Goal: Task Accomplishment & Management: Complete application form

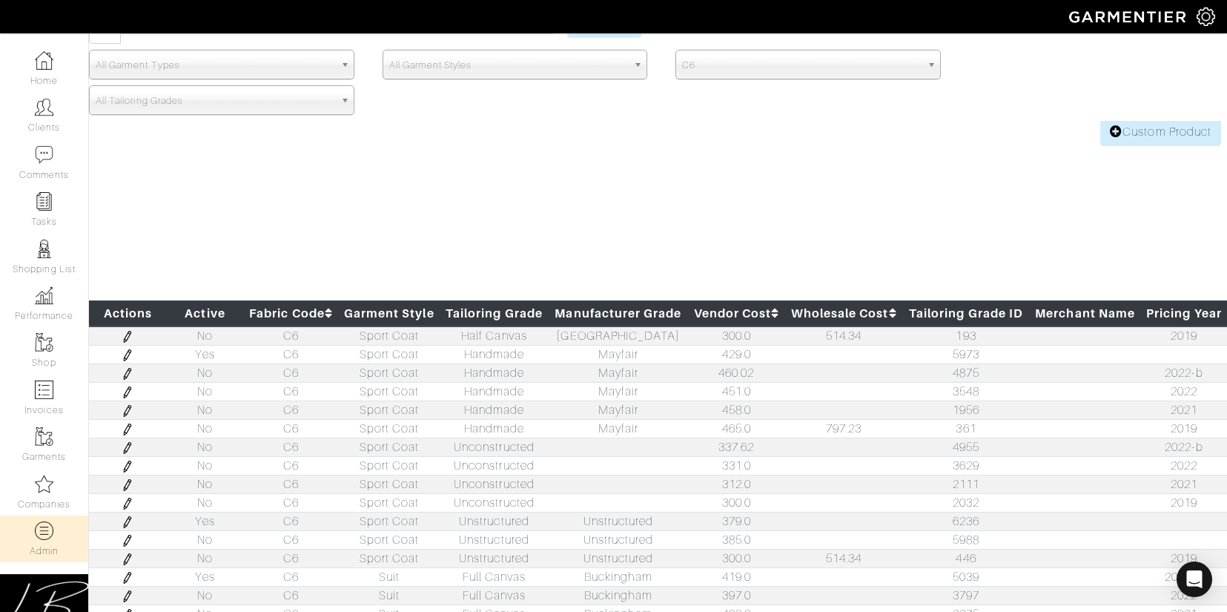
scroll to position [203, 0]
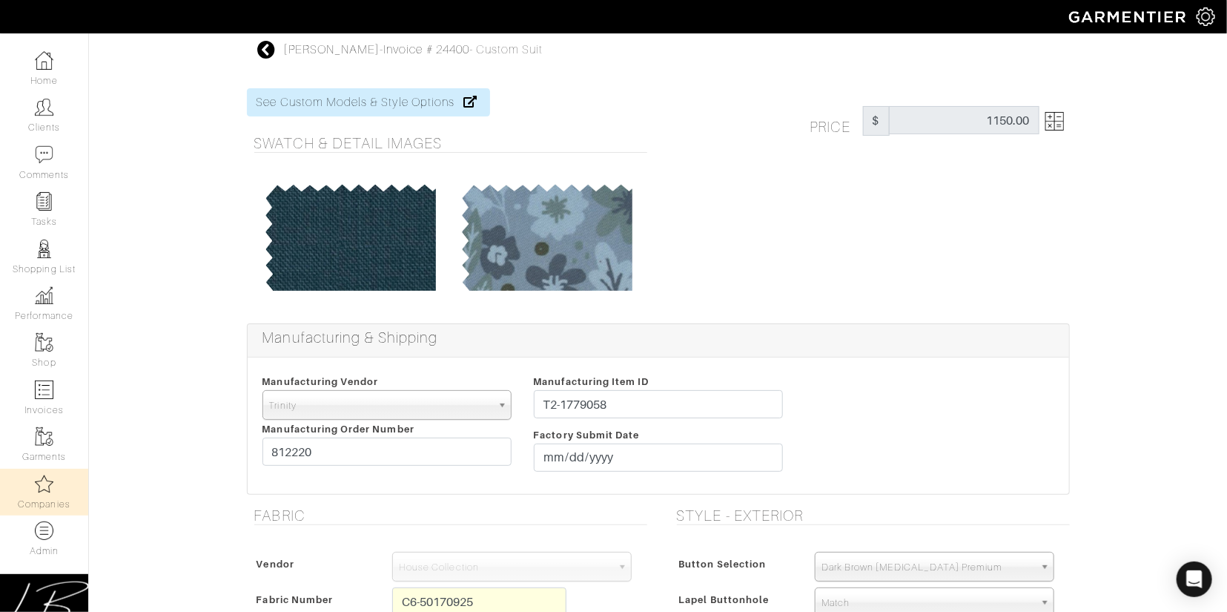
click at [51, 499] on link "Companies" at bounding box center [44, 492] width 88 height 47
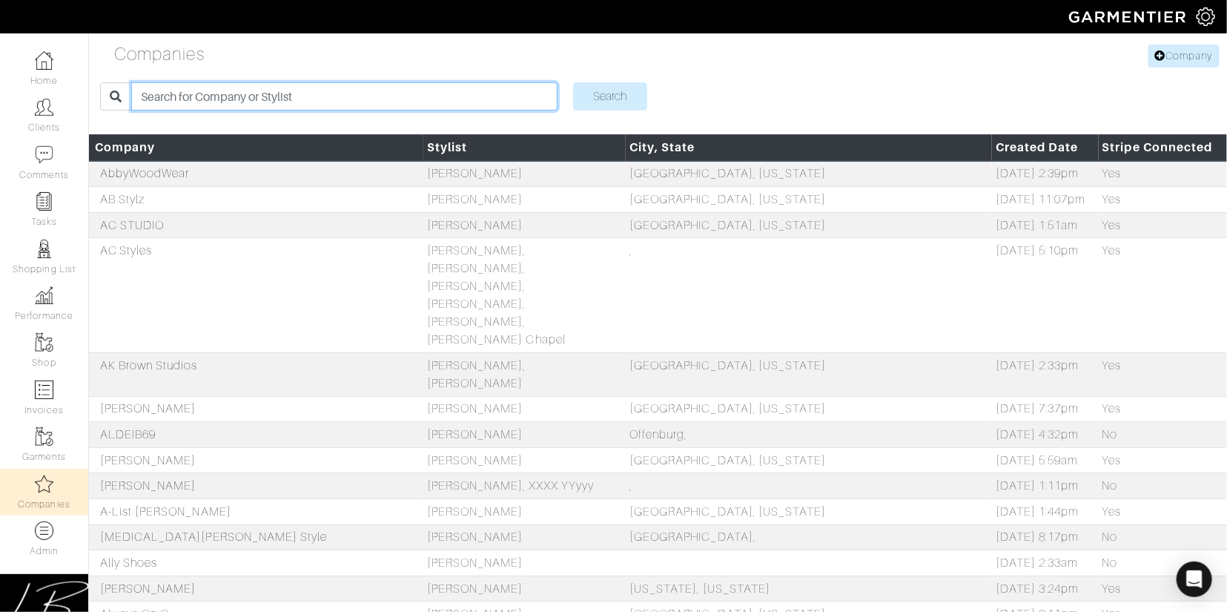
click at [245, 101] on input "search" at bounding box center [344, 96] width 426 height 28
type input "mike"
click at [573, 82] on input "Search" at bounding box center [610, 96] width 74 height 28
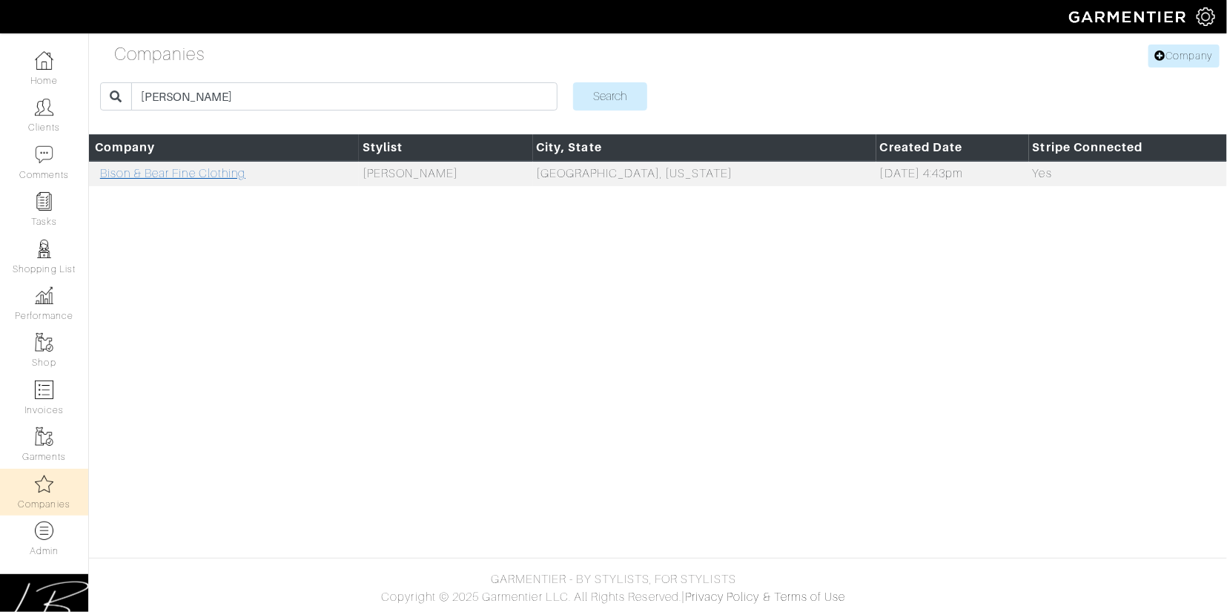
click at [171, 177] on link "Bison & Bear Fine Clothing" at bounding box center [172, 173] width 145 height 13
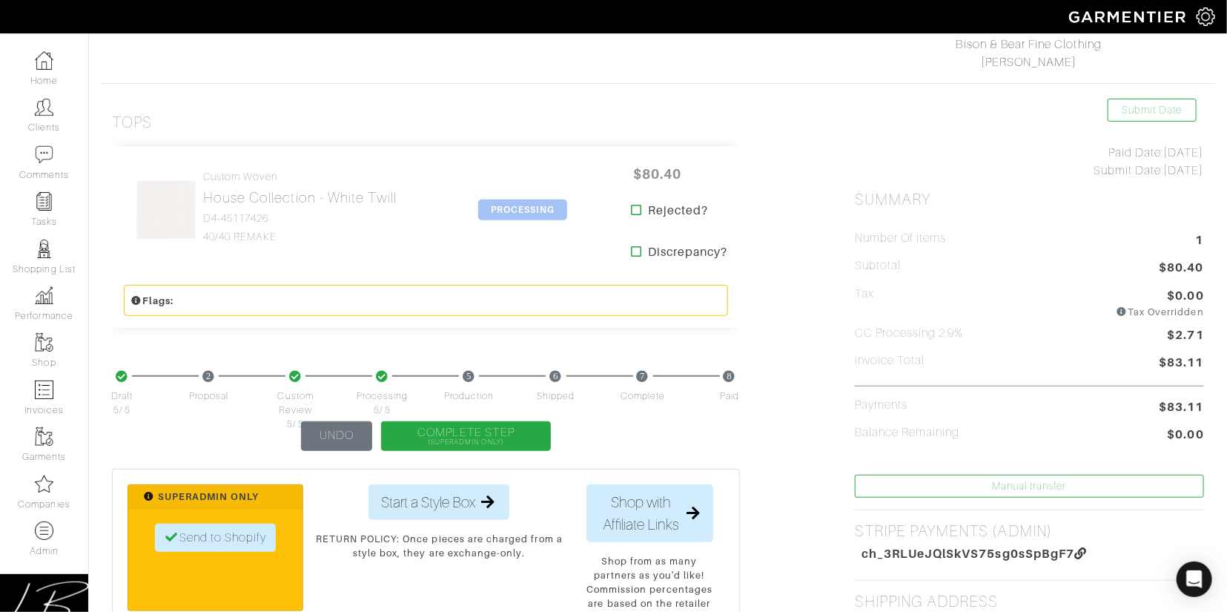
scroll to position [115, 0]
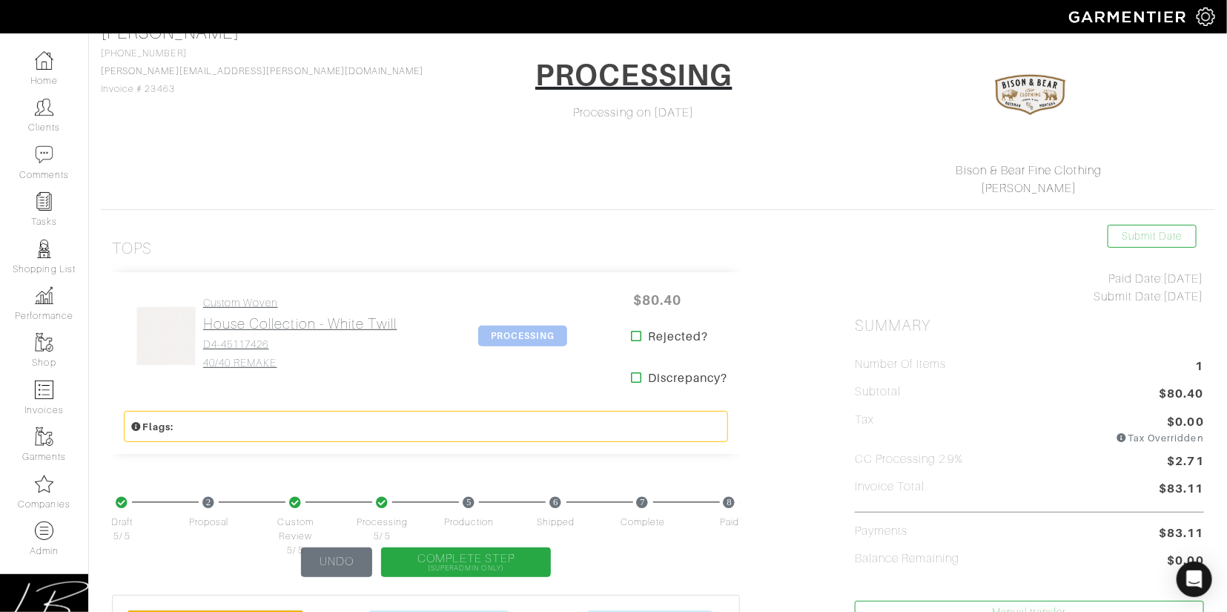
click at [243, 331] on h2 "House Collection - White Twill" at bounding box center [300, 323] width 194 height 17
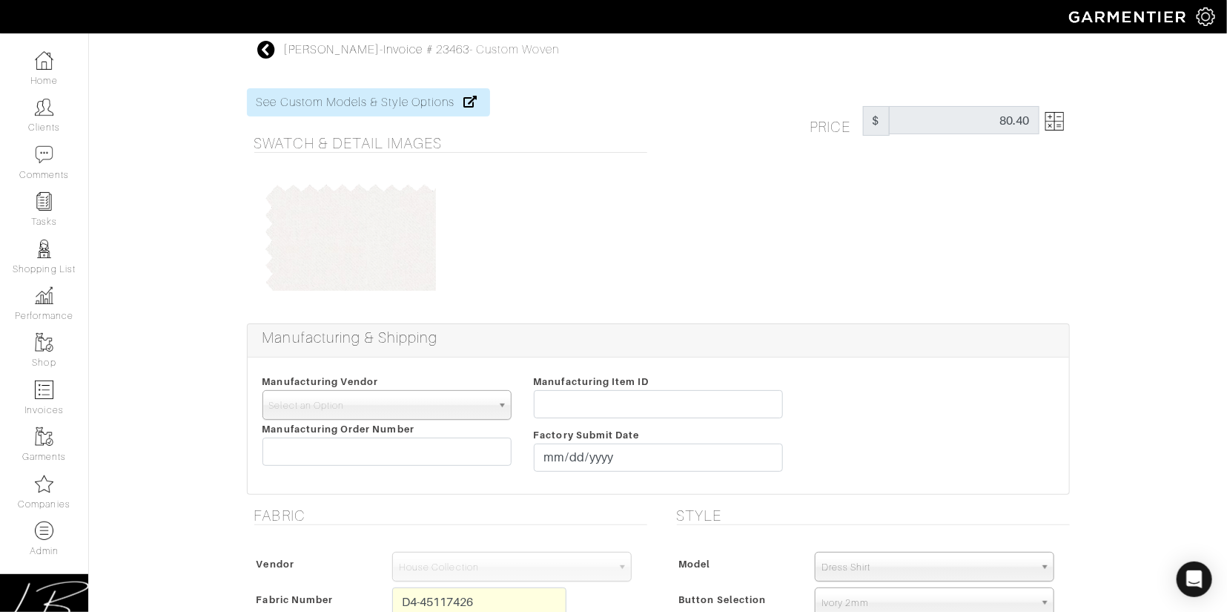
scroll to position [115, 0]
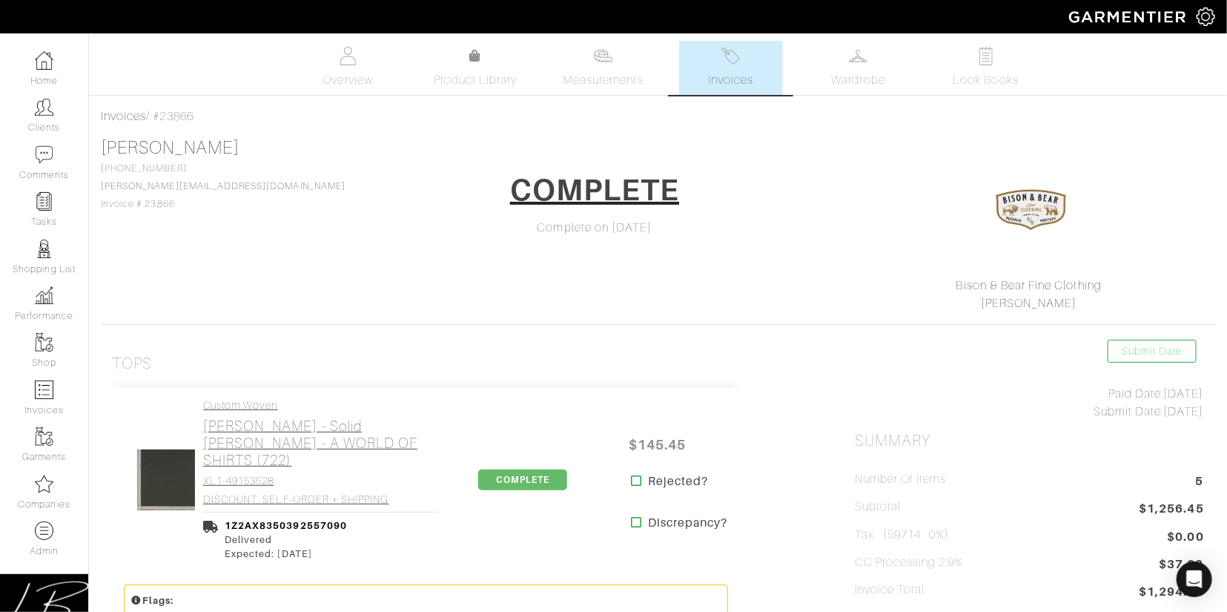
click at [312, 415] on link "Custom Woven Loro Piana - Solid Dk Green - A WORLD OF SHIRTS (722) XL1-49153528…" at bounding box center [321, 452] width 236 height 106
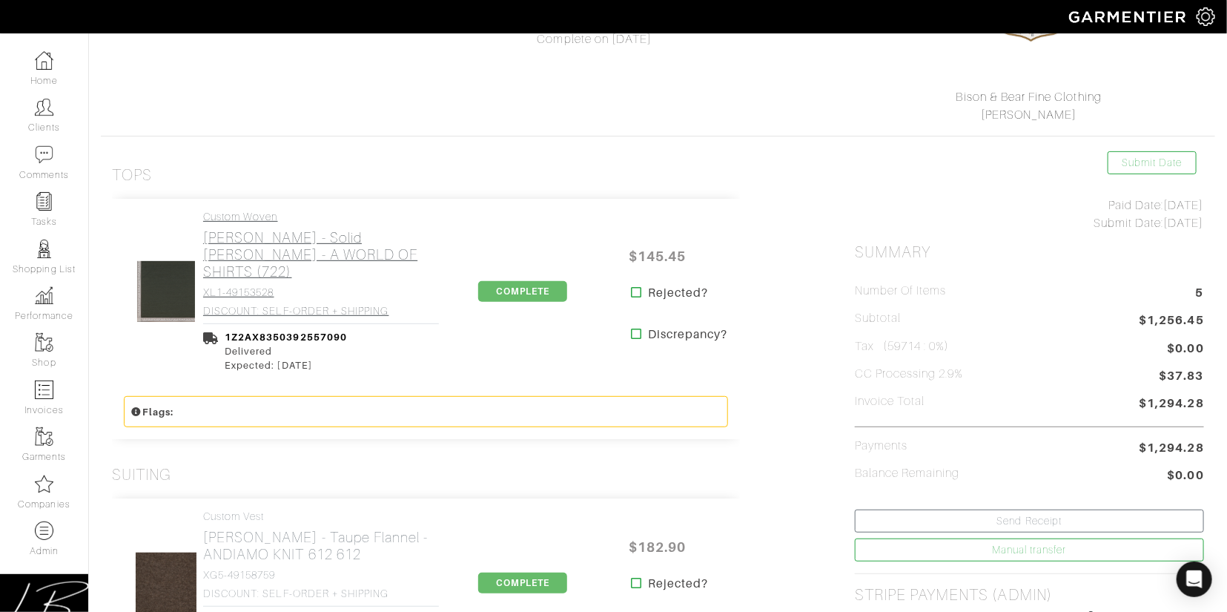
scroll to position [253, 0]
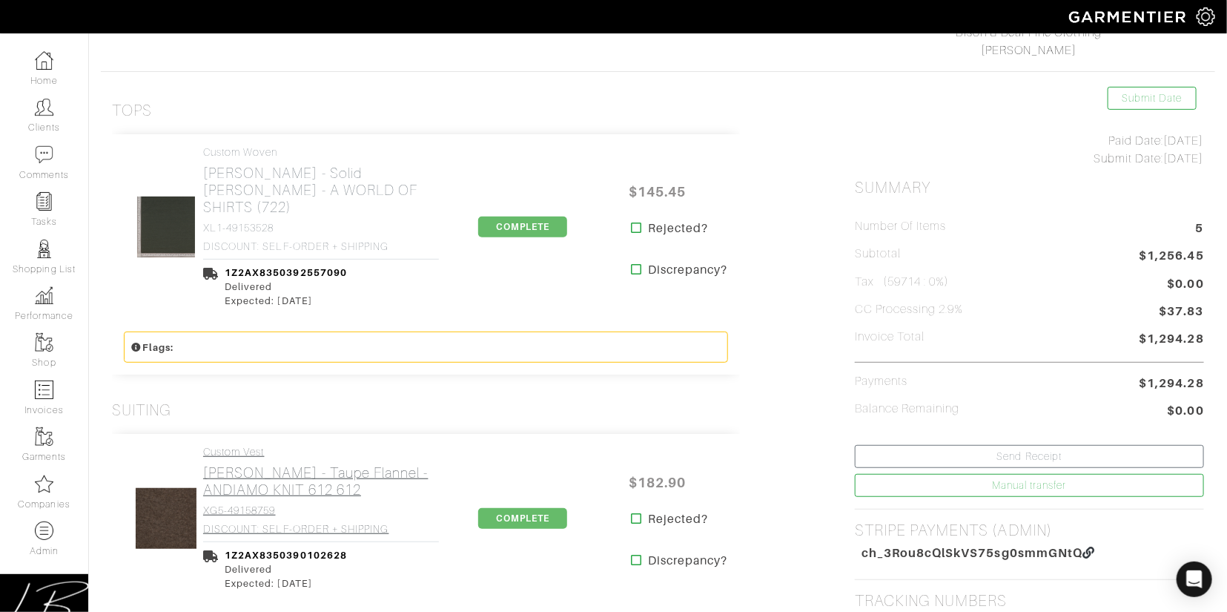
click at [303, 464] on h2 "Gladson - Taupe Flannel - ANDIAMO KNIT 612 612" at bounding box center [321, 481] width 236 height 34
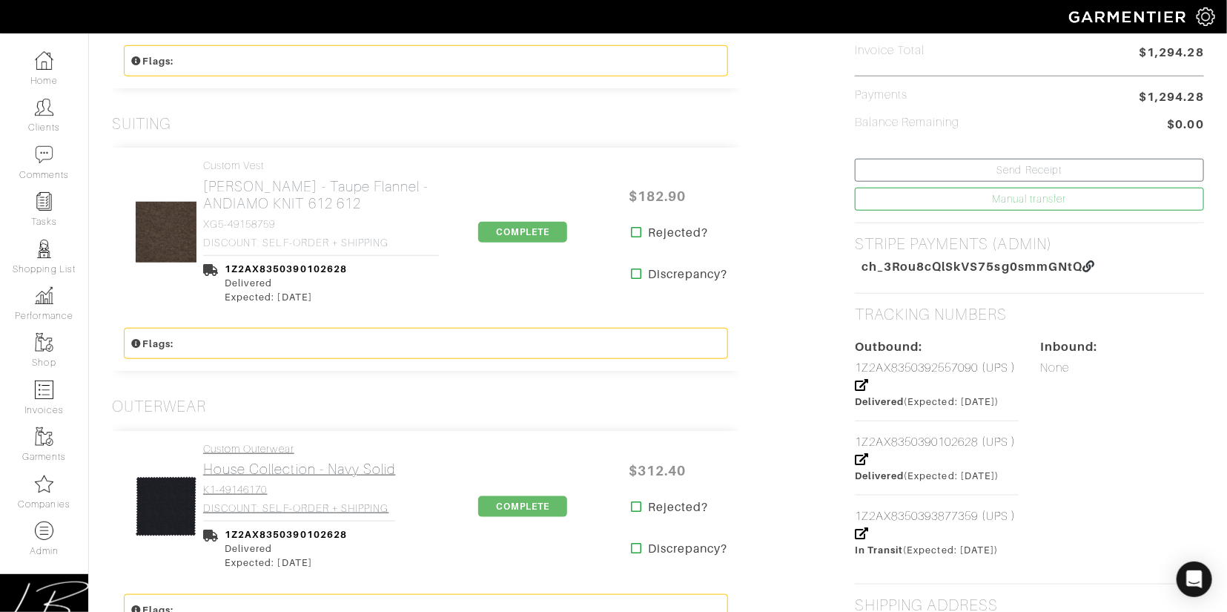
click at [303, 461] on h2 "House Collection - Navy Solid" at bounding box center [299, 469] width 192 height 17
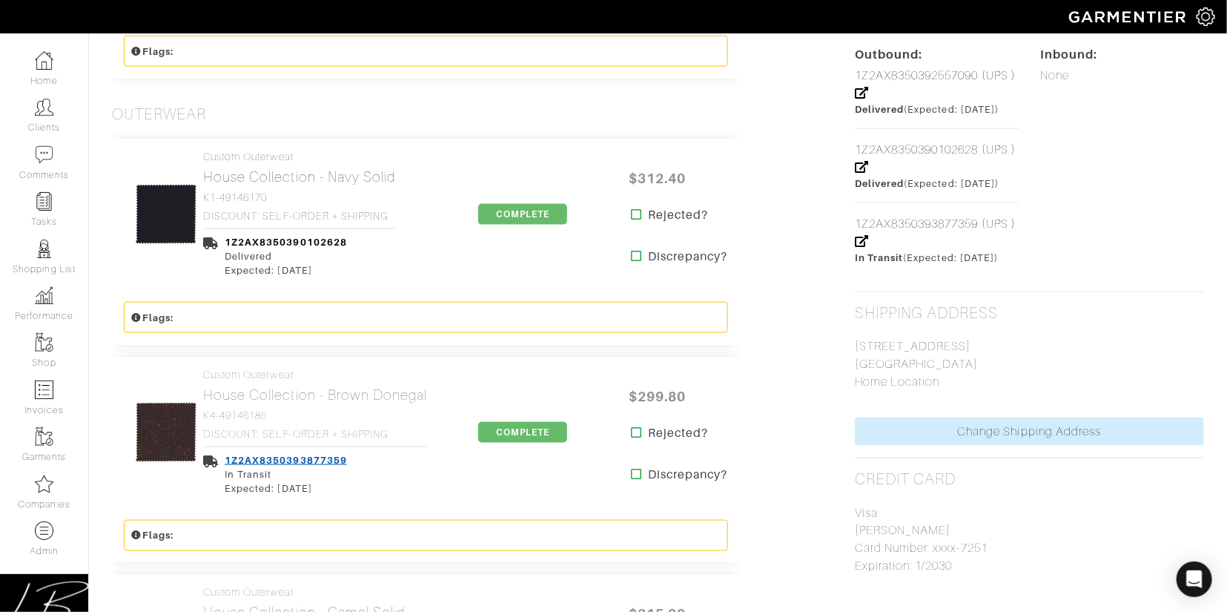
scroll to position [839, 0]
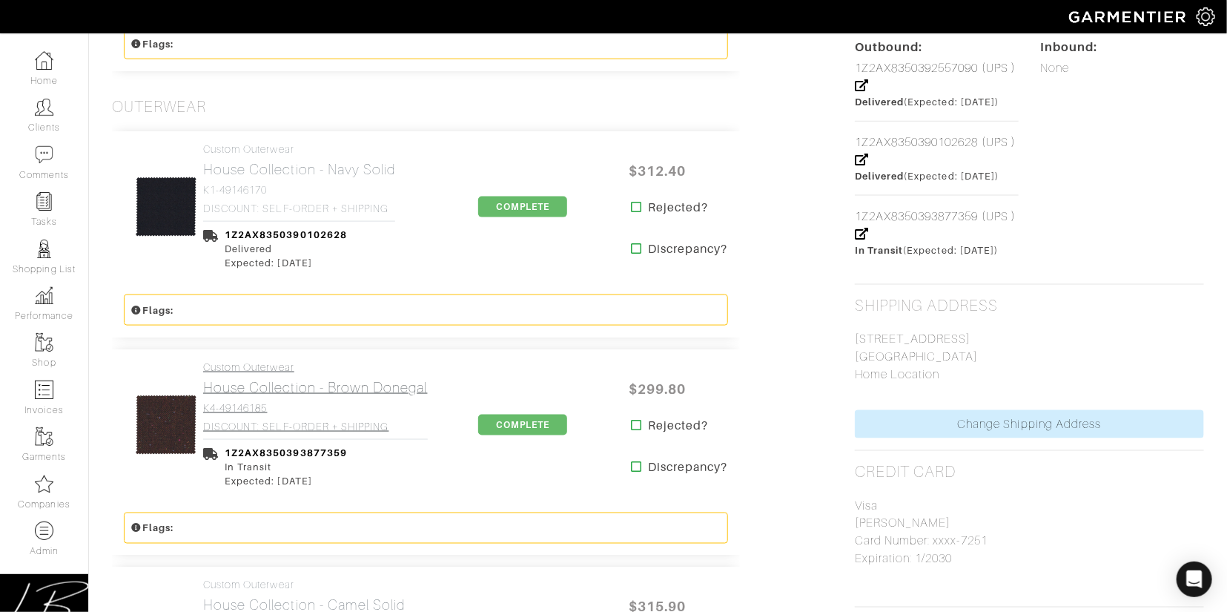
click at [296, 402] on h4 "K4-49146185" at bounding box center [315, 408] width 225 height 13
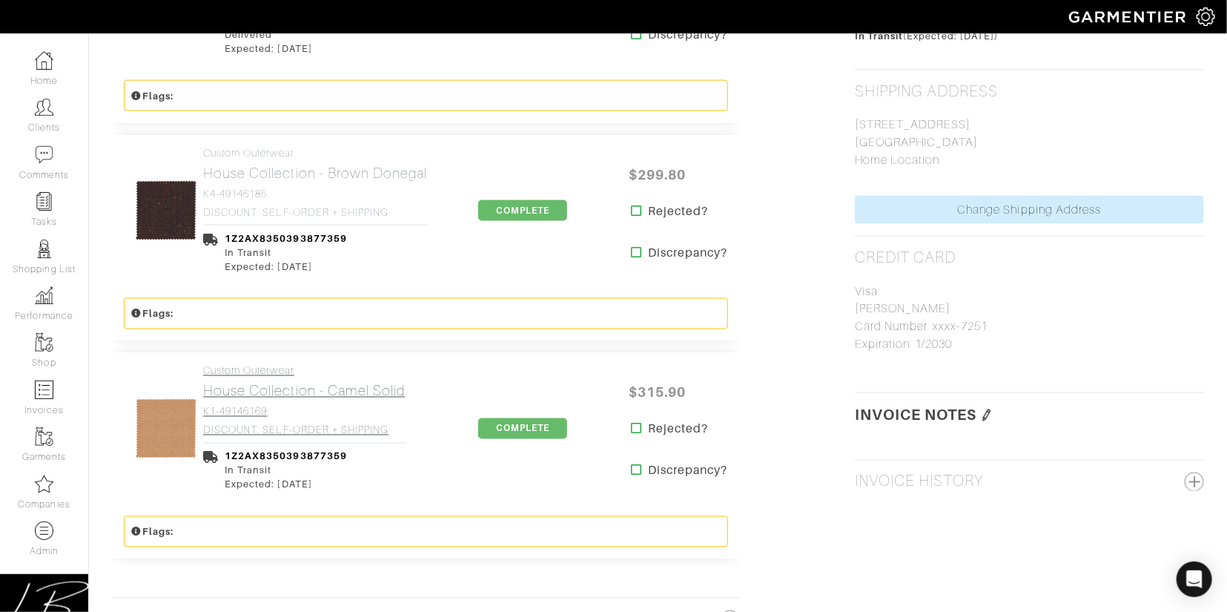
click at [270, 383] on h2 "House Collection - Camel Solid" at bounding box center [304, 391] width 202 height 17
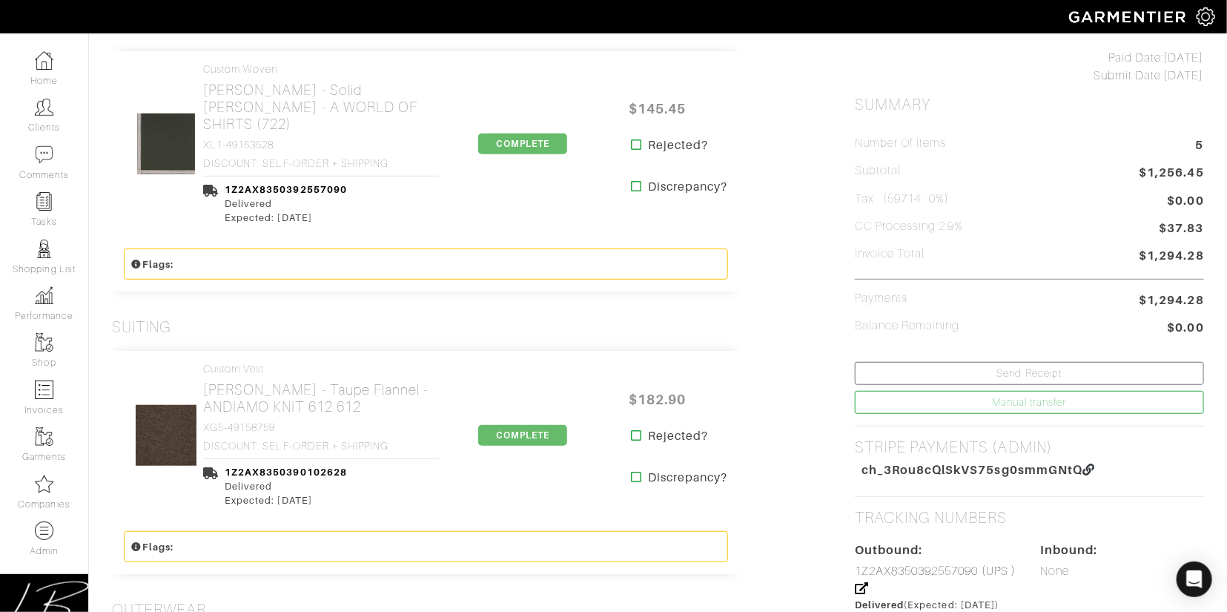
scroll to position [333, 0]
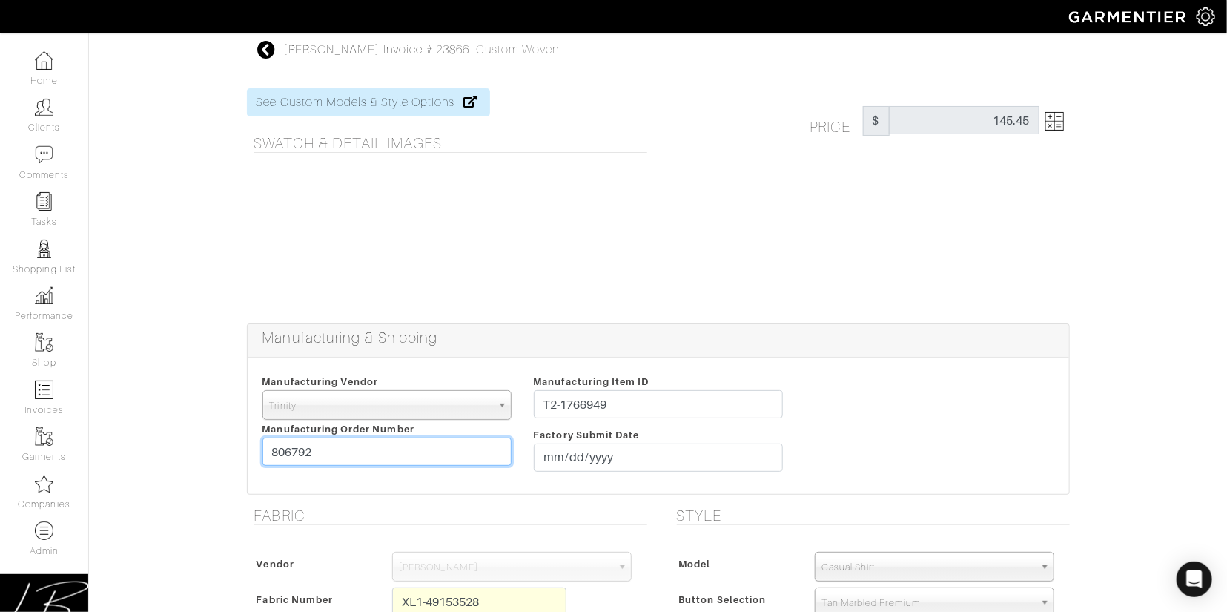
drag, startPoint x: 378, startPoint y: 455, endPoint x: 381, endPoint y: 435, distance: 20.2
click at [380, 435] on div "Manufacturing Vendor [GEOGRAPHIC_DATA] UMS [PERSON_NAME] Trands YZ Red Collar O…" at bounding box center [386, 425] width 271 height 107
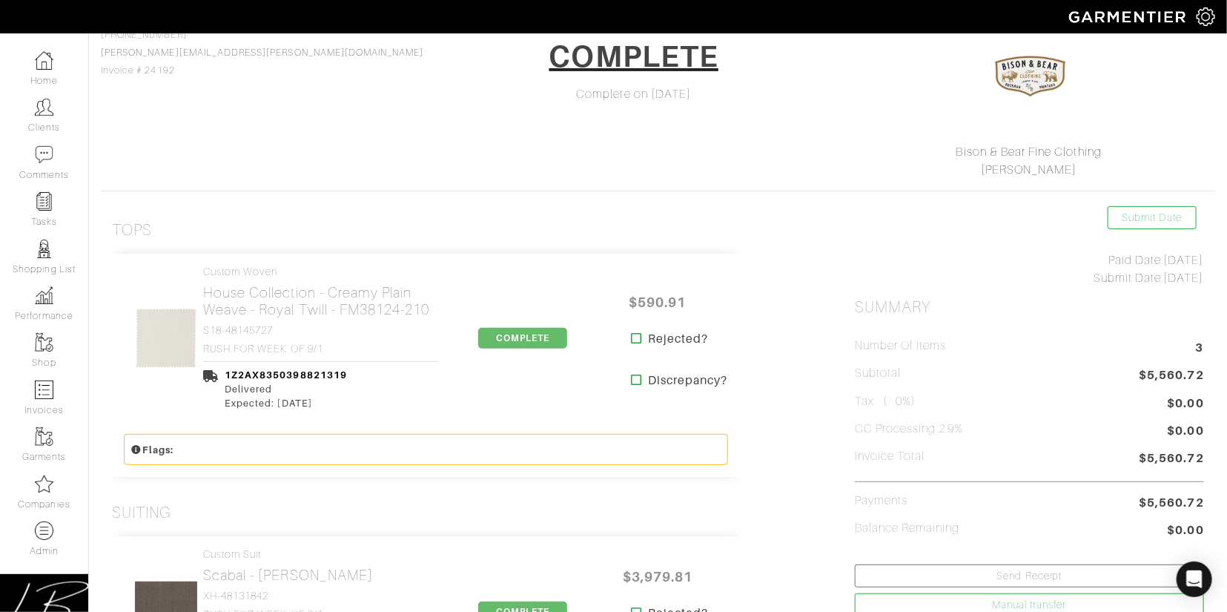
scroll to position [118, 0]
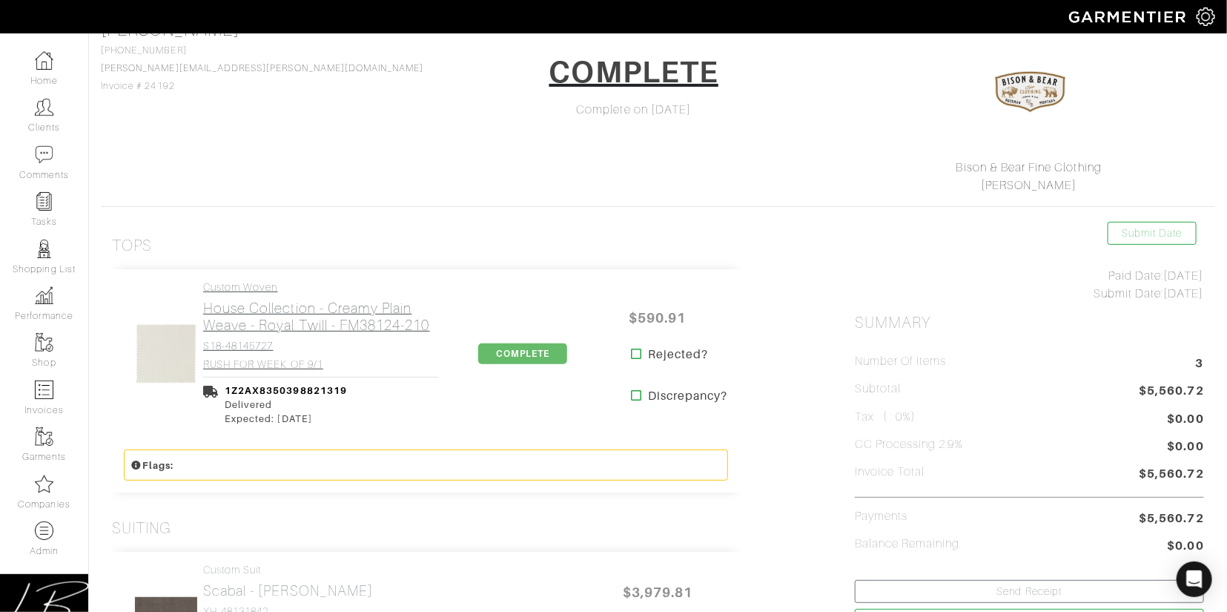
click at [262, 351] on h4 "S18-48145727" at bounding box center [321, 346] width 236 height 13
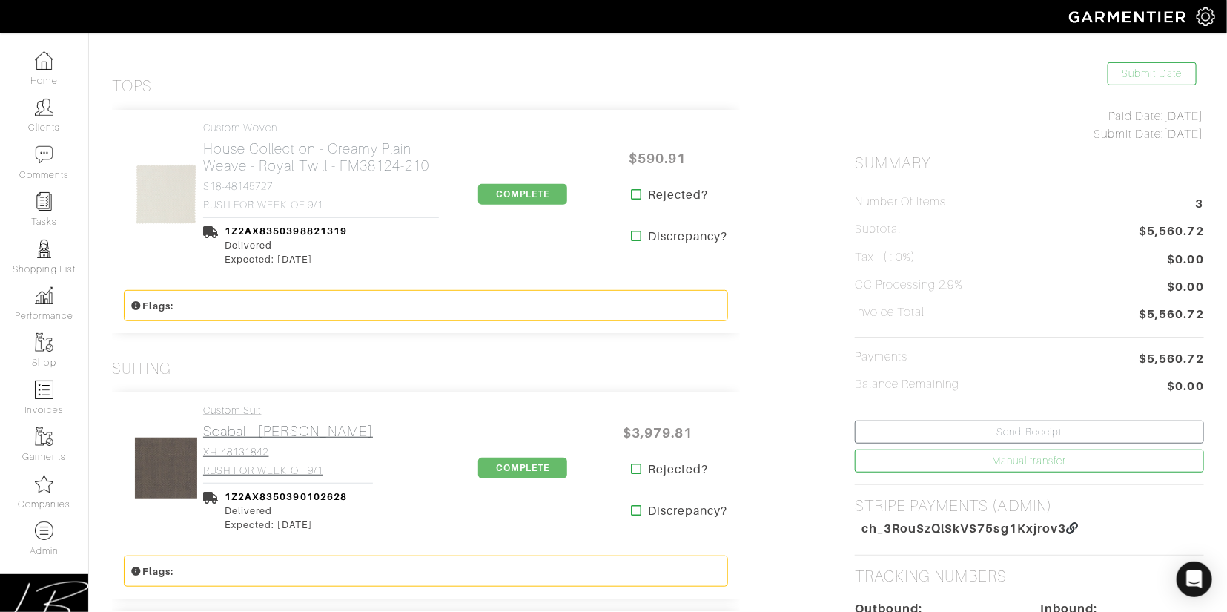
click at [257, 428] on h2 "Scabal - Tan Herringbone" at bounding box center [288, 431] width 170 height 17
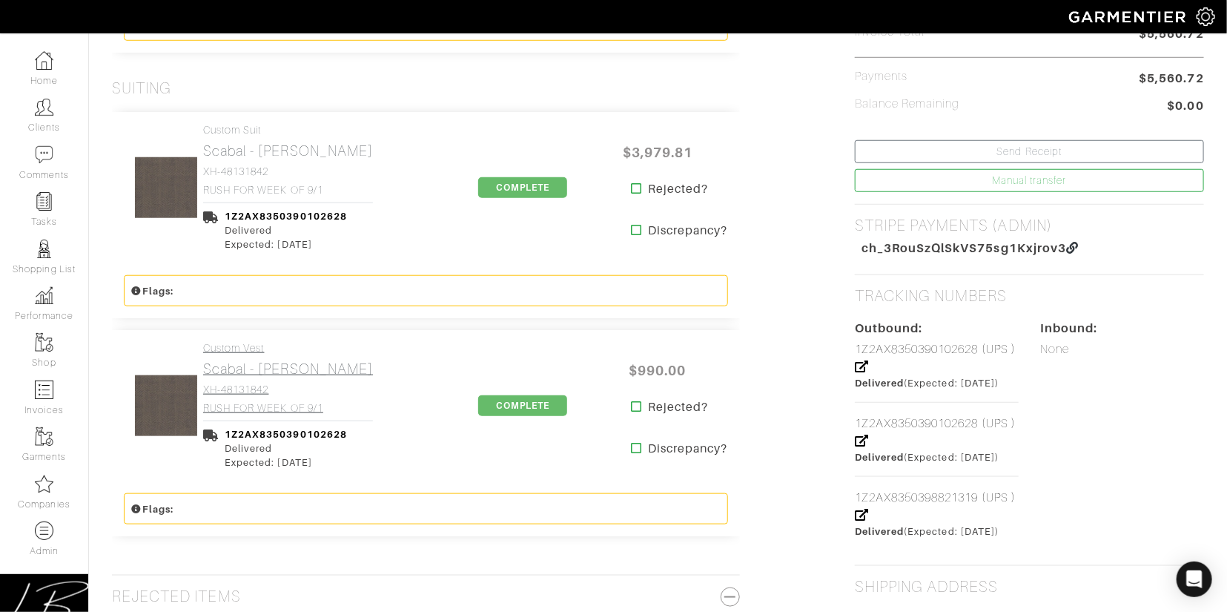
scroll to position [564, 0]
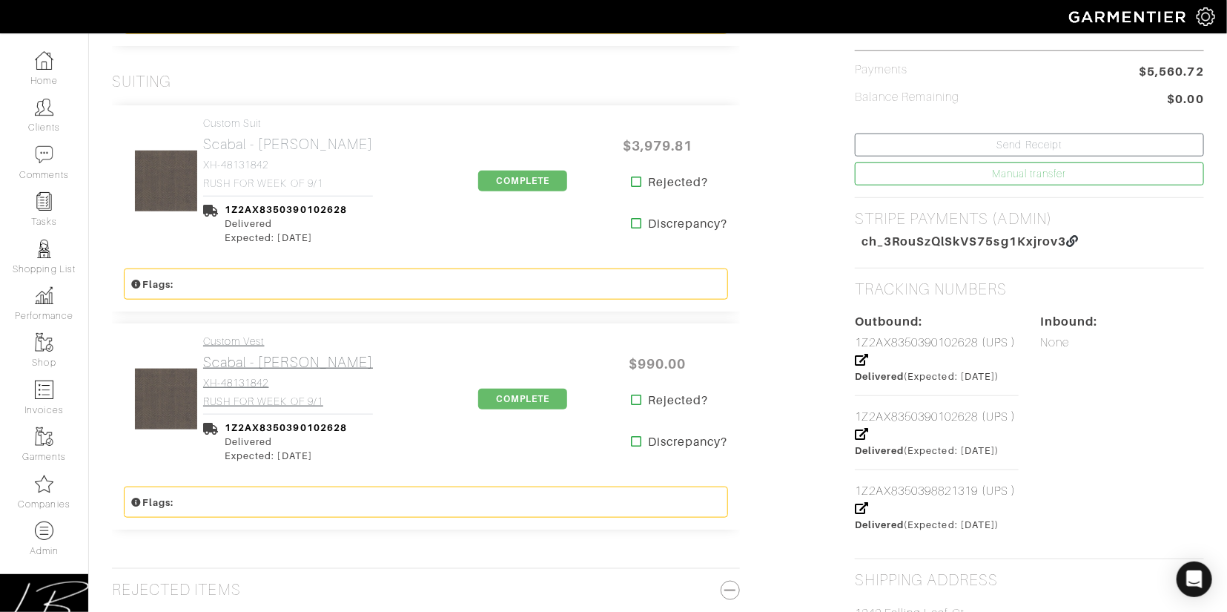
click at [255, 372] on link "Custom Vest Scabal - Tan Herringbone XH-48131842 RUSH FOR WEEK OF 9/1" at bounding box center [288, 371] width 170 height 72
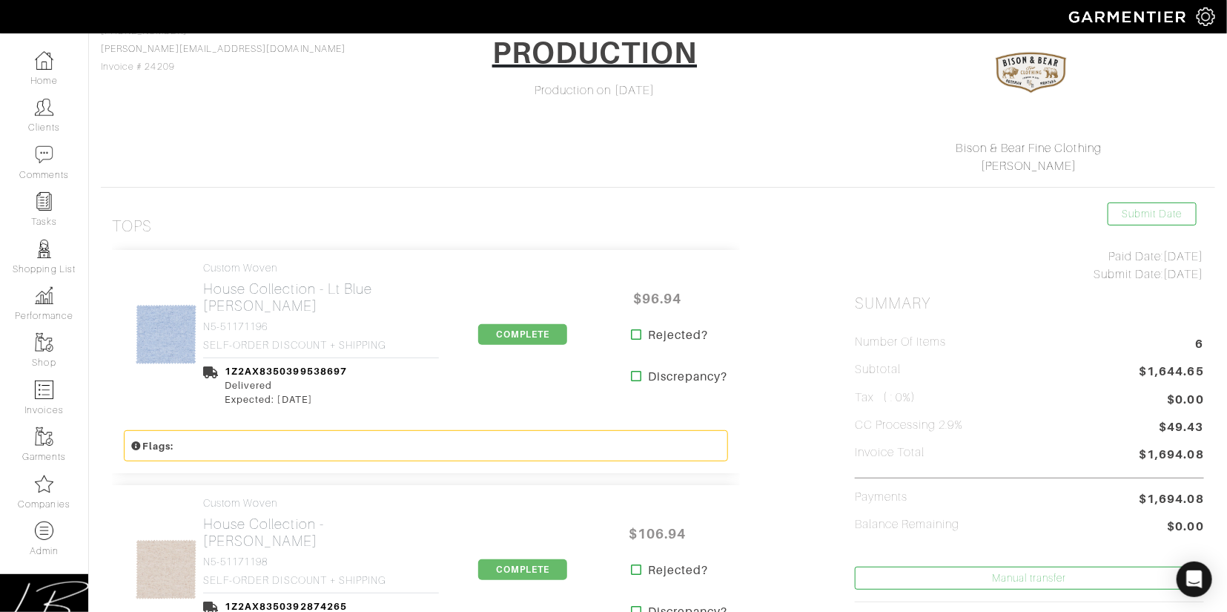
scroll to position [133, 0]
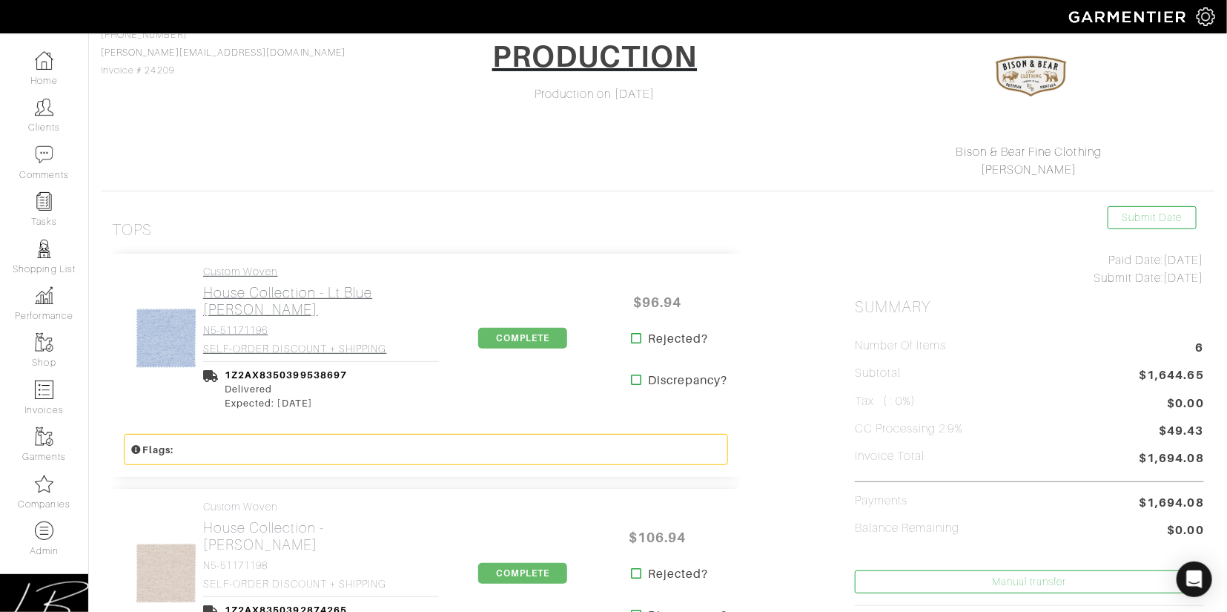
click at [283, 329] on h4 "N5-51171196" at bounding box center [321, 330] width 236 height 13
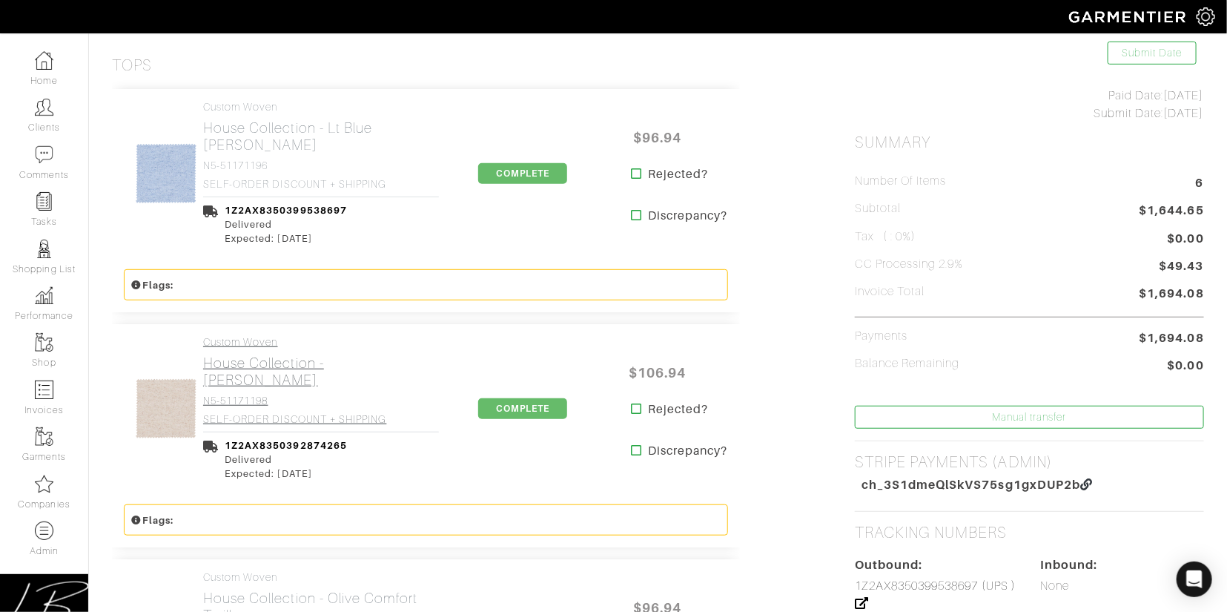
click at [293, 382] on h2 "House Collection - Tan Melange Twill" at bounding box center [321, 371] width 236 height 34
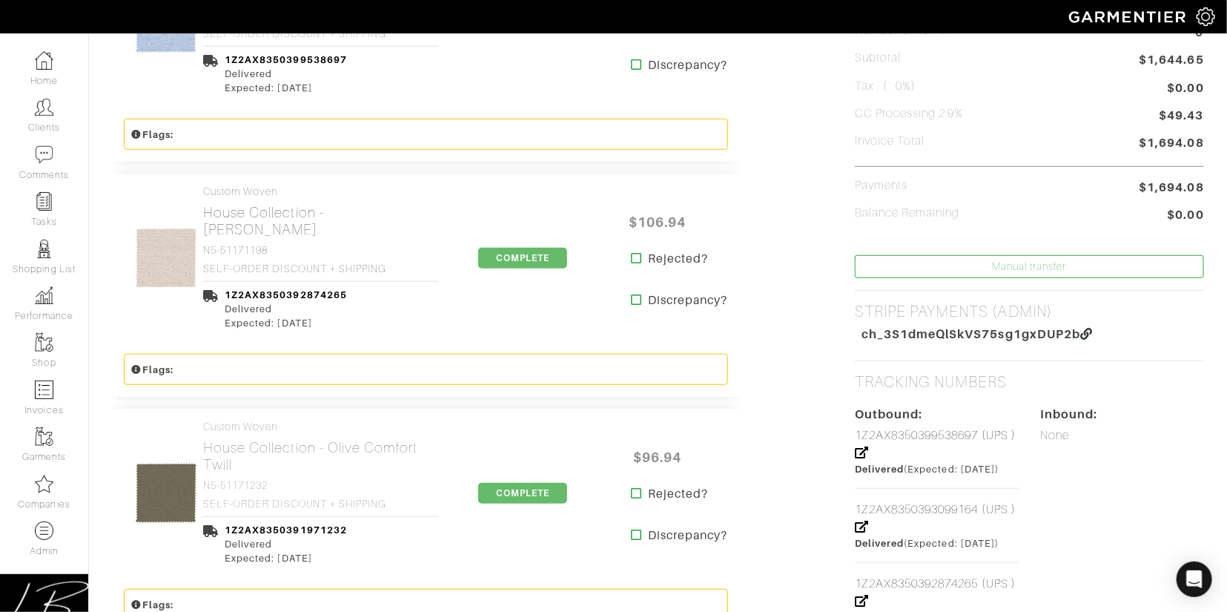
scroll to position [457, 0]
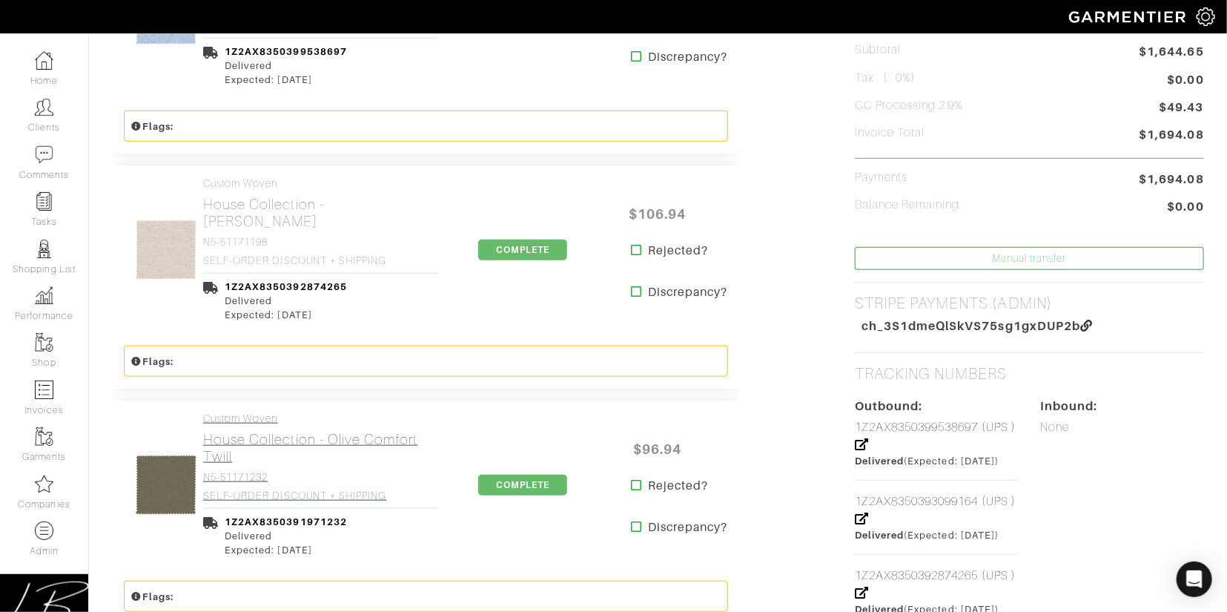
click at [294, 424] on link "Custom Woven House Collection - Olive Comfort Twill N5-51171232 SELF-ORDER DISC…" at bounding box center [321, 456] width 236 height 89
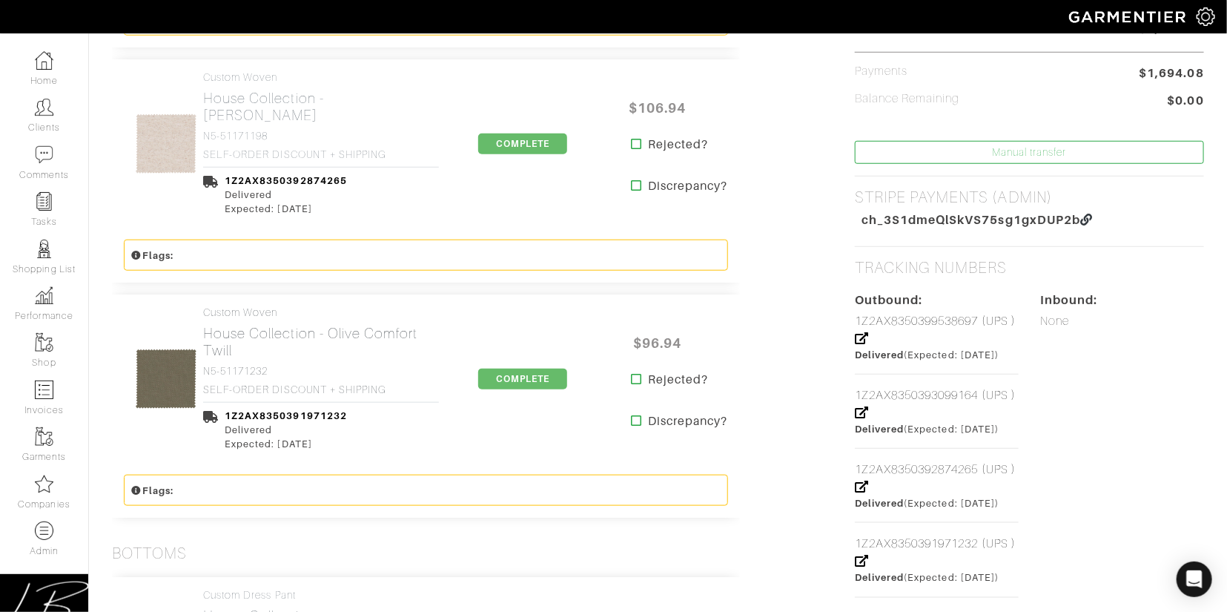
scroll to position [683, 0]
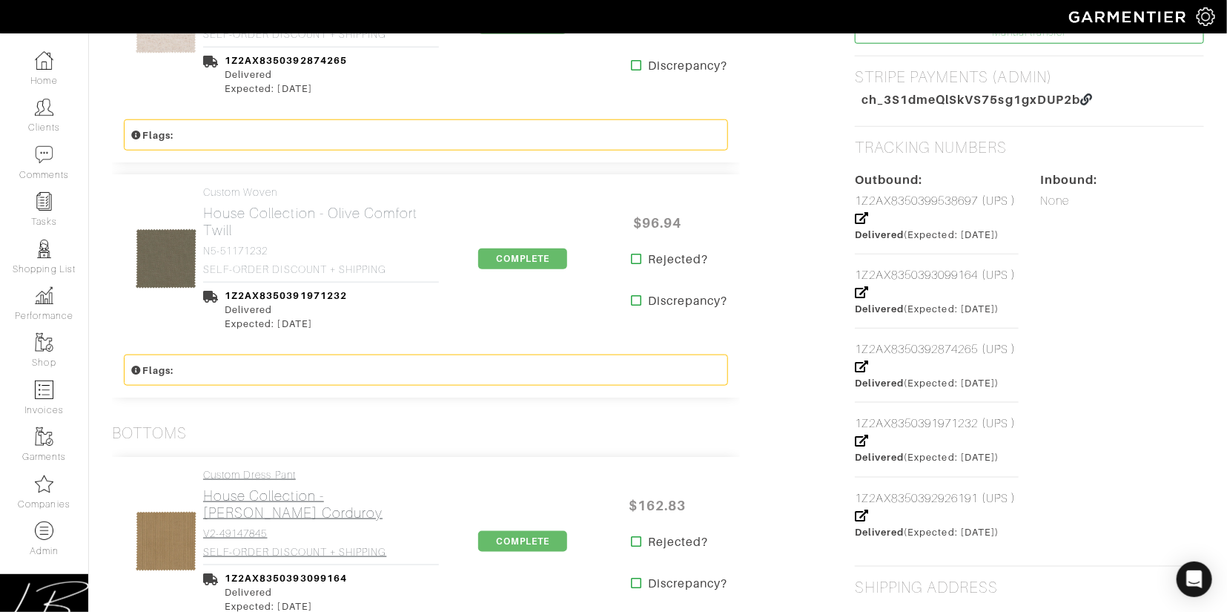
click at [294, 484] on link "Custom Dress Pant House Collection - Tan Stretch Corduroy V2-49147845 SELF-ORDE…" at bounding box center [321, 513] width 236 height 89
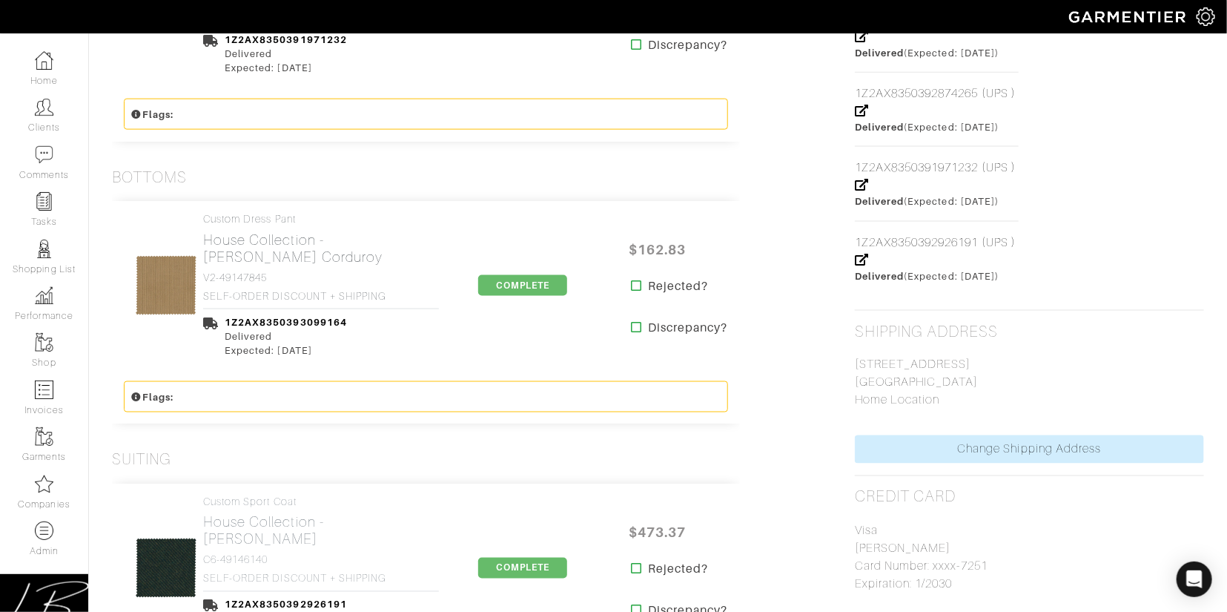
scroll to position [946, 0]
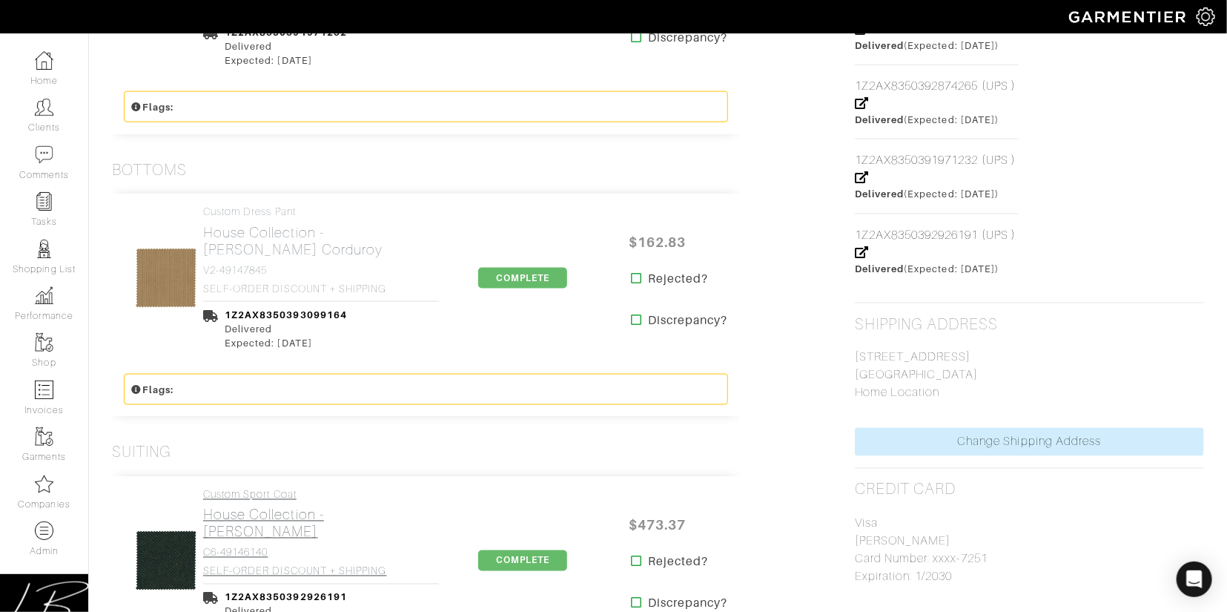
click at [295, 498] on h4 "Custom Sport Coat" at bounding box center [321, 495] width 236 height 13
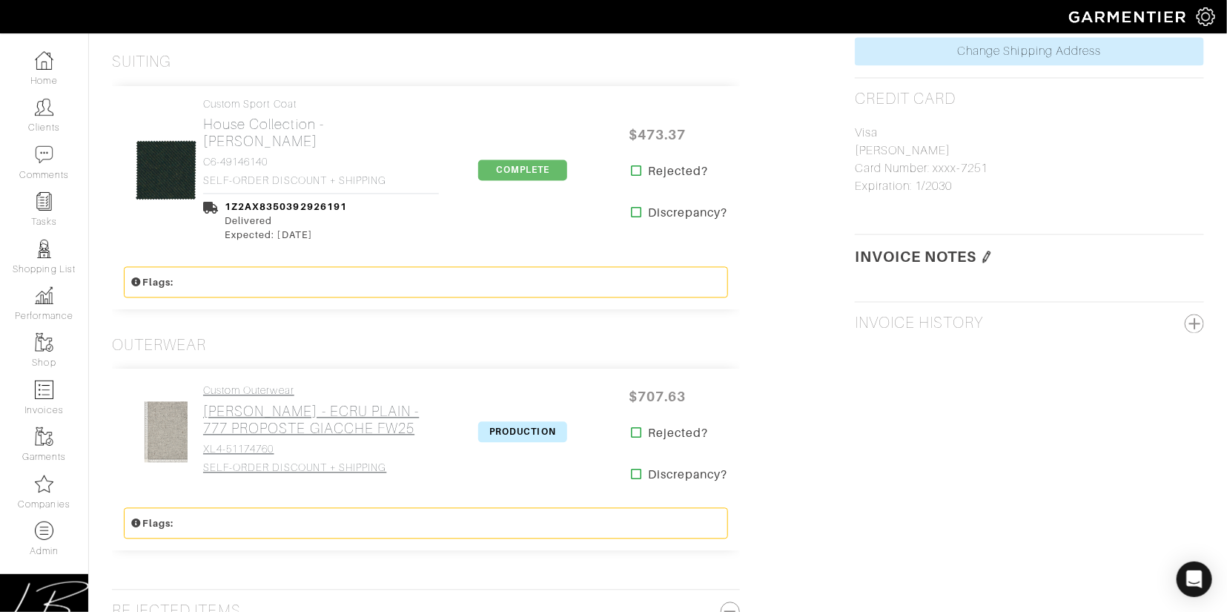
scroll to position [1339, 0]
click at [283, 411] on h2 "Loro Piana - ECRU PLAIN - 777 PROPOSTE GIACCHE FW25" at bounding box center [321, 418] width 236 height 34
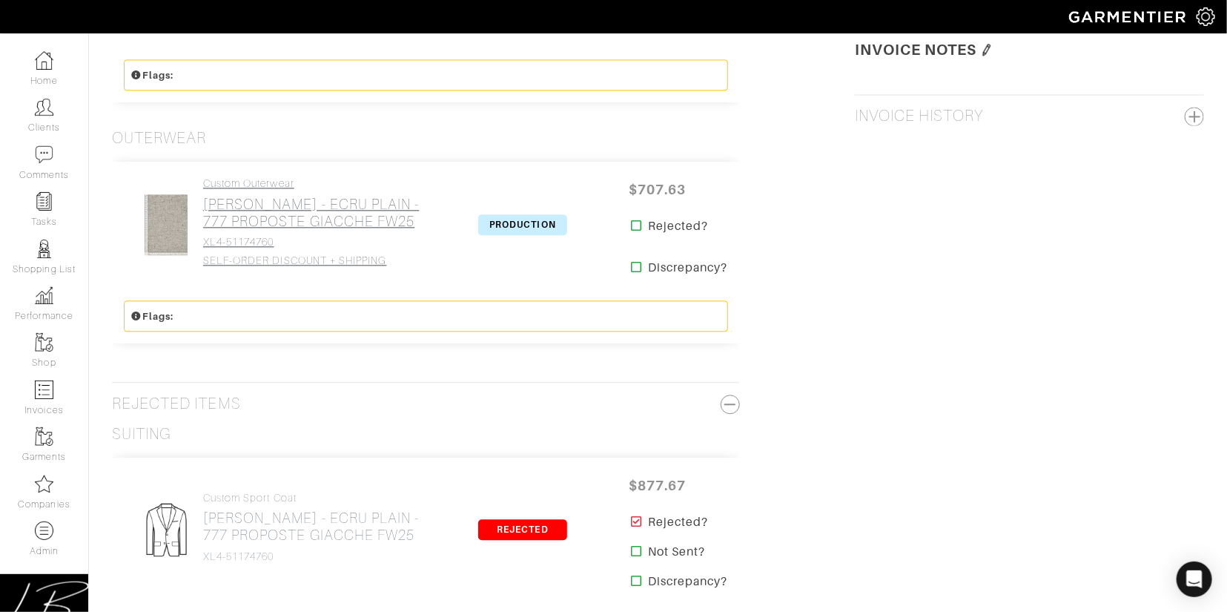
scroll to position [1558, 0]
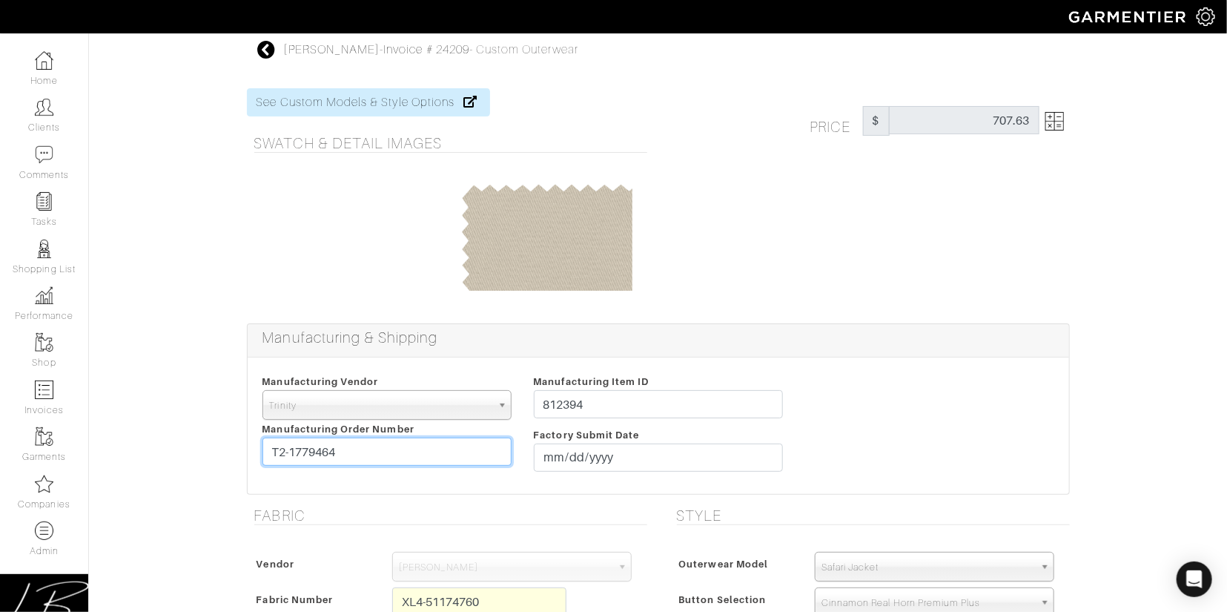
drag, startPoint x: 443, startPoint y: 452, endPoint x: 442, endPoint y: 437, distance: 14.9
click at [443, 438] on input "T2-1779464" at bounding box center [387, 452] width 249 height 28
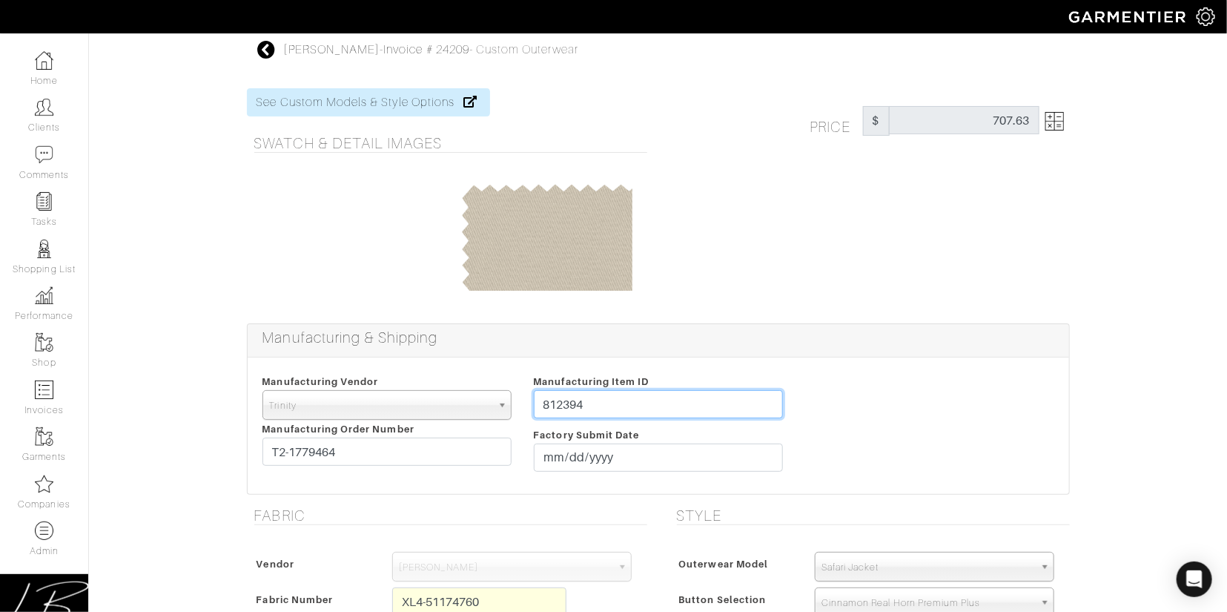
drag, startPoint x: 615, startPoint y: 403, endPoint x: 568, endPoint y: 414, distance: 48.0
click at [615, 391] on input "812394" at bounding box center [658, 404] width 249 height 28
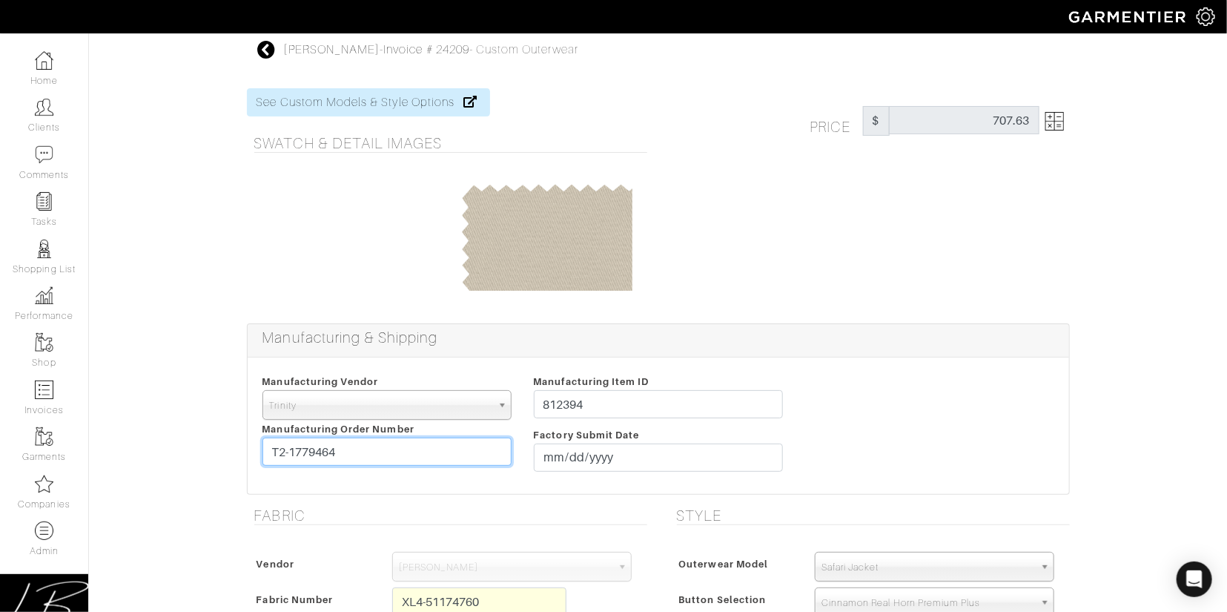
drag, startPoint x: 372, startPoint y: 449, endPoint x: 371, endPoint y: 437, distance: 12.6
click at [371, 437] on div "Manufacturing Vendor Trinity London UMS W. Kleinberg Trands YZ Red Collar Other…" at bounding box center [386, 425] width 271 height 107
paste input "81239"
type input "812394"
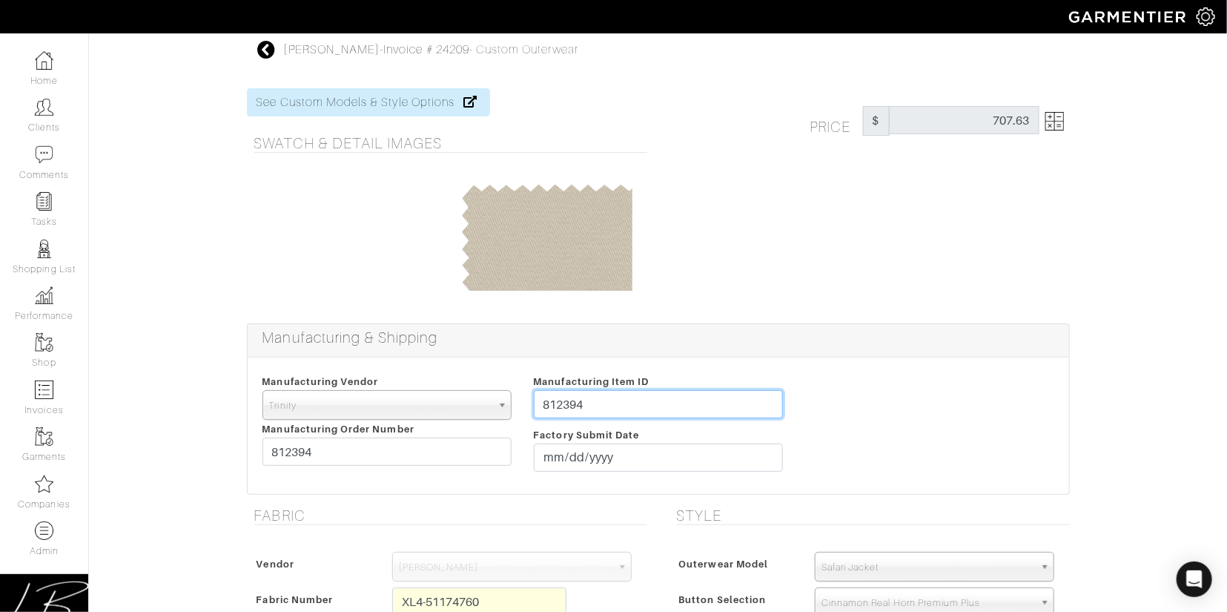
click at [653, 403] on input "812394" at bounding box center [658, 404] width 249 height 28
drag, startPoint x: 653, startPoint y: 403, endPoint x: 653, endPoint y: 392, distance: 11.1
click at [653, 392] on input "812394" at bounding box center [658, 404] width 249 height 28
paste input "T2-177946"
type input "T2-1779464"
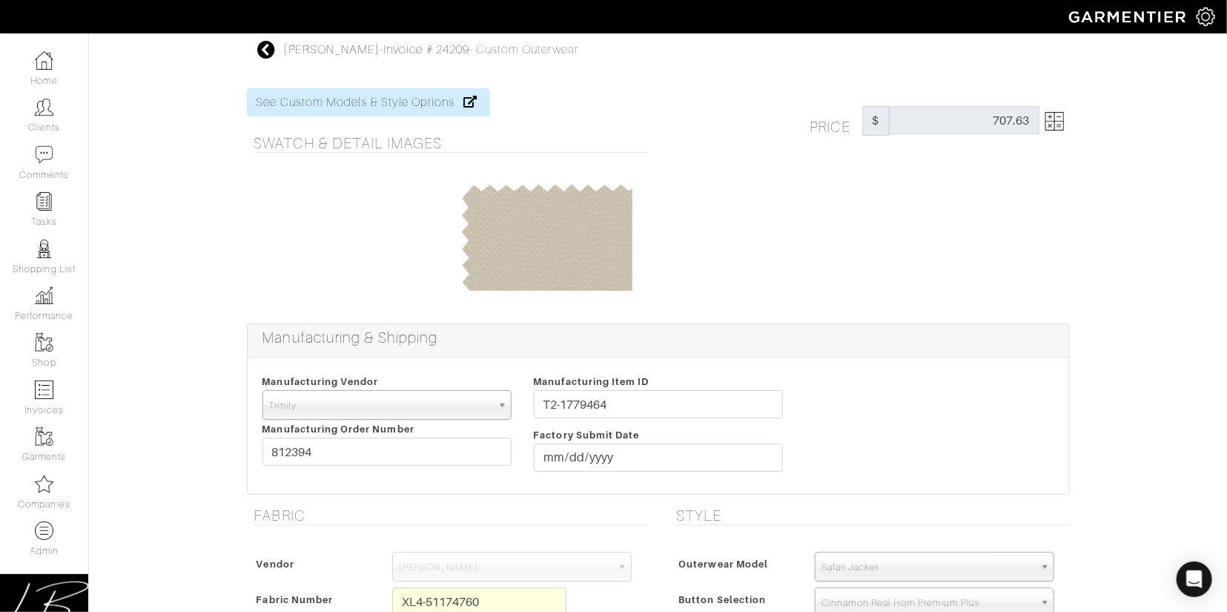
click at [659, 375] on div "Manufacturing Item ID T2-1779464 Factory Submit Date 2025-08-29" at bounding box center [658, 425] width 271 height 107
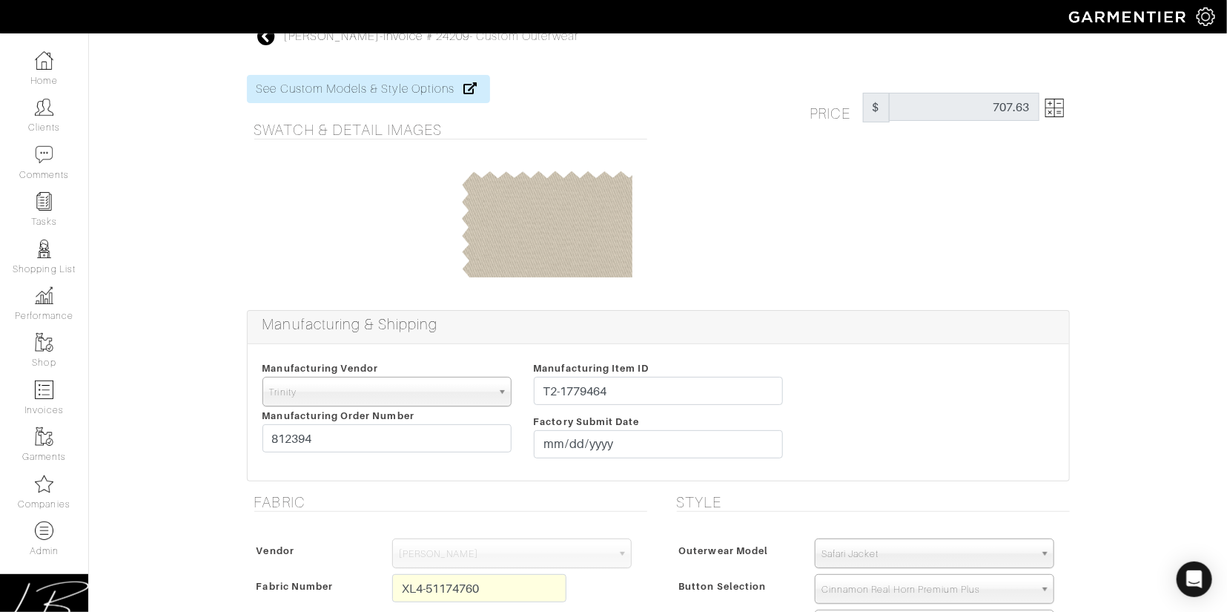
scroll to position [1104, 0]
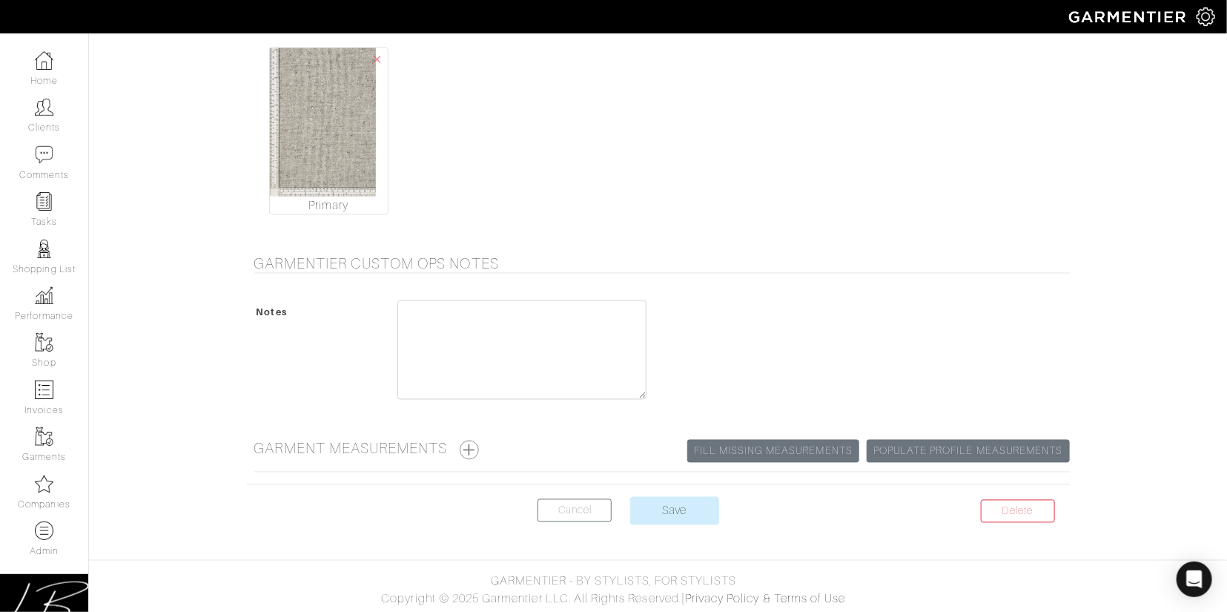
click at [664, 503] on input "Save" at bounding box center [674, 511] width 89 height 28
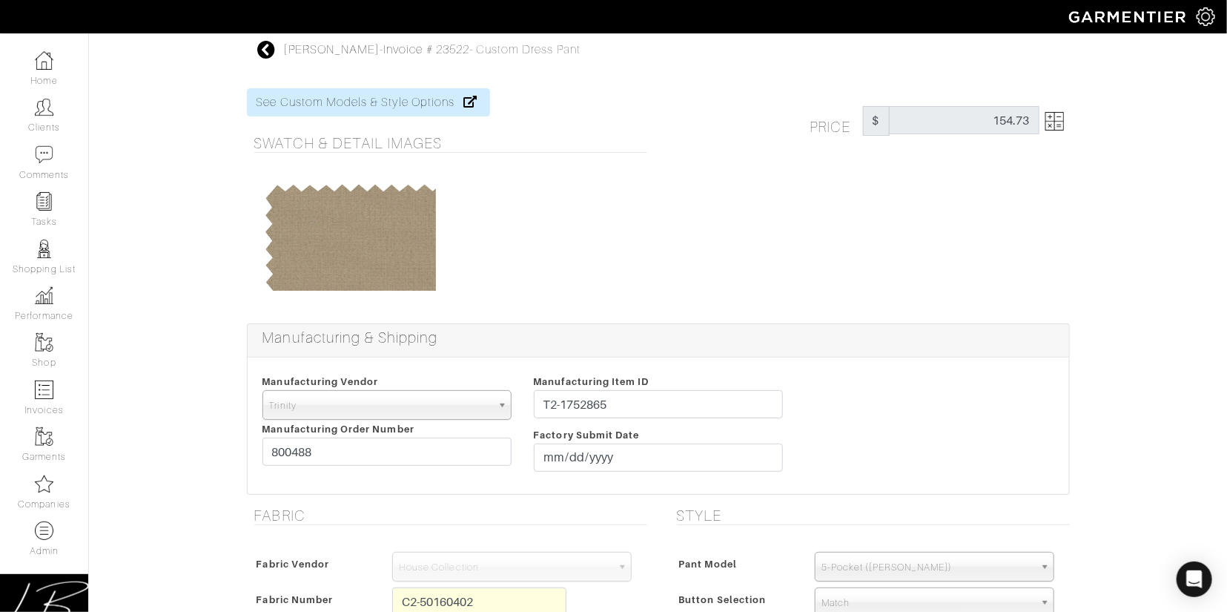
click at [1055, 122] on img at bounding box center [1055, 121] width 19 height 19
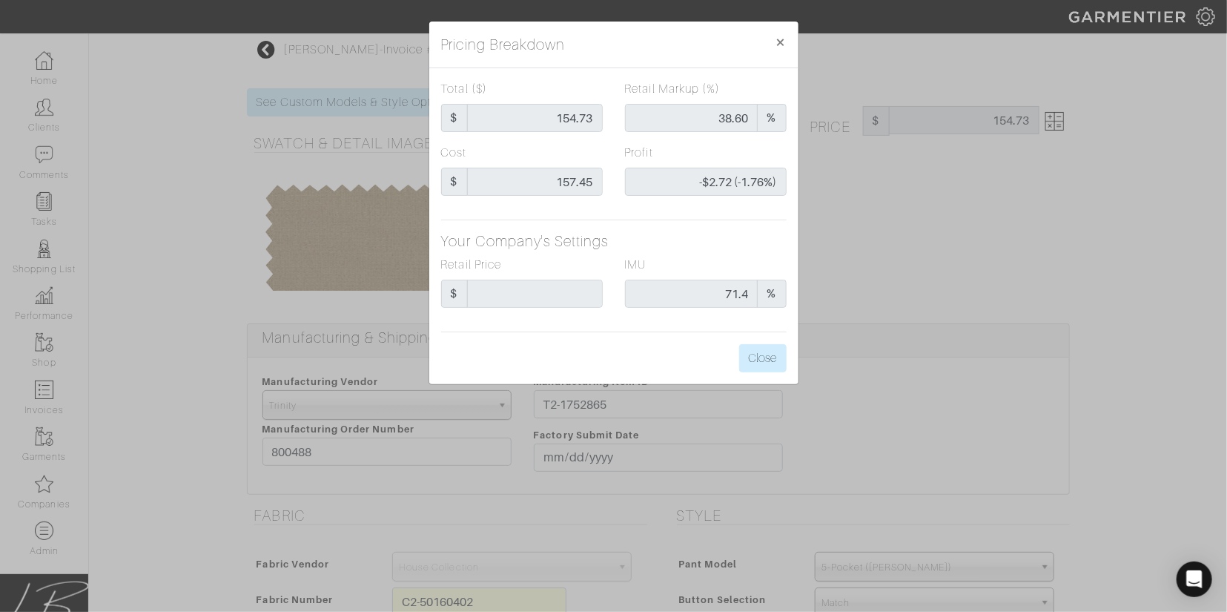
click at [990, 209] on div "Pricing Breakdown × Total ($) $ 154.73 Retail Markup (%) 38.60 % Cost $ 157.45 …" at bounding box center [613, 306] width 1227 height 612
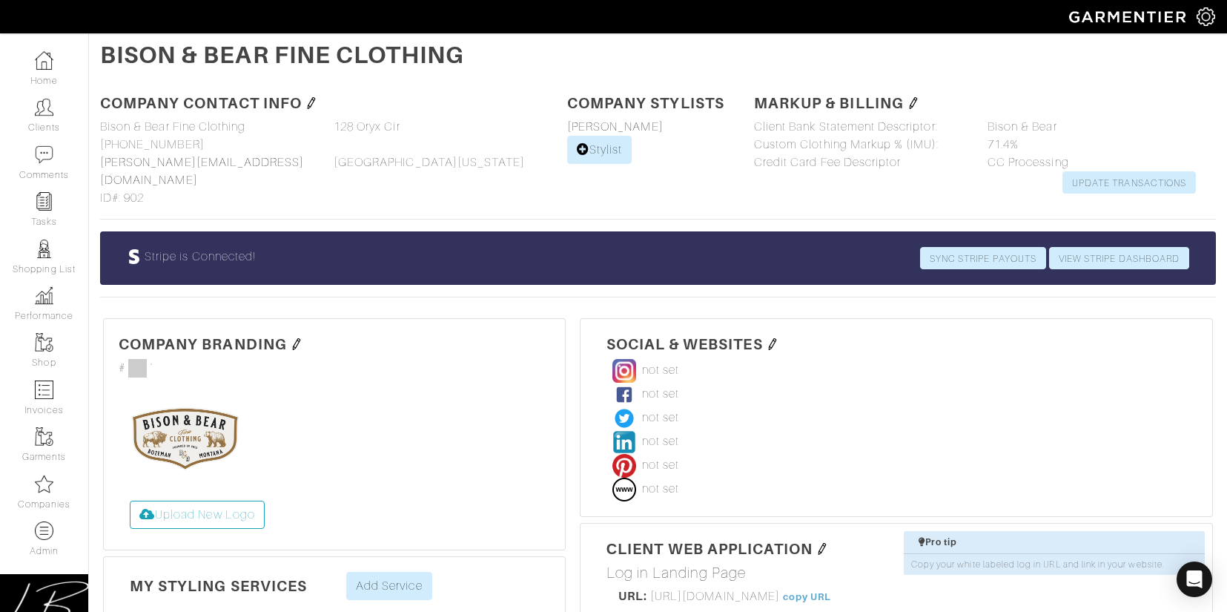
scroll to position [460, 0]
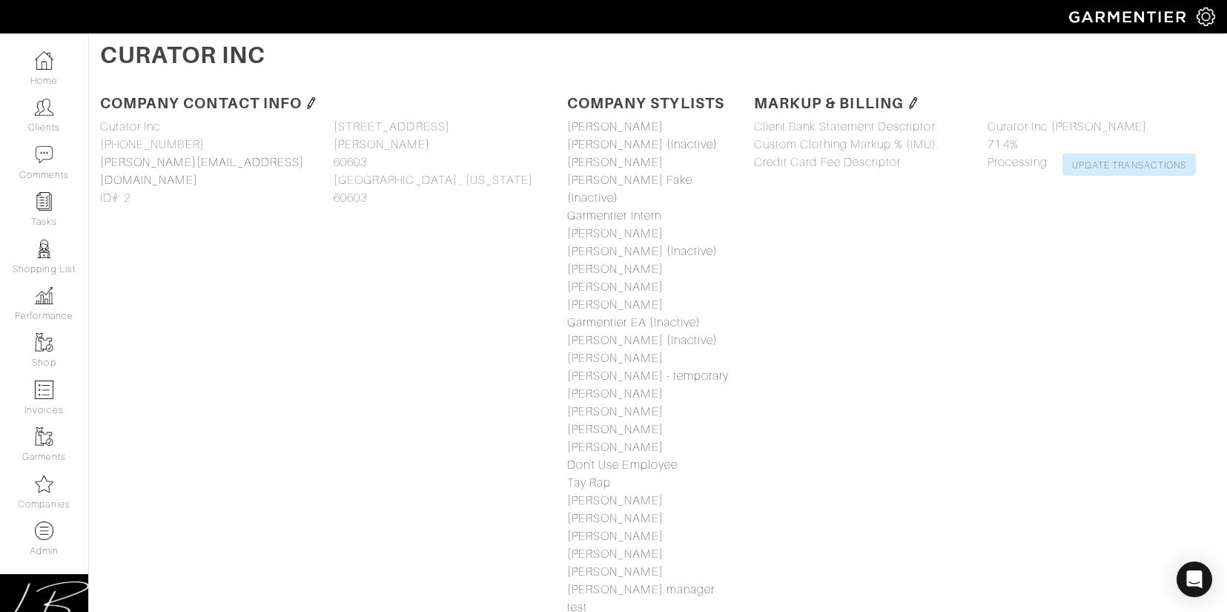
scroll to position [1167, 0]
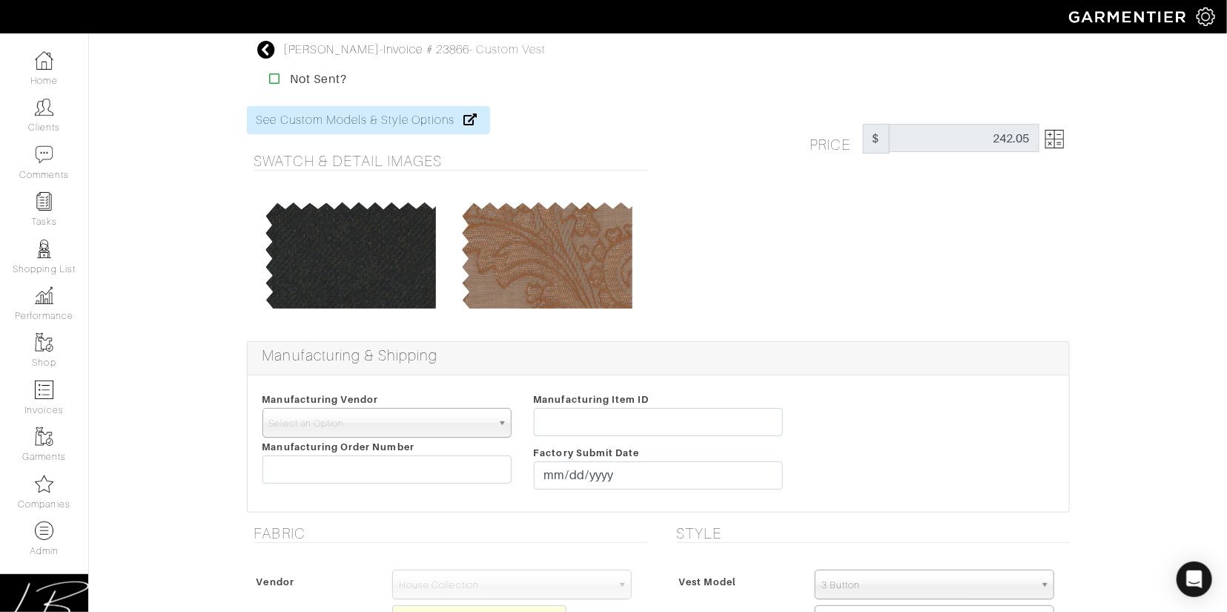
click at [446, 42] on div "[PERSON_NAME] - Invoice # 23866 - Custom Vest" at bounding box center [415, 50] width 263 height 18
click at [445, 44] on link "Invoice # 23866" at bounding box center [426, 49] width 86 height 13
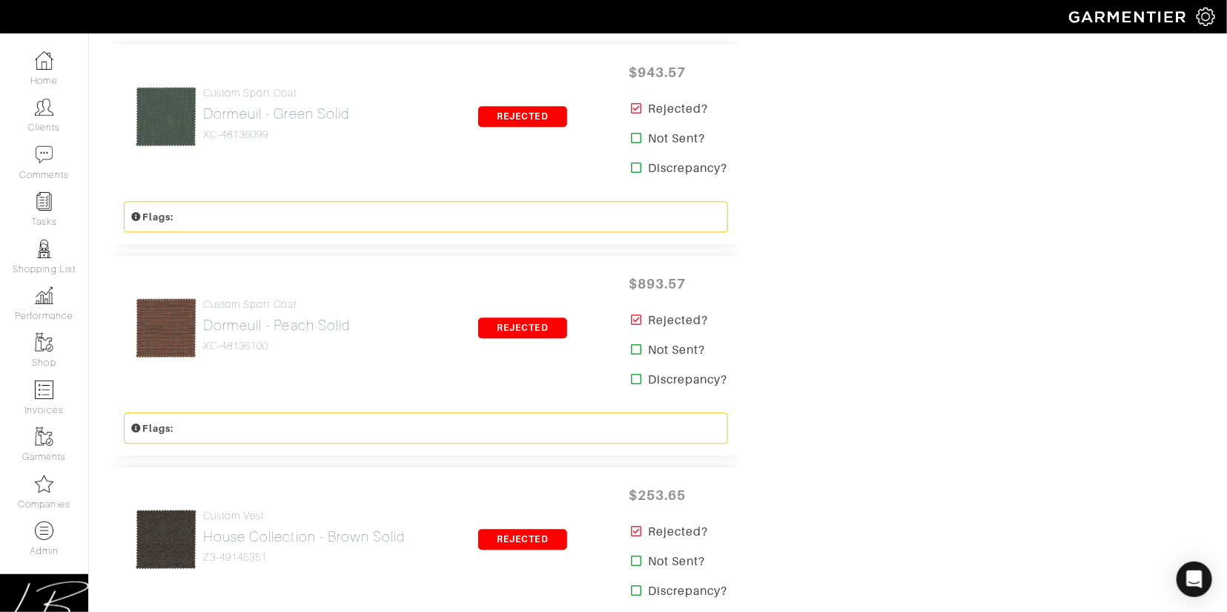
scroll to position [1679, 0]
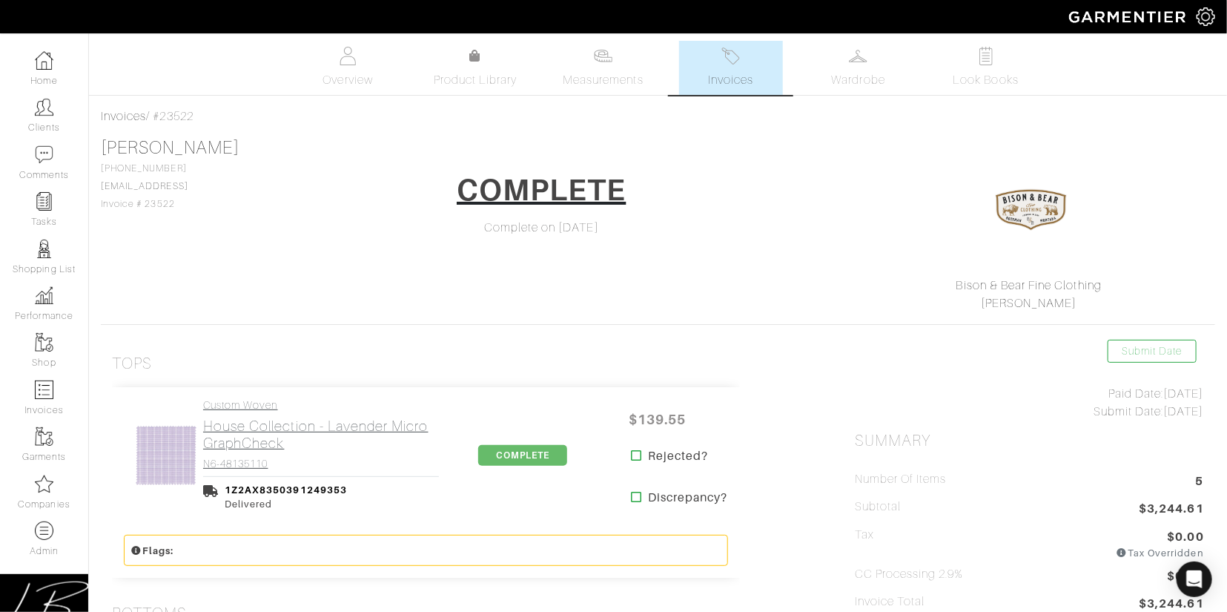
click at [333, 411] on link "Custom Woven House Collection - Lavender Micro GraphCheck N6-48135110" at bounding box center [321, 434] width 236 height 71
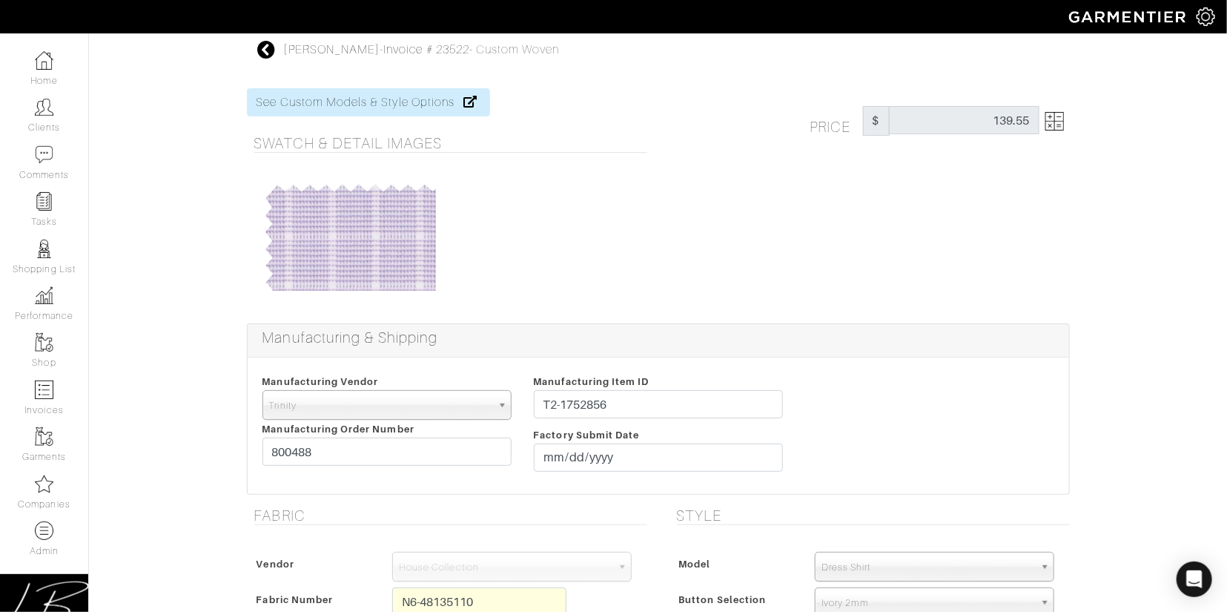
click at [1046, 119] on img at bounding box center [1055, 121] width 19 height 19
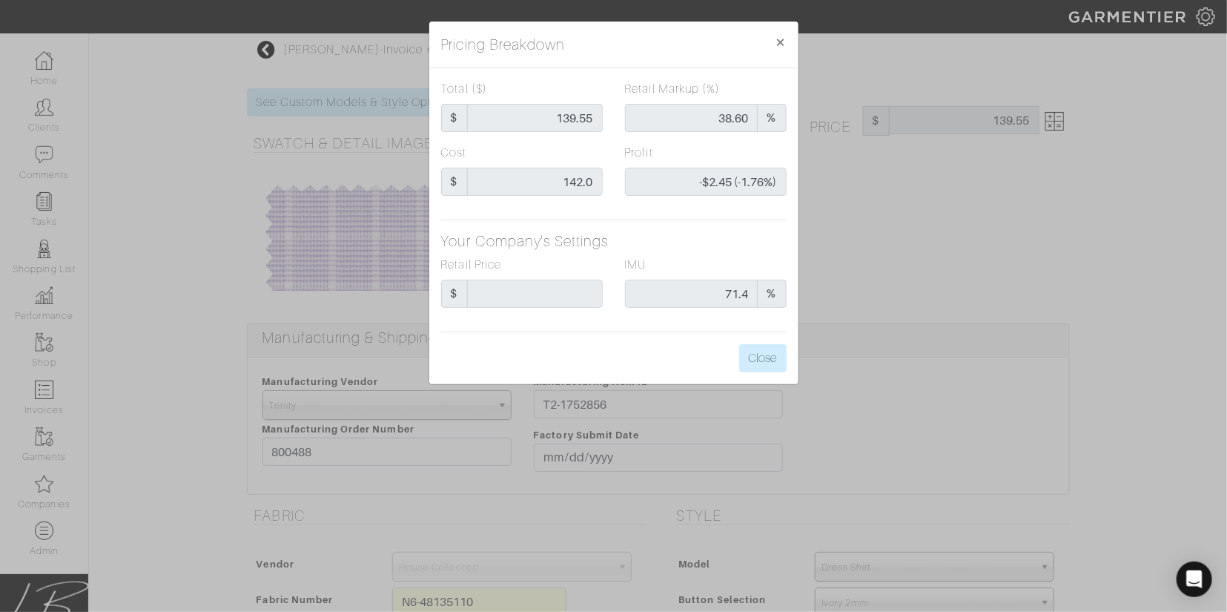
click at [911, 234] on div "Pricing Breakdown × Total ($) $ 139.55 Retail Markup (%) 38.60 % Cost $ 142.0 P…" at bounding box center [613, 306] width 1227 height 612
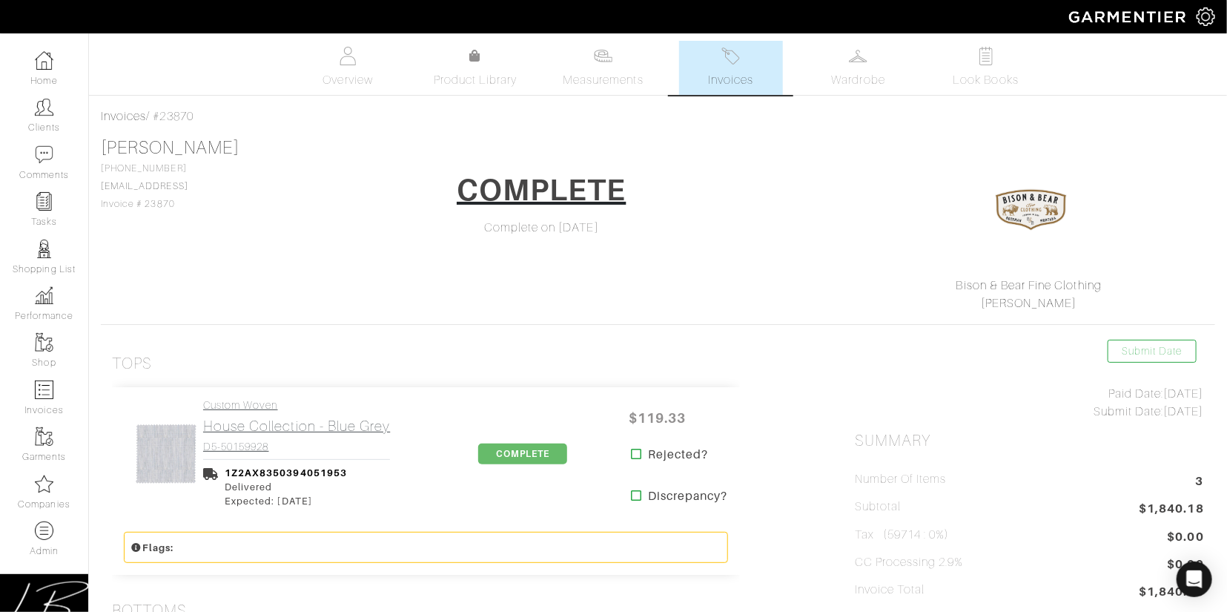
click at [322, 425] on h2 "House Collection - Blue Grey" at bounding box center [296, 426] width 187 height 17
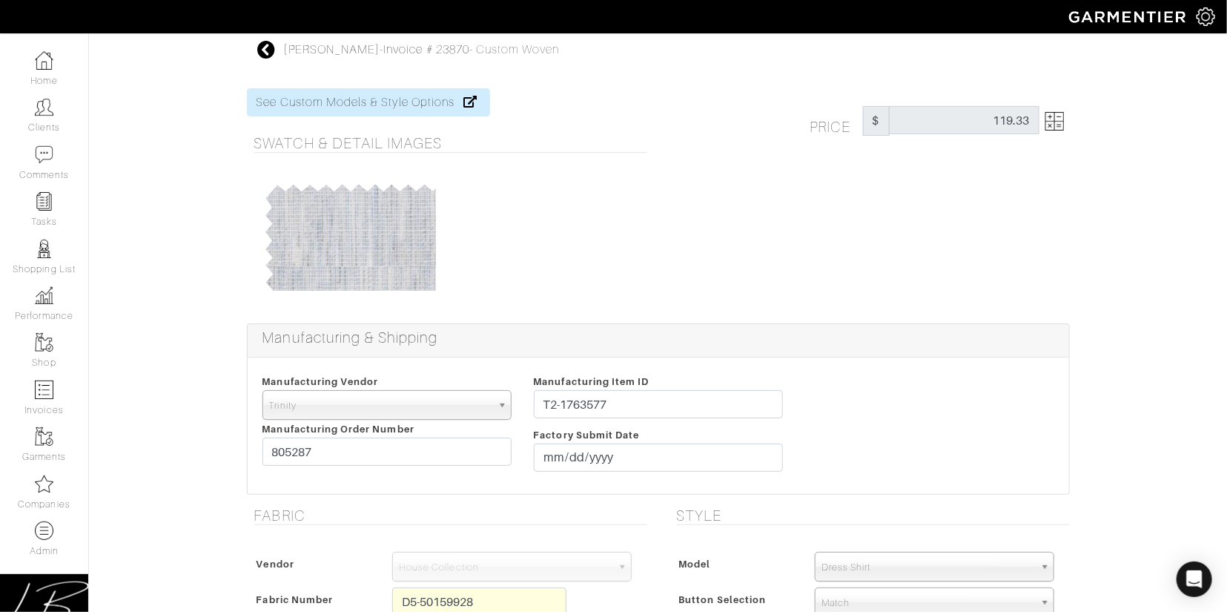
click at [1052, 117] on img at bounding box center [1055, 121] width 19 height 19
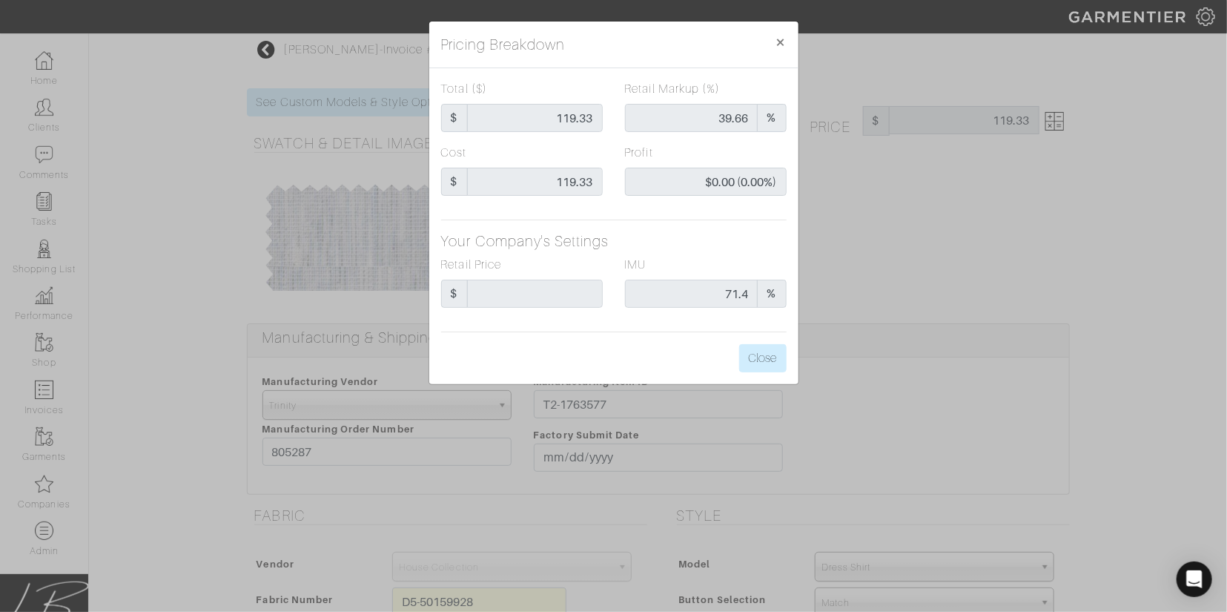
click at [930, 79] on div "Pricing Breakdown × Total ($) $ 119.33 Retail Markup (%) 39.66 % Cost $ 119.33 …" at bounding box center [613, 306] width 1227 height 612
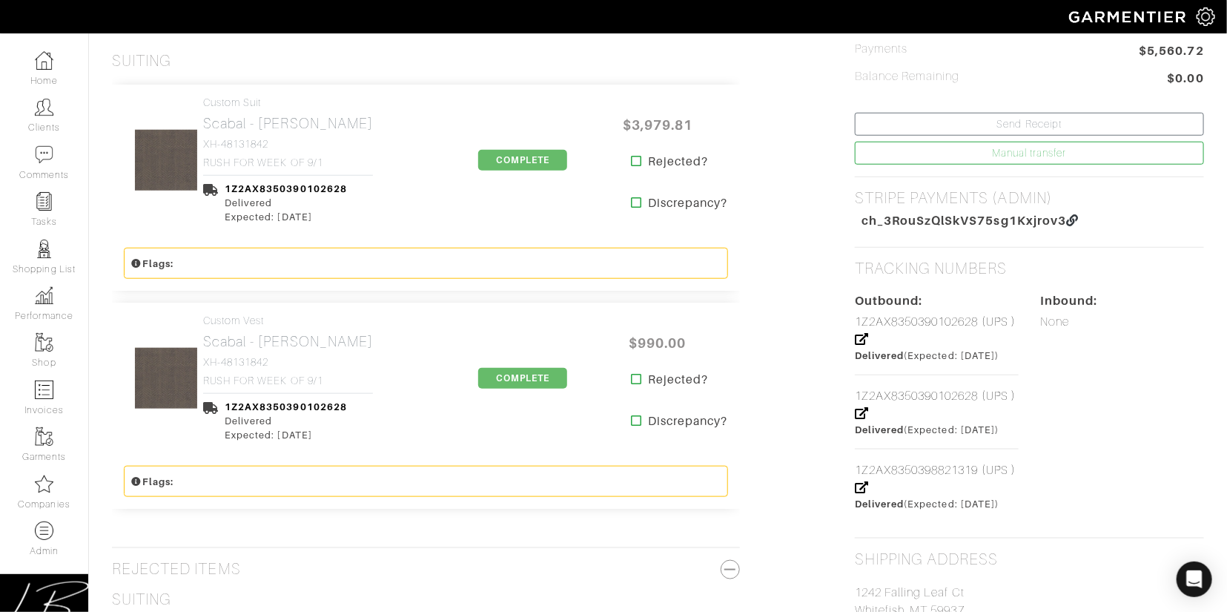
scroll to position [601, 0]
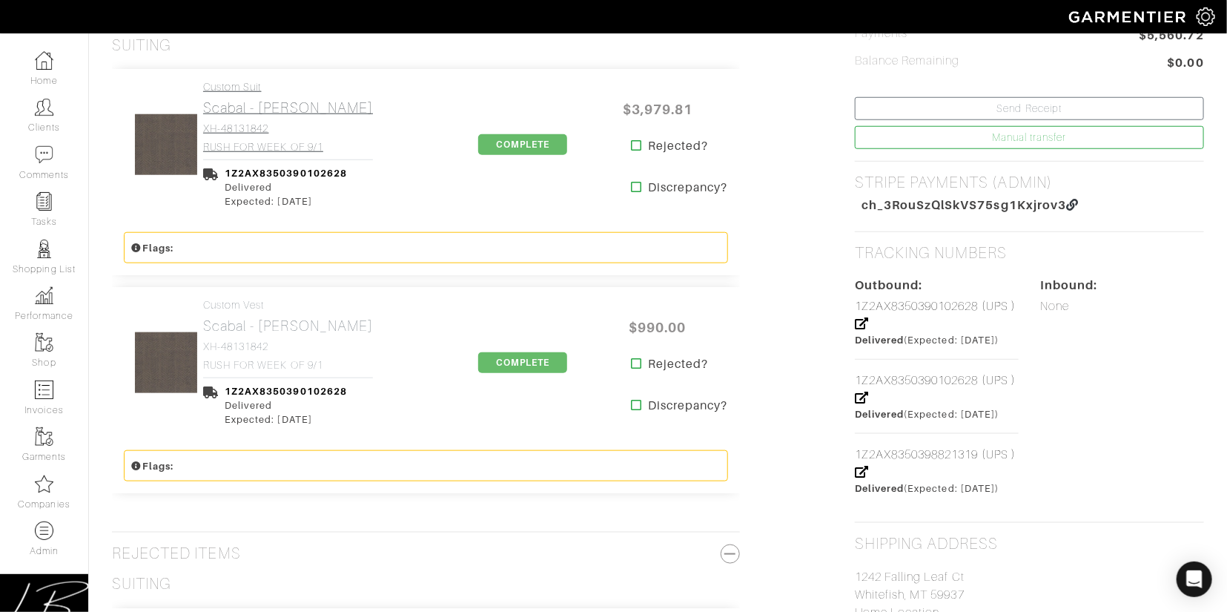
click at [297, 128] on h4 "XH-48131842" at bounding box center [288, 128] width 170 height 13
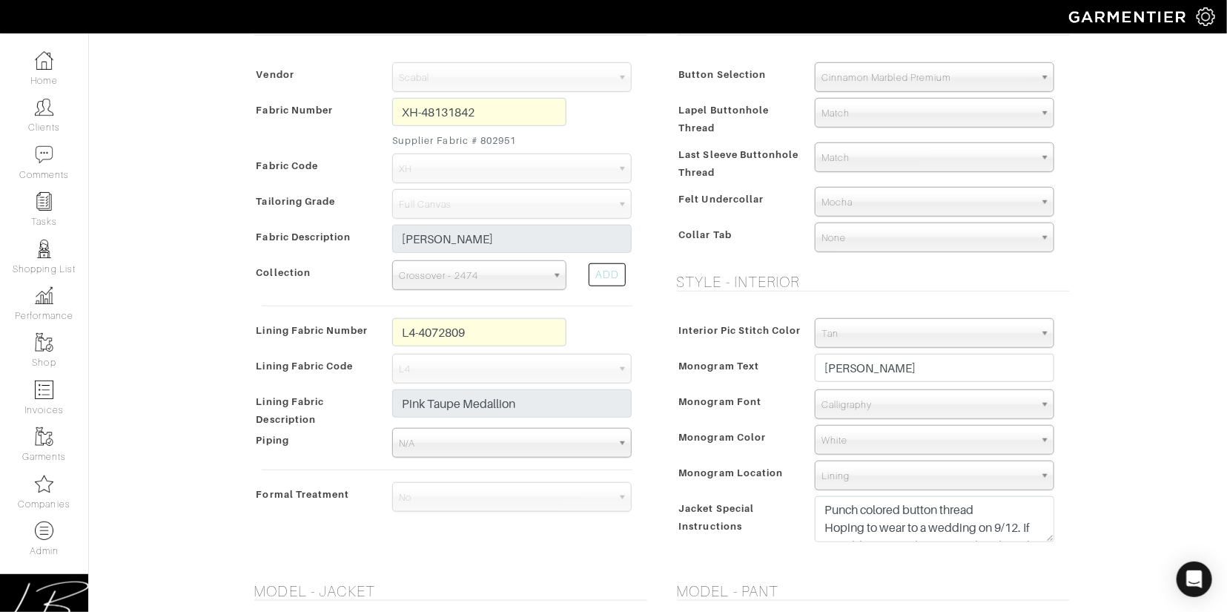
scroll to position [495, 0]
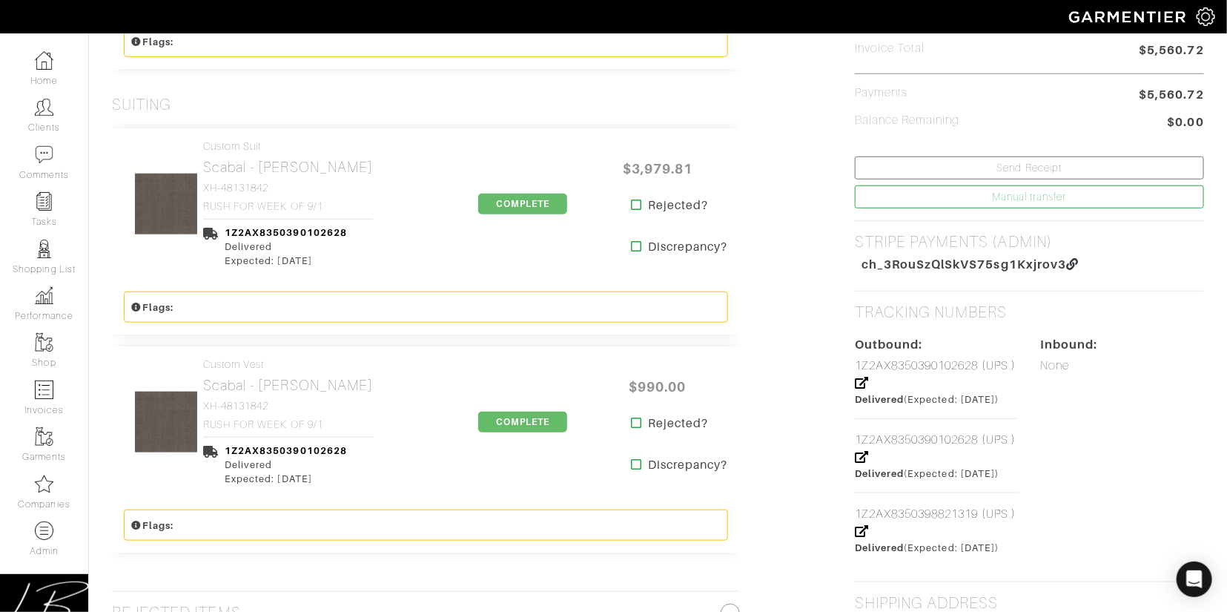
scroll to position [535, 0]
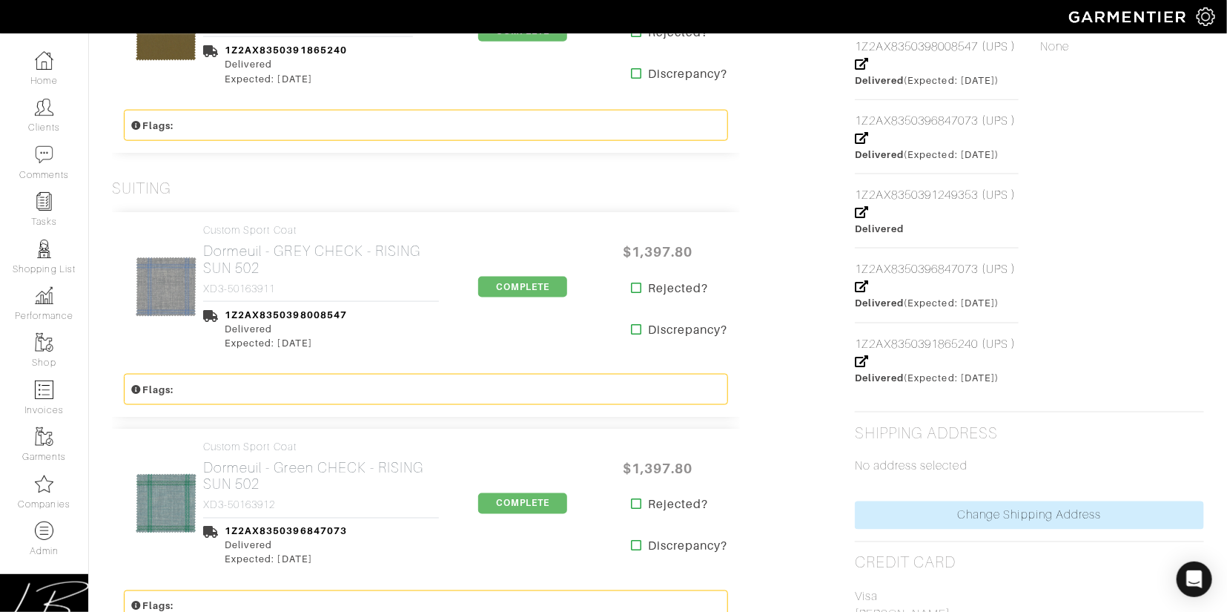
scroll to position [874, 0]
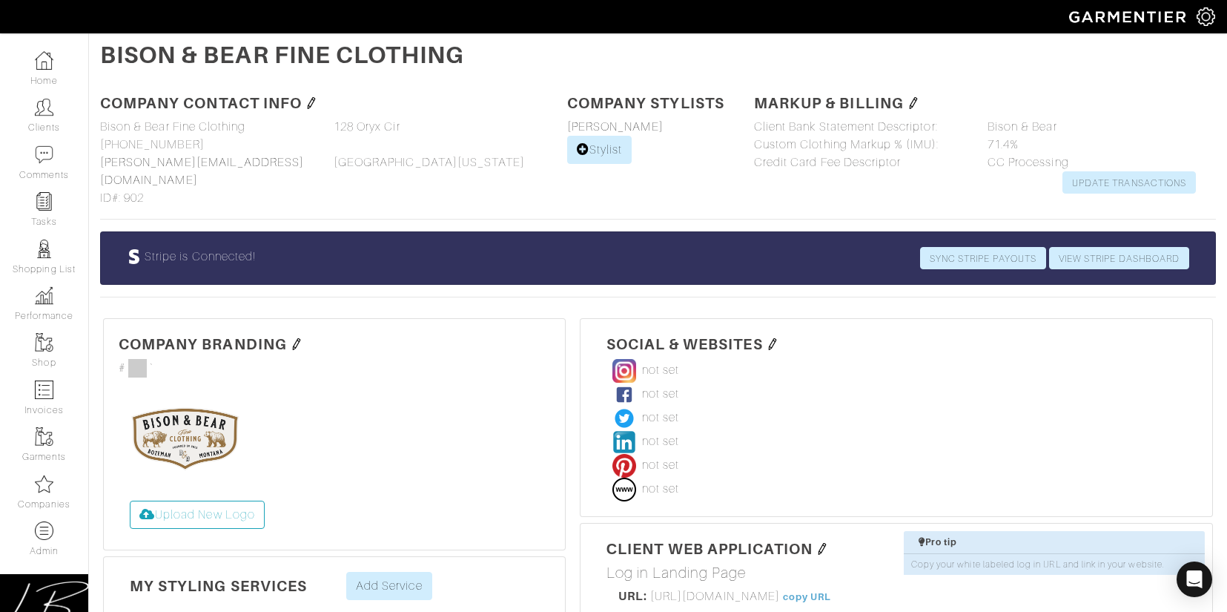
scroll to position [460, 0]
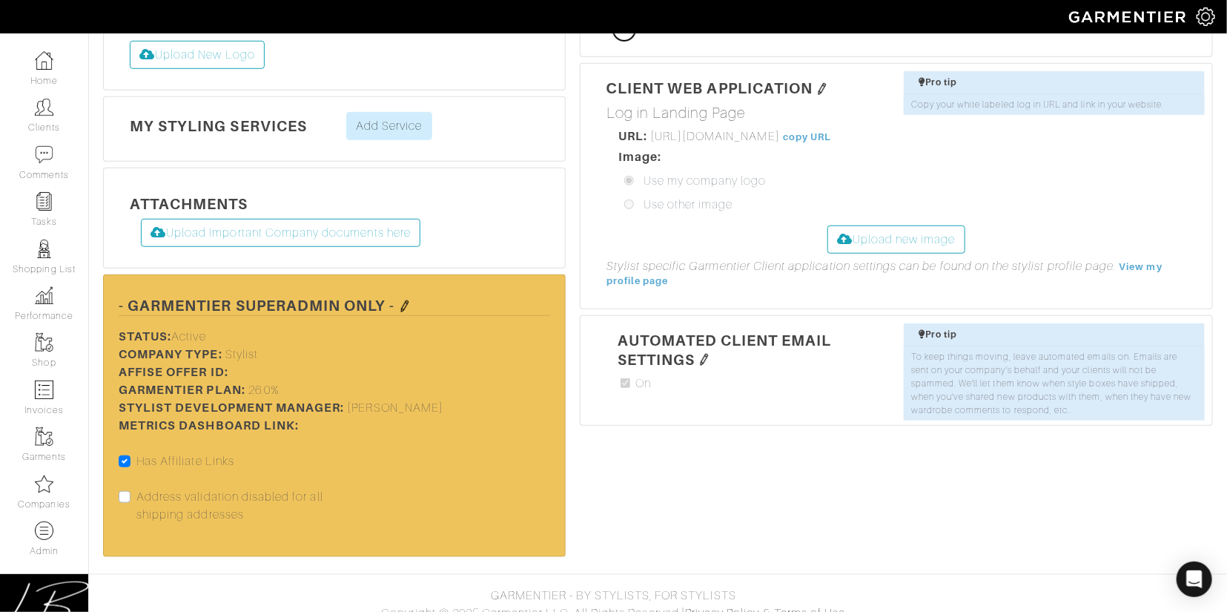
click at [404, 300] on img at bounding box center [405, 306] width 12 height 12
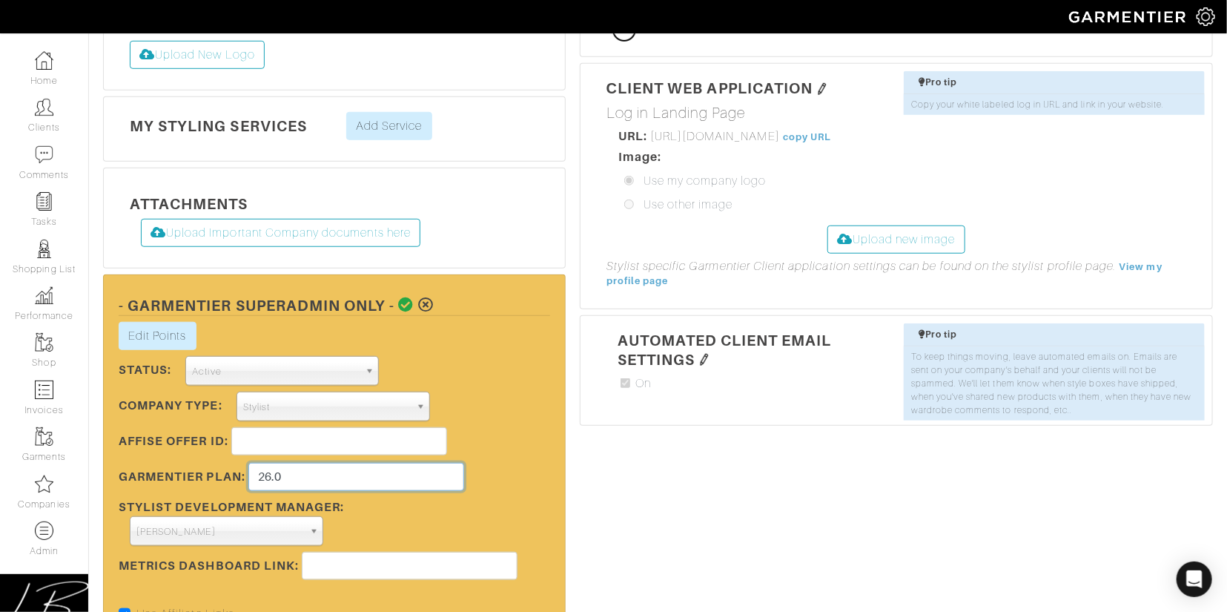
click at [320, 463] on input "26.0" at bounding box center [356, 477] width 216 height 28
type input "20"
click at [458, 377] on div "Edit Points Stylist Rewards × Close Totals Stylist Points Add New Transaction S…" at bounding box center [335, 463] width 454 height 283
click at [408, 297] on icon at bounding box center [407, 304] width 16 height 15
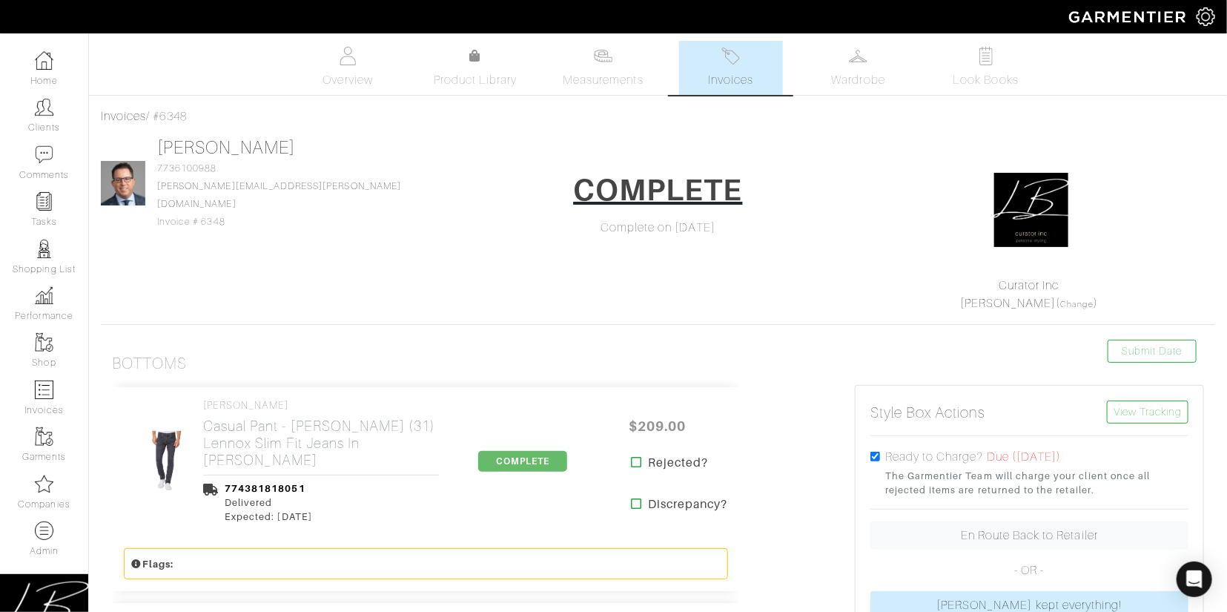
click at [751, 50] on link "Invoices" at bounding box center [731, 68] width 104 height 54
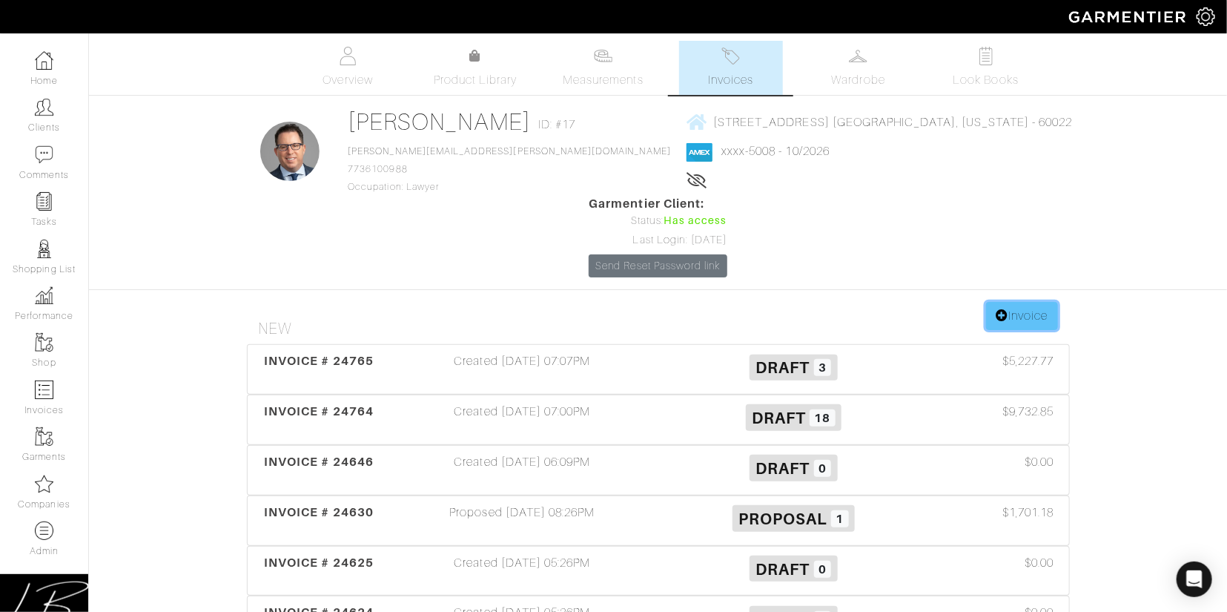
click at [1023, 302] on link "Invoice" at bounding box center [1021, 316] width 71 height 28
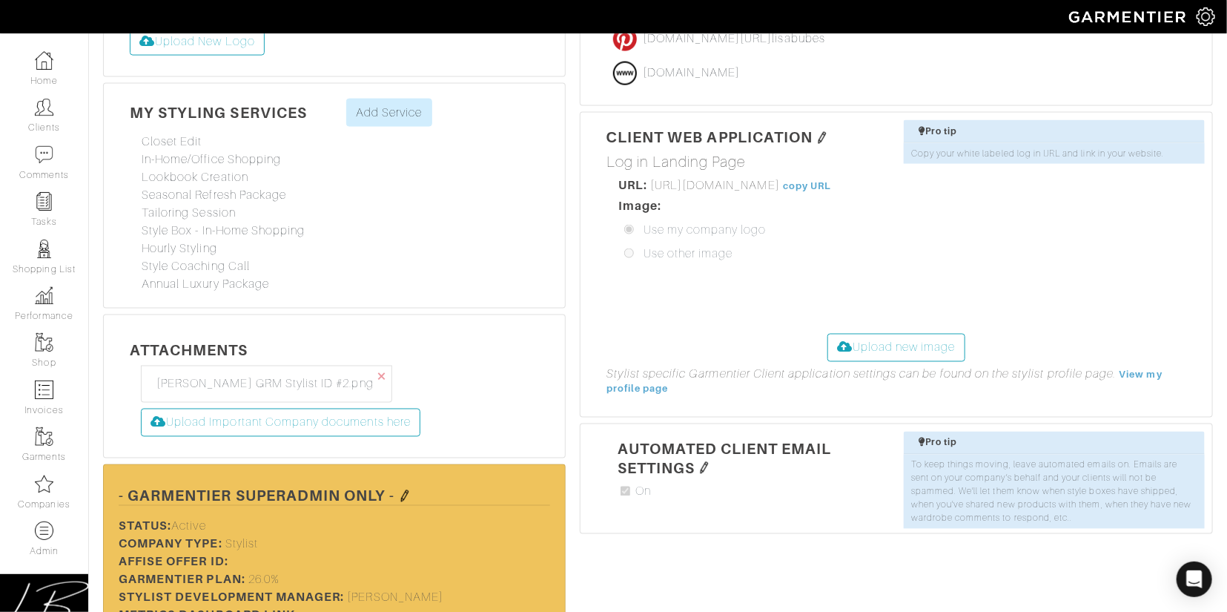
scroll to position [1167, 0]
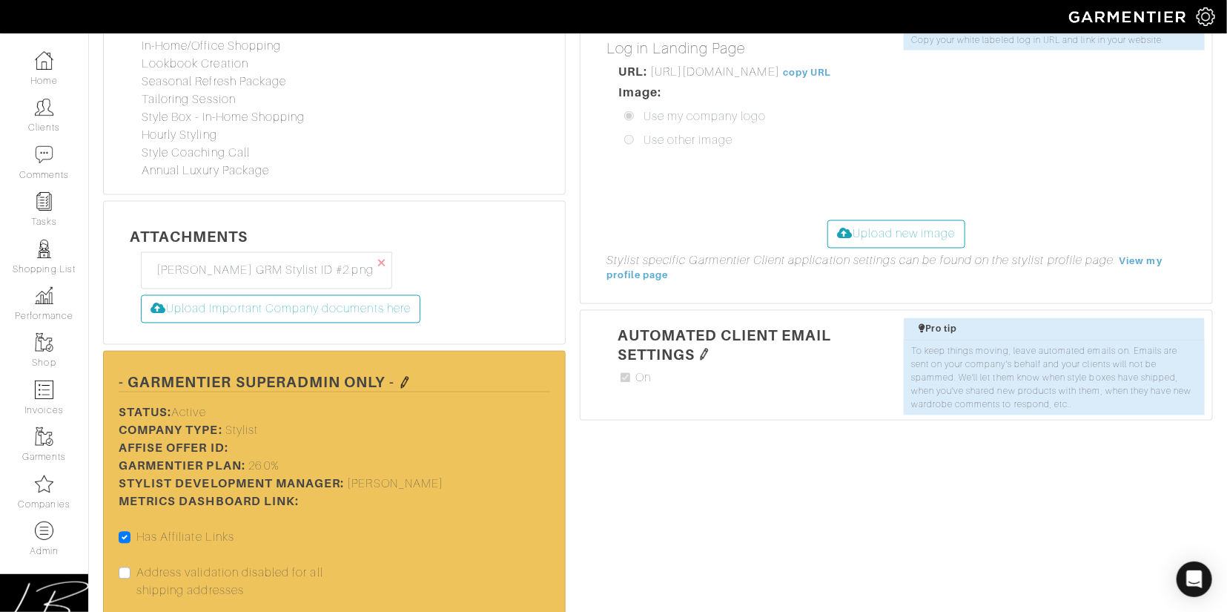
click at [406, 377] on img at bounding box center [405, 383] width 12 height 12
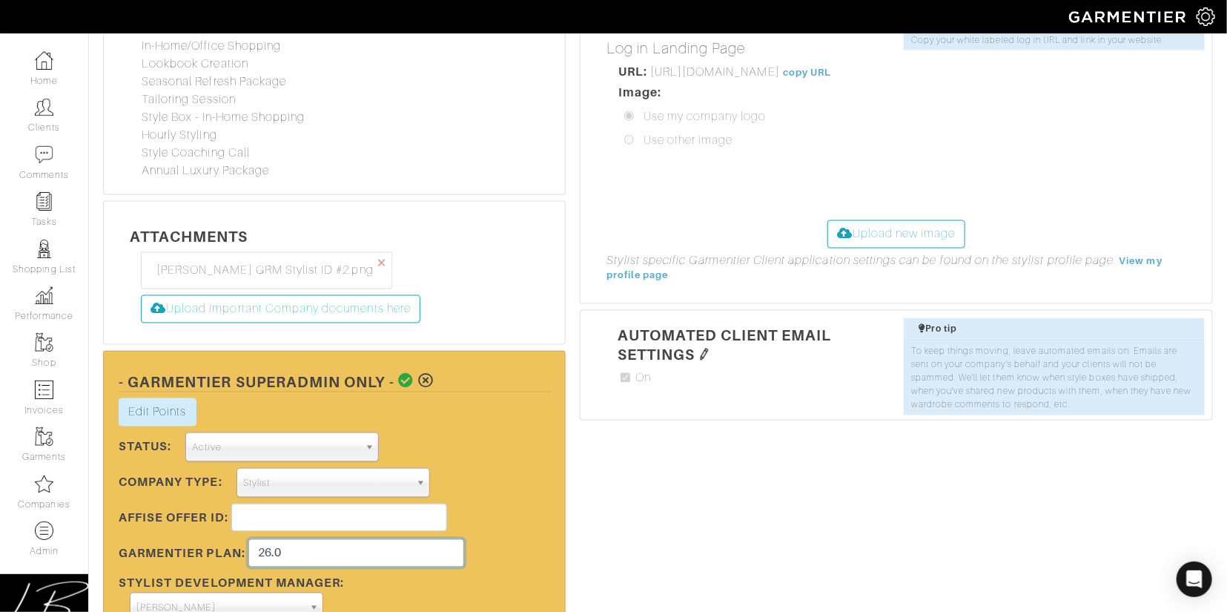
drag, startPoint x: 322, startPoint y: 464, endPoint x: 323, endPoint y: 443, distance: 20.8
click at [323, 443] on div "Edit Points Stylist Rewards × Close Totals Stylist Points [PERSON_NAME] 5.0 Add…" at bounding box center [335, 539] width 454 height 283
type input "1"
type input "20"
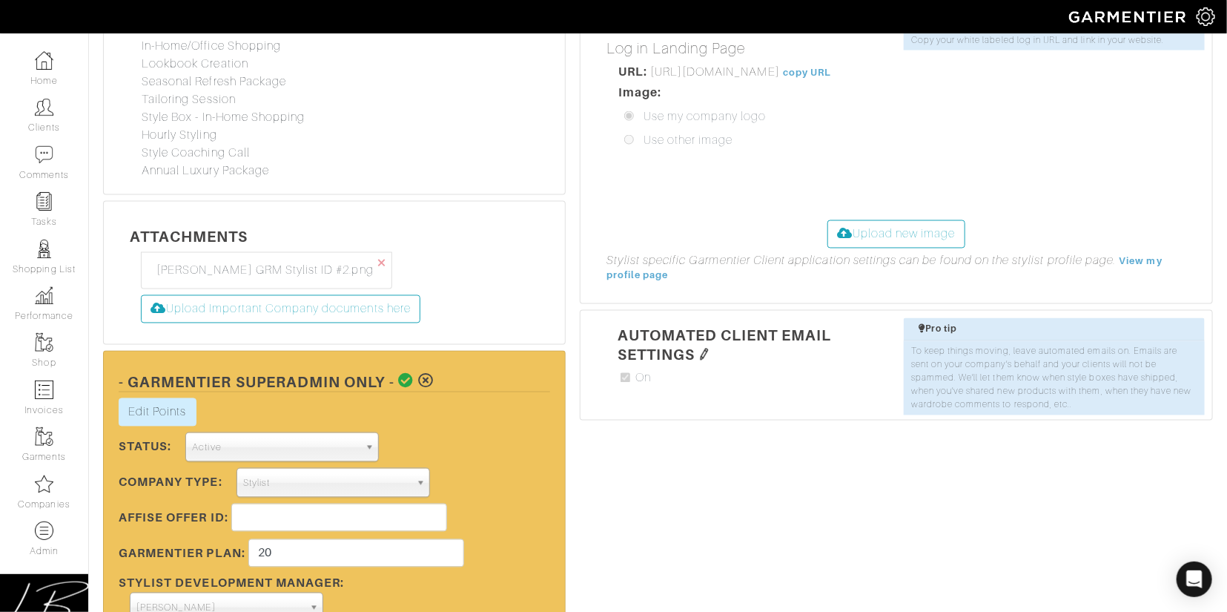
click at [443, 398] on div "Edit Points Stylist Rewards × Close Totals Stylist Points Lisa Bubes 5.0 Add Ne…" at bounding box center [335, 539] width 454 height 283
click at [406, 374] on icon at bounding box center [407, 381] width 16 height 15
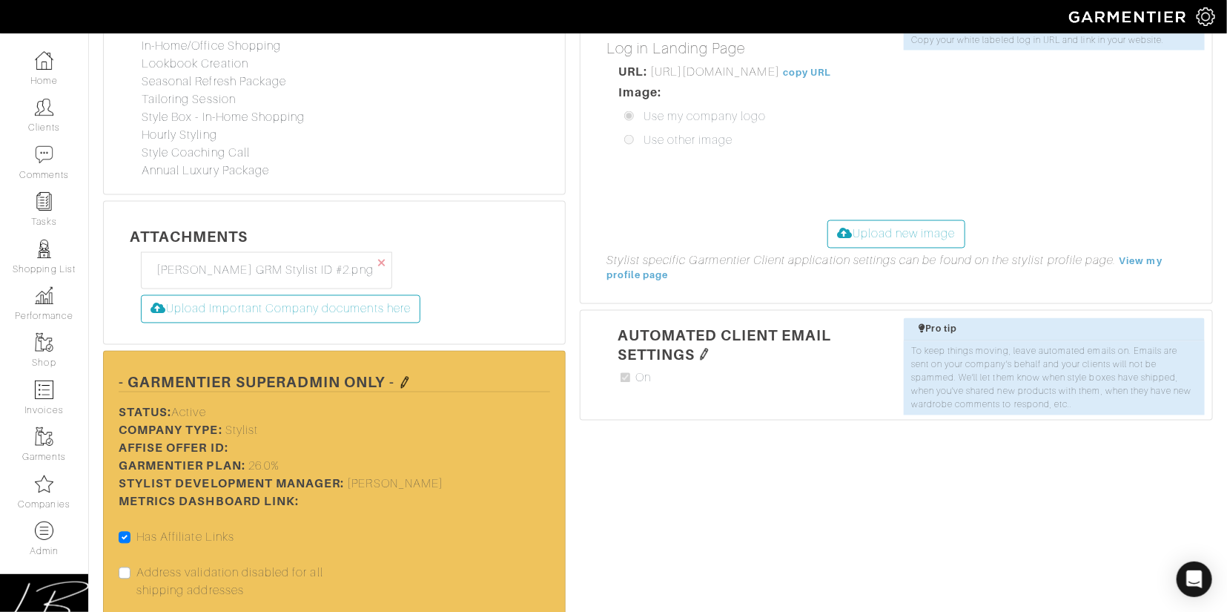
click at [405, 377] on img at bounding box center [405, 383] width 12 height 12
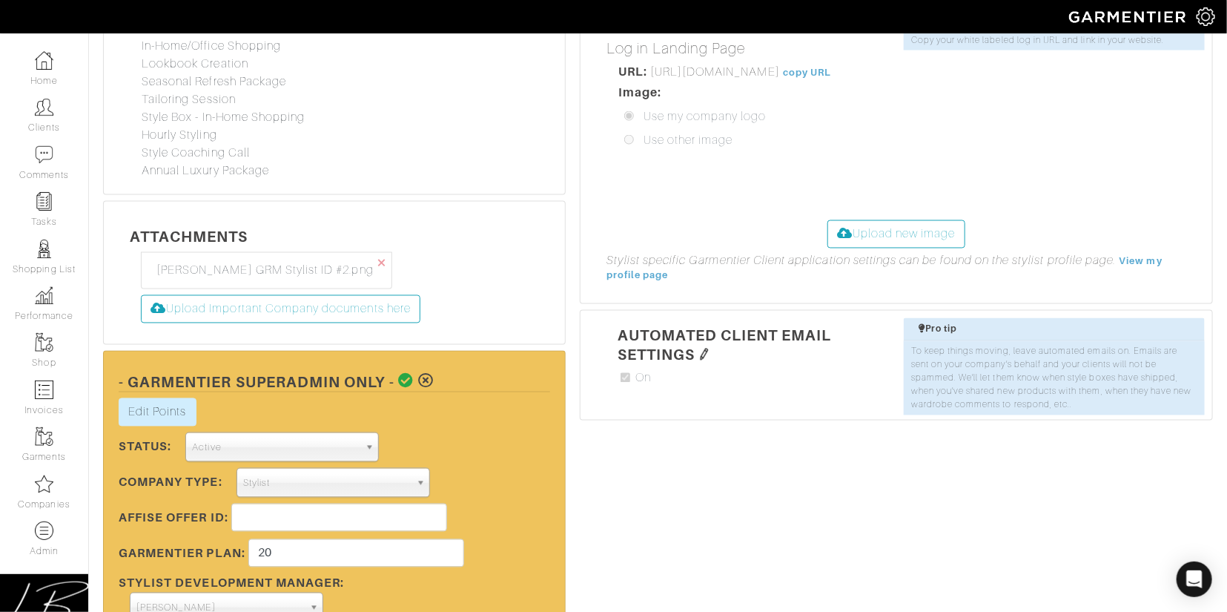
click at [405, 374] on icon at bounding box center [407, 381] width 16 height 15
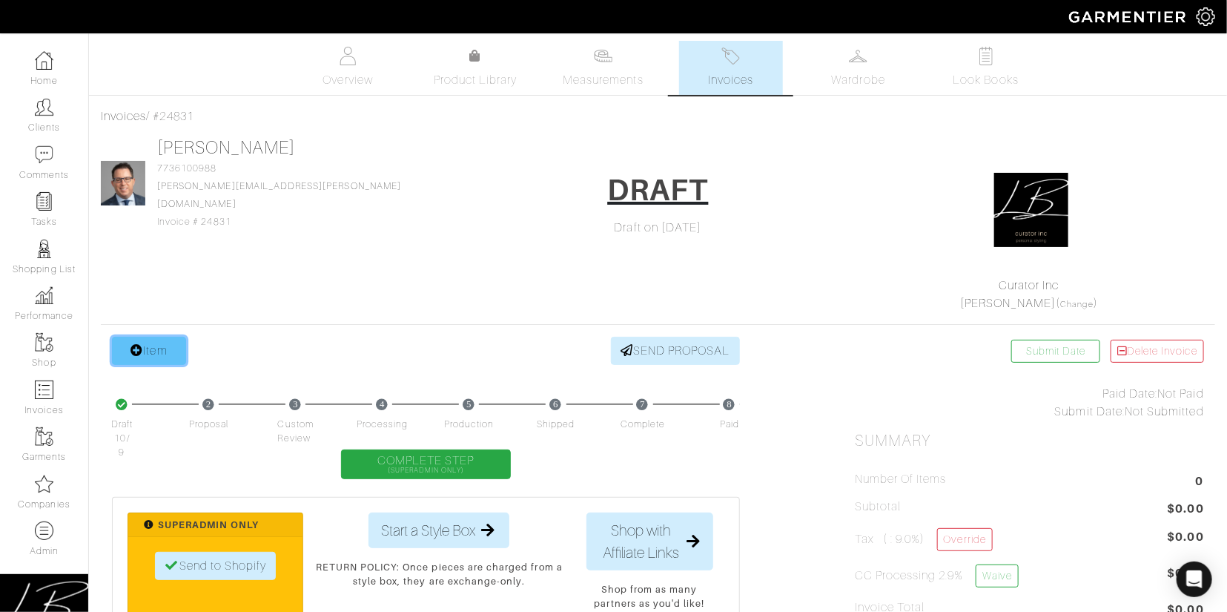
click at [145, 343] on link "Item" at bounding box center [149, 351] width 74 height 28
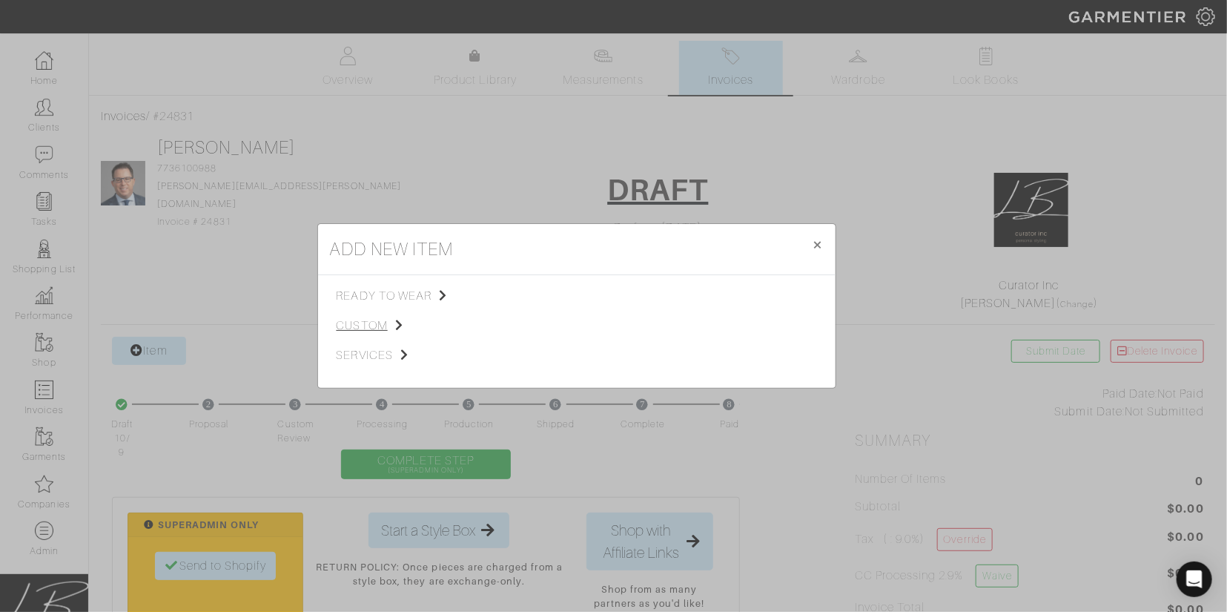
click at [378, 330] on span "custom" at bounding box center [411, 326] width 149 height 18
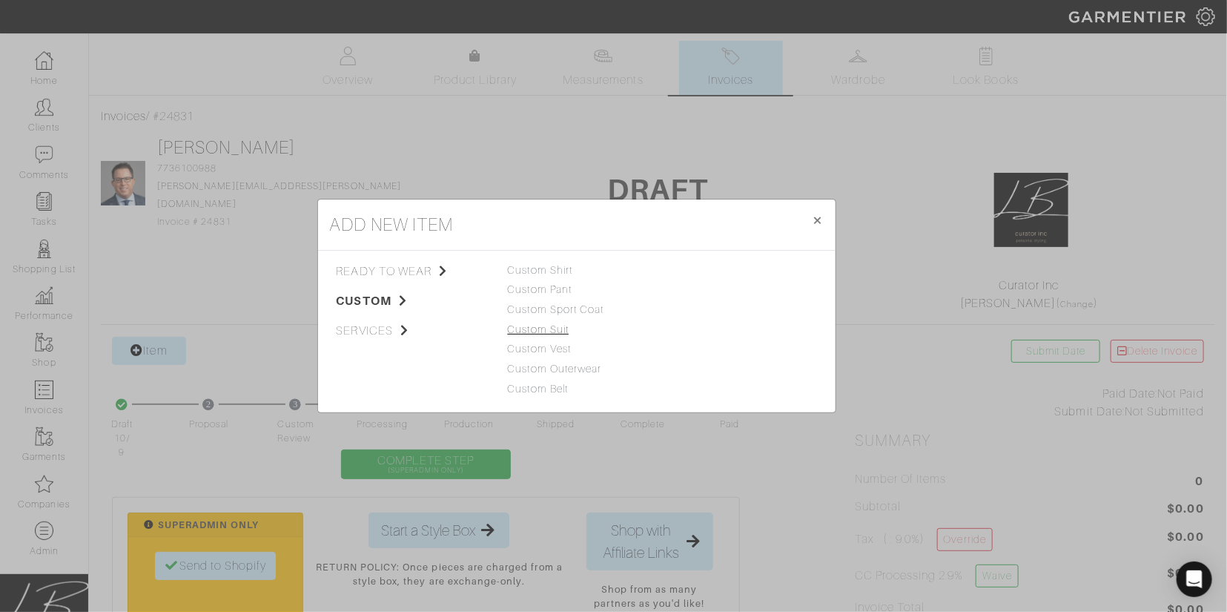
click at [533, 328] on link "Custom Suit" at bounding box center [539, 329] width 62 height 12
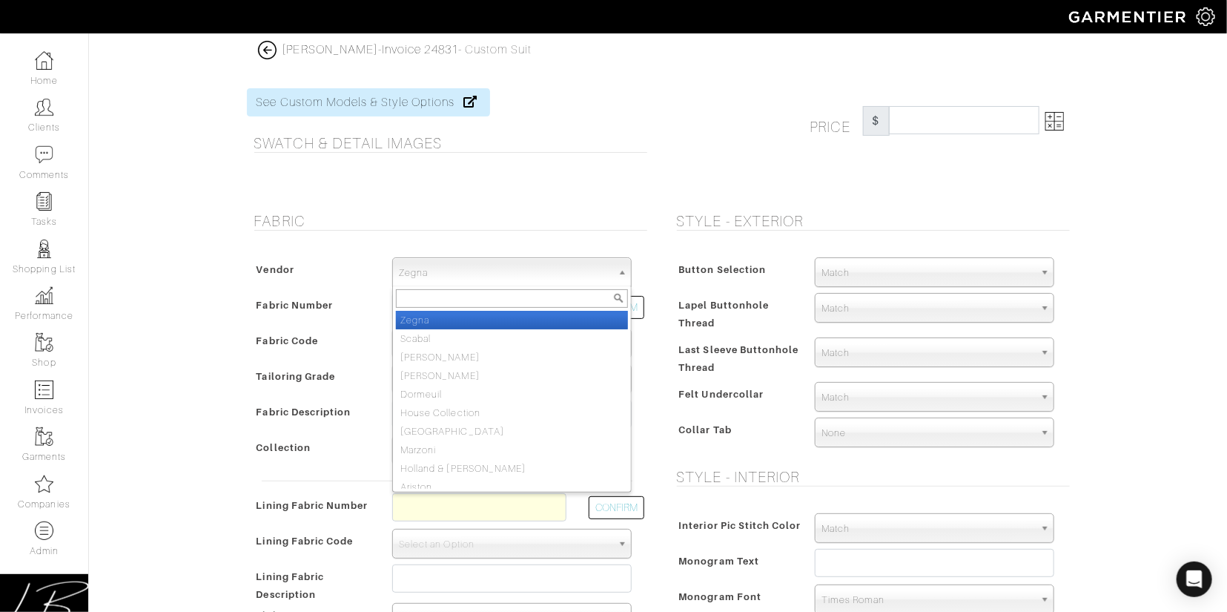
click at [466, 276] on span "Zegna" at bounding box center [505, 273] width 213 height 30
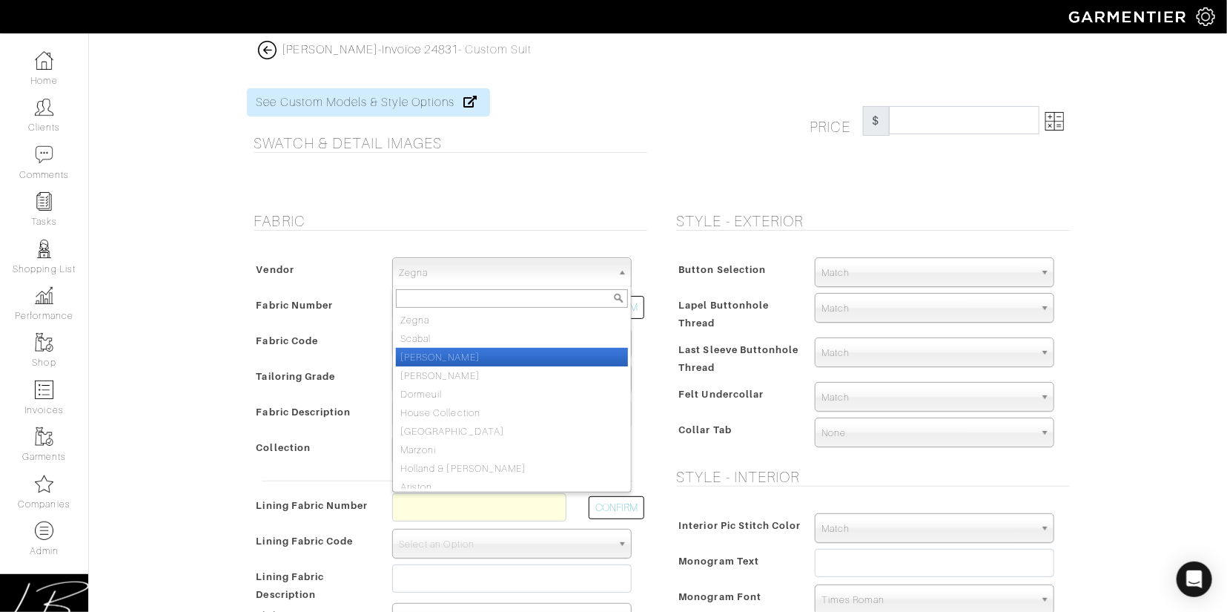
click at [481, 357] on li "[PERSON_NAME]" at bounding box center [512, 357] width 232 height 19
select select "76"
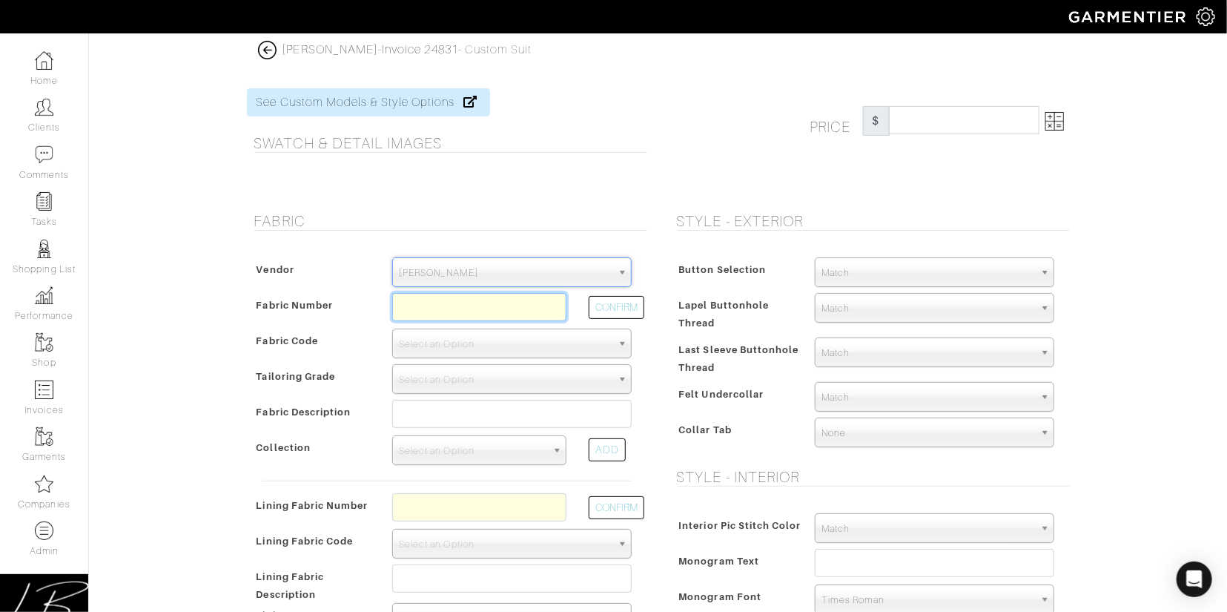
click at [447, 306] on input "text" at bounding box center [479, 307] width 174 height 28
type input "XL4-51174760"
click at [607, 310] on button "CONFIRM" at bounding box center [617, 307] width 56 height 23
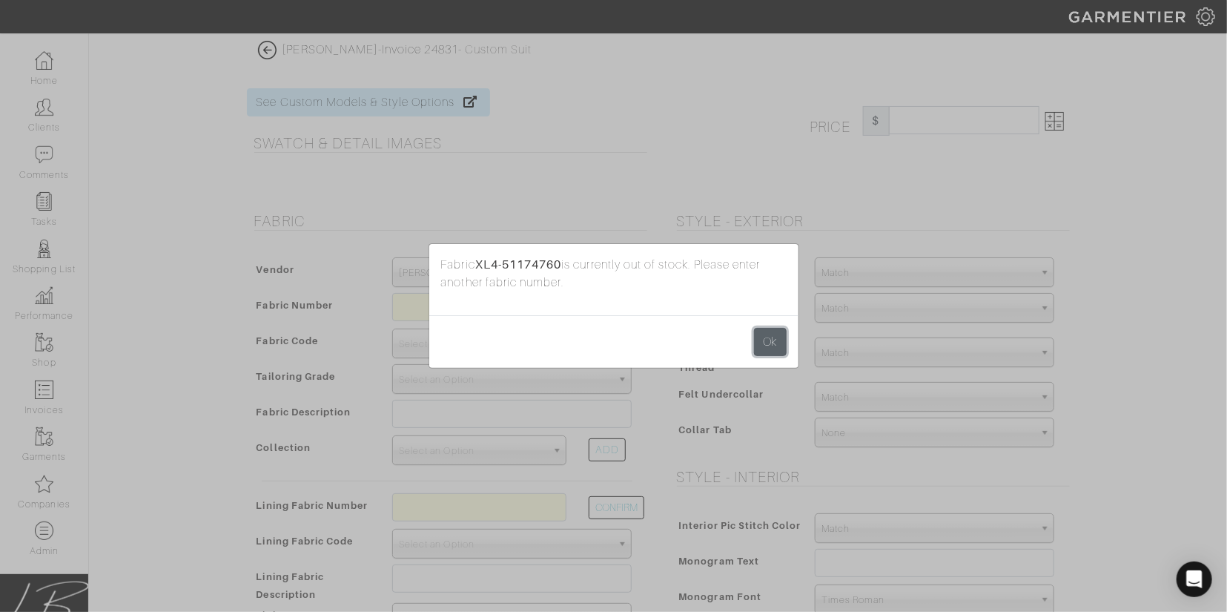
click at [773, 340] on button "Ok" at bounding box center [770, 342] width 33 height 28
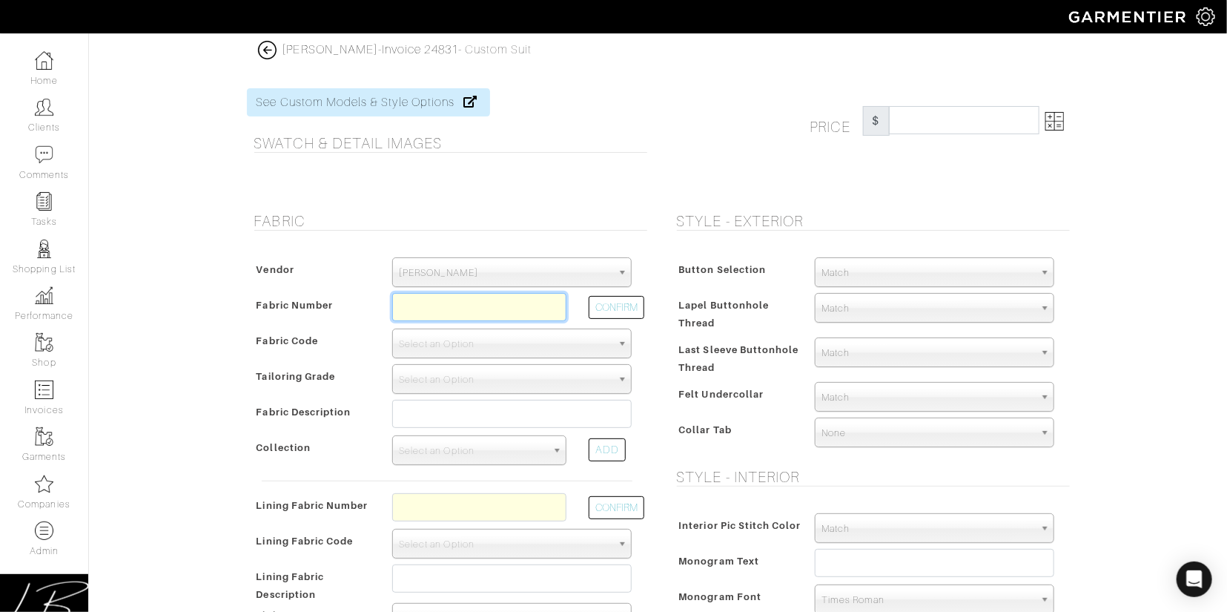
click at [520, 311] on input "text" at bounding box center [479, 307] width 174 height 28
paste input "N707083"
click at [616, 307] on button "CONFIRM" at bounding box center [617, 307] width 56 height 23
type input "XL4-51172859"
select select "1099"
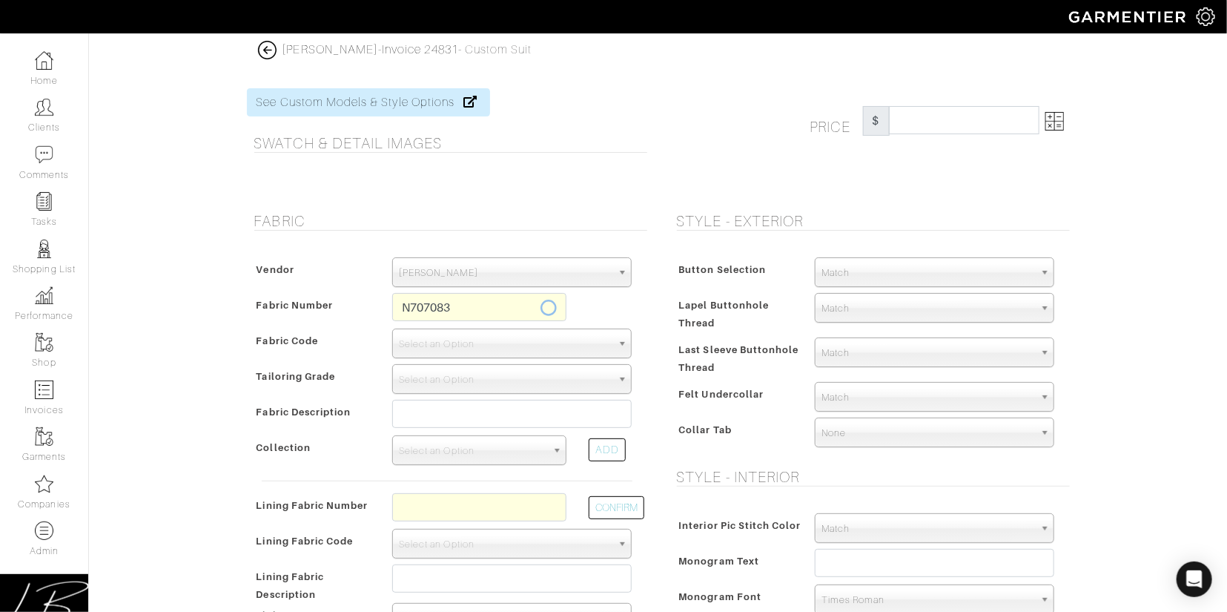
type input "DARK BLUE PLAIN - 707 AUSTRALIS SUPER 150'S WOOL"
select select
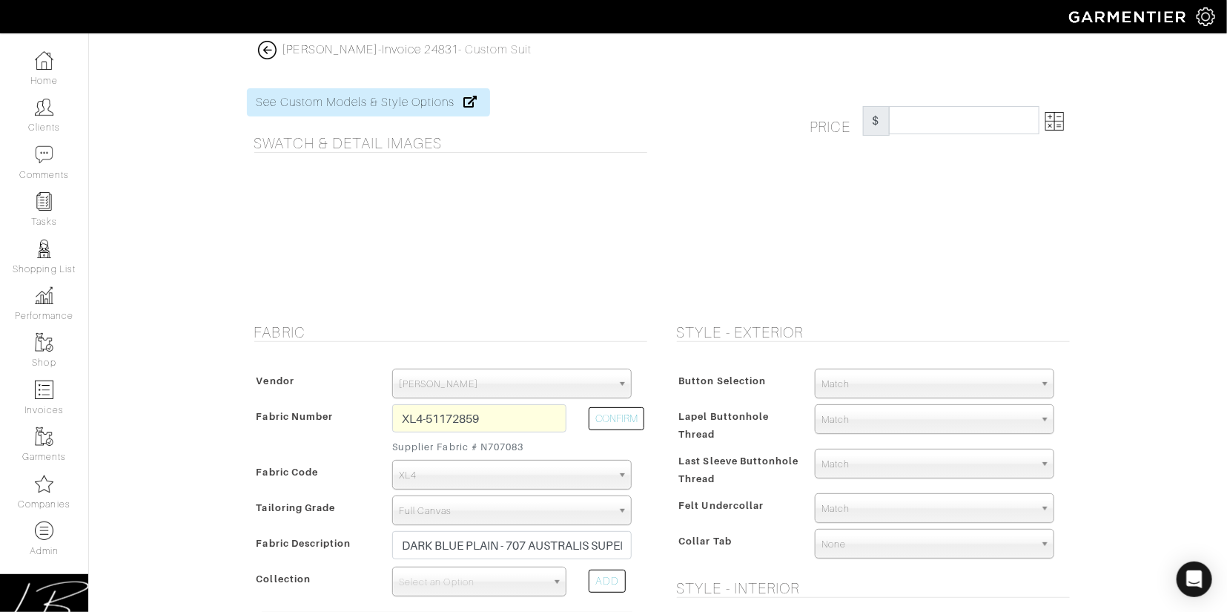
type input "3667.83"
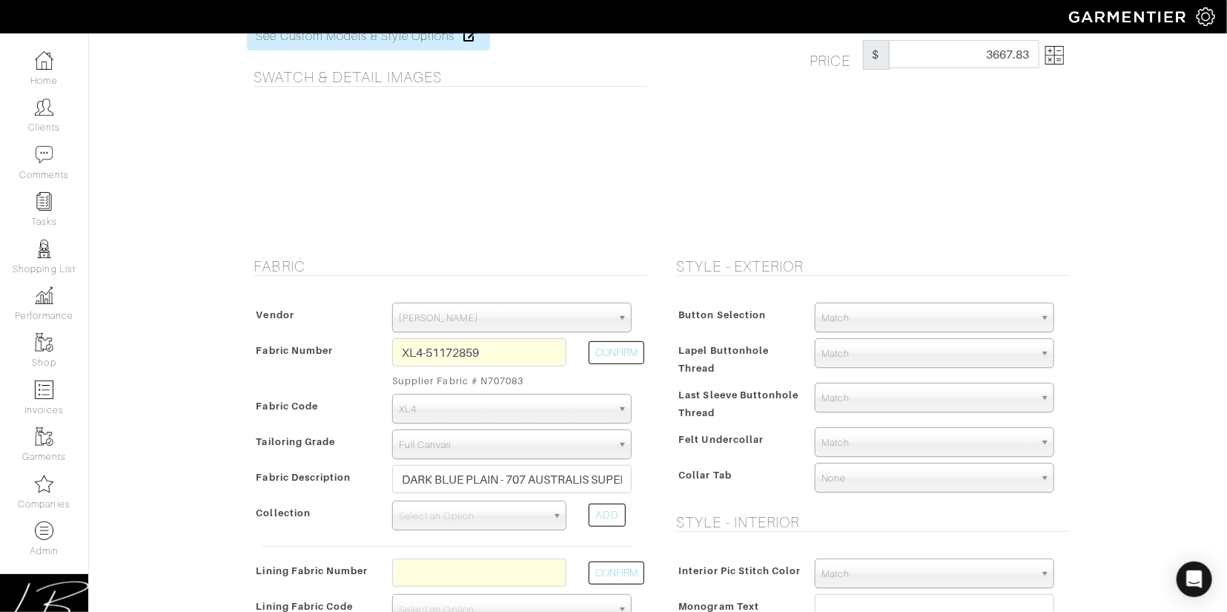
scroll to position [71, 0]
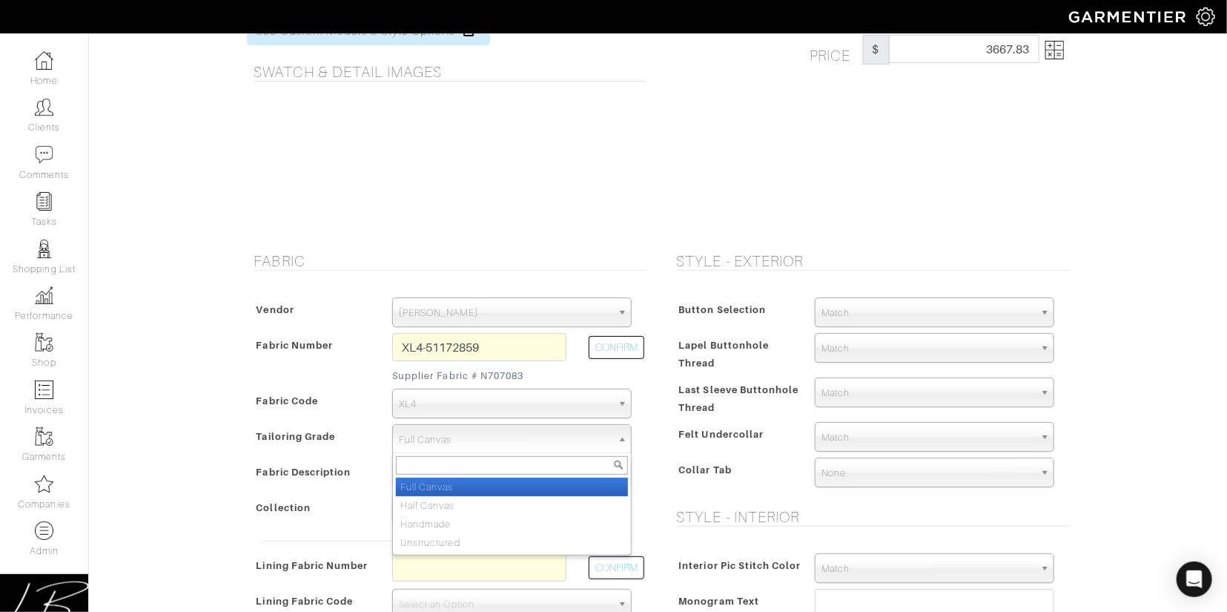
click at [531, 441] on span "Full Canvas" at bounding box center [505, 440] width 213 height 30
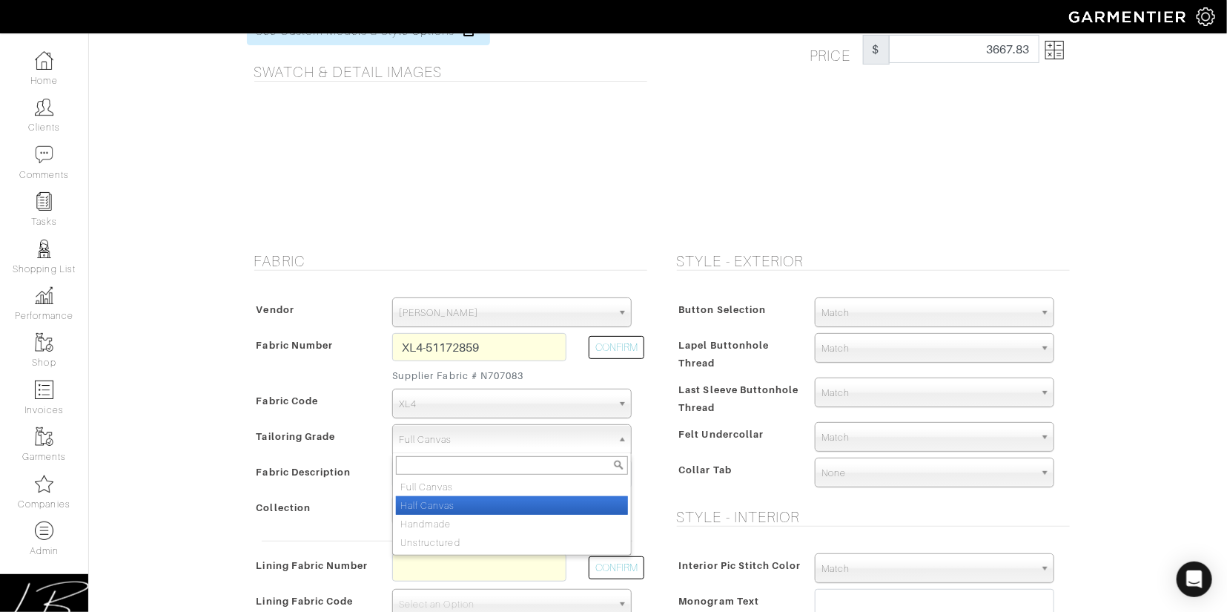
click at [514, 501] on li "Half Canvas" at bounding box center [512, 505] width 232 height 19
select select "7730"
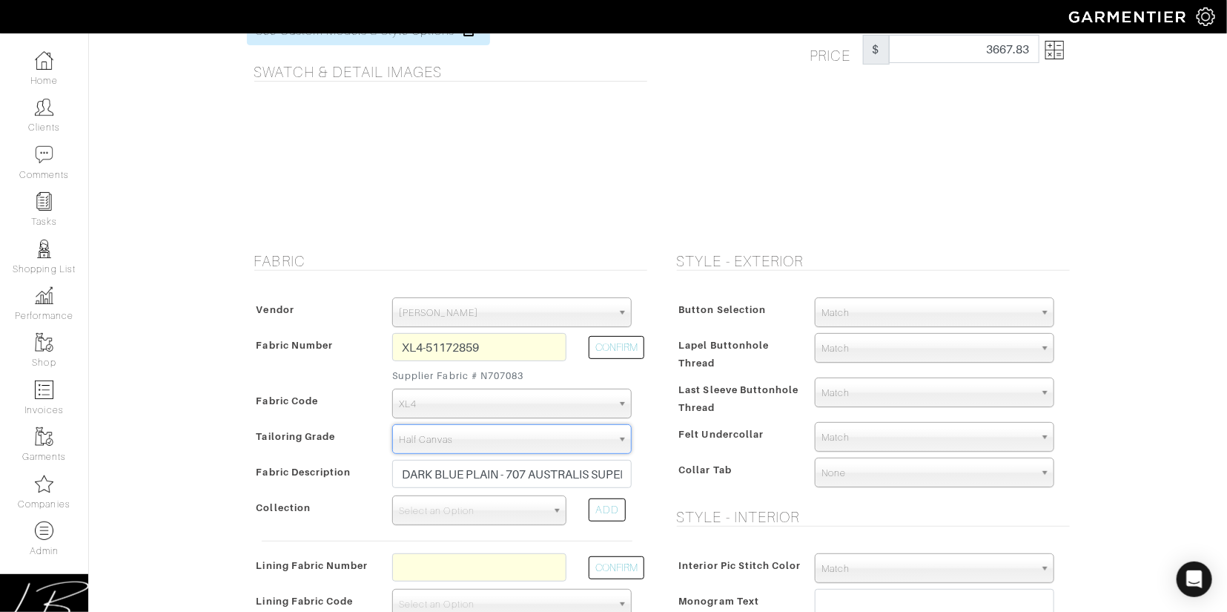
click at [704, 425] on span "Felt Undercollar" at bounding box center [721, 434] width 85 height 22
type input "3493.01"
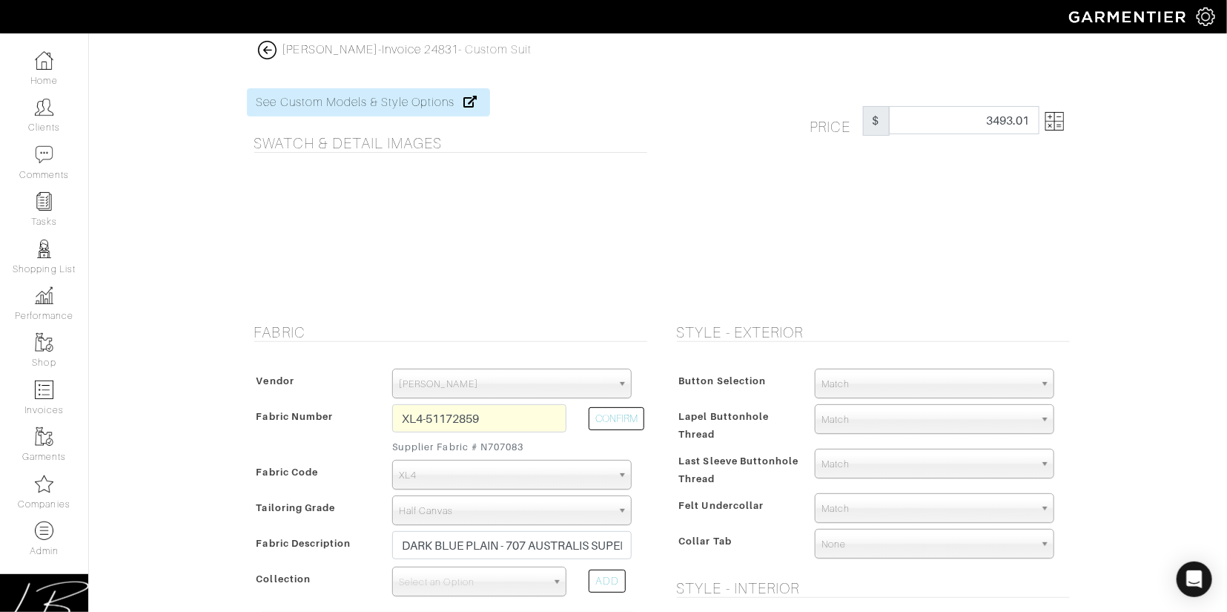
click at [1057, 122] on img at bounding box center [1055, 121] width 19 height 19
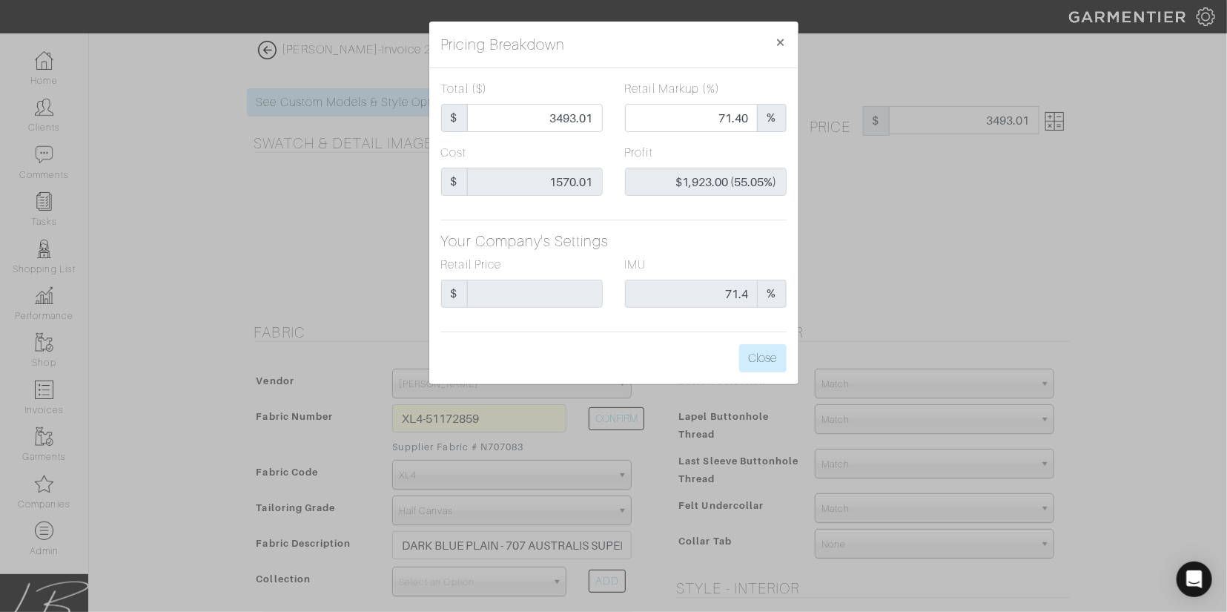
click at [365, 211] on div "Pricing Breakdown × Total ($) $ 3493.01 Retail Markup (%) 71.40 % Cost $ 1570.0…" at bounding box center [613, 306] width 1227 height 612
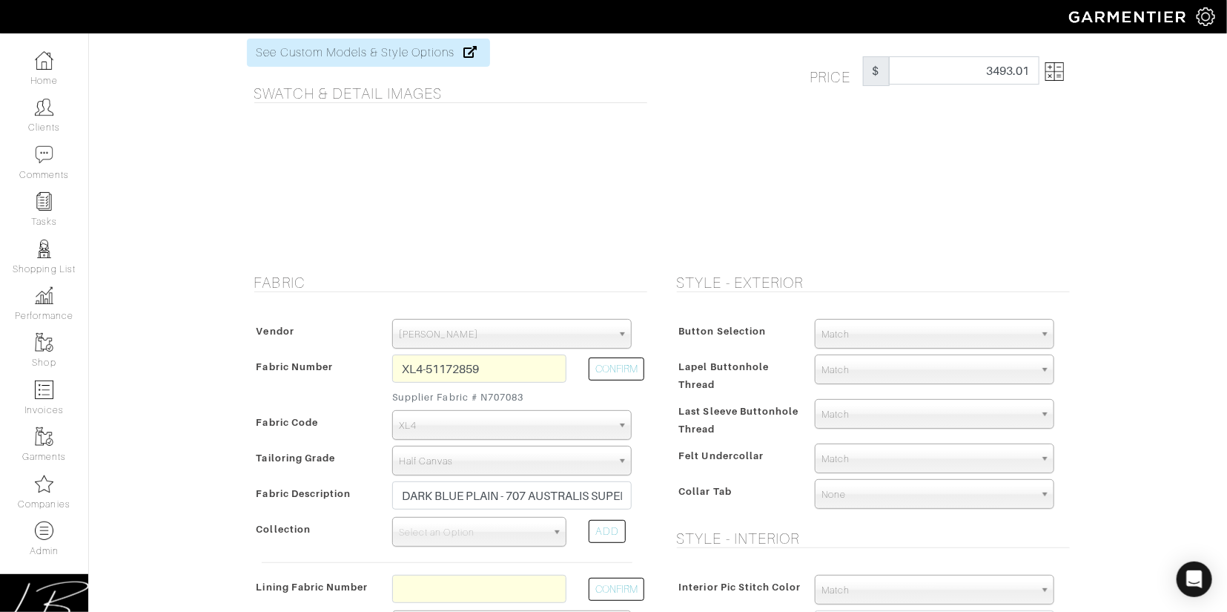
scroll to position [54, 0]
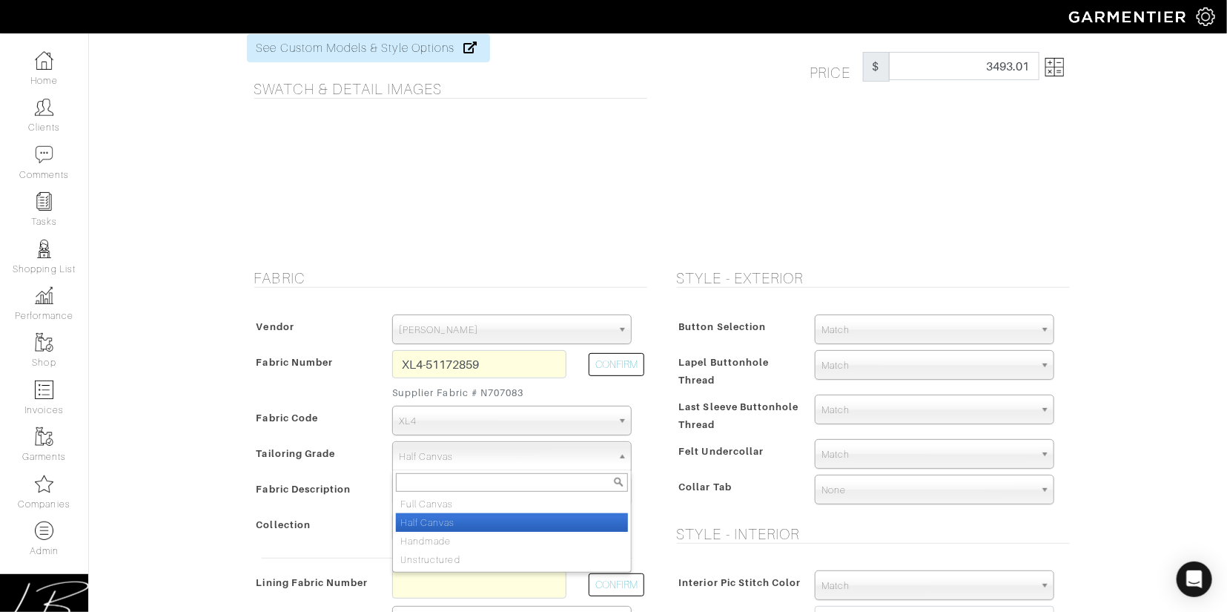
click at [460, 462] on span "Half Canvas" at bounding box center [505, 457] width 213 height 30
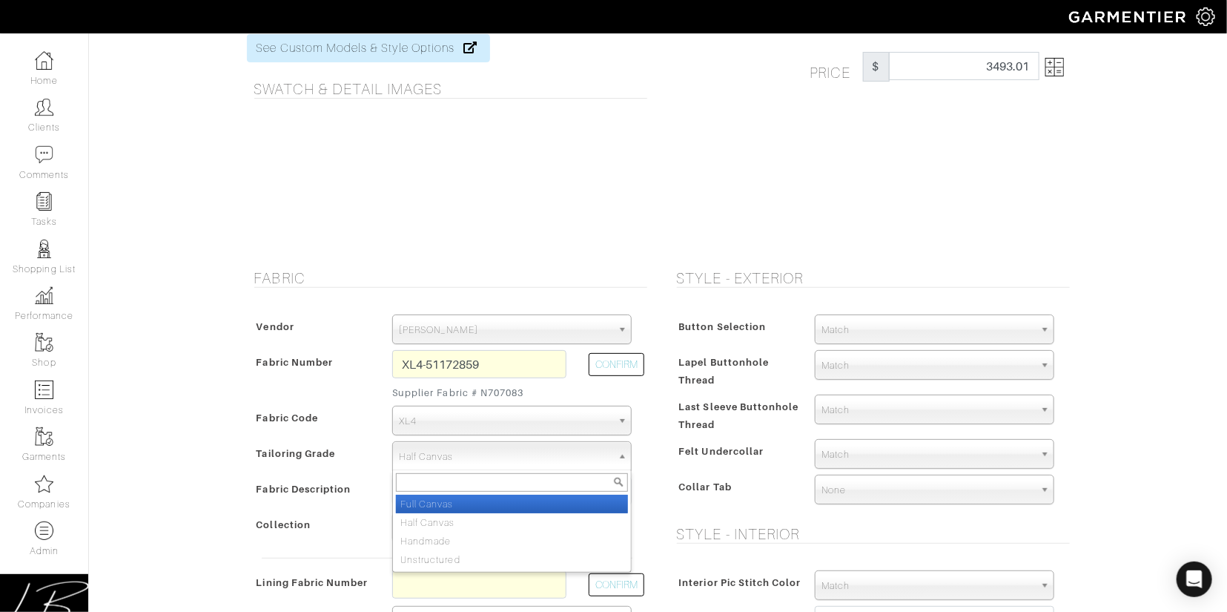
click at [458, 504] on li "Full Canvas" at bounding box center [512, 504] width 232 height 19
select select "7731"
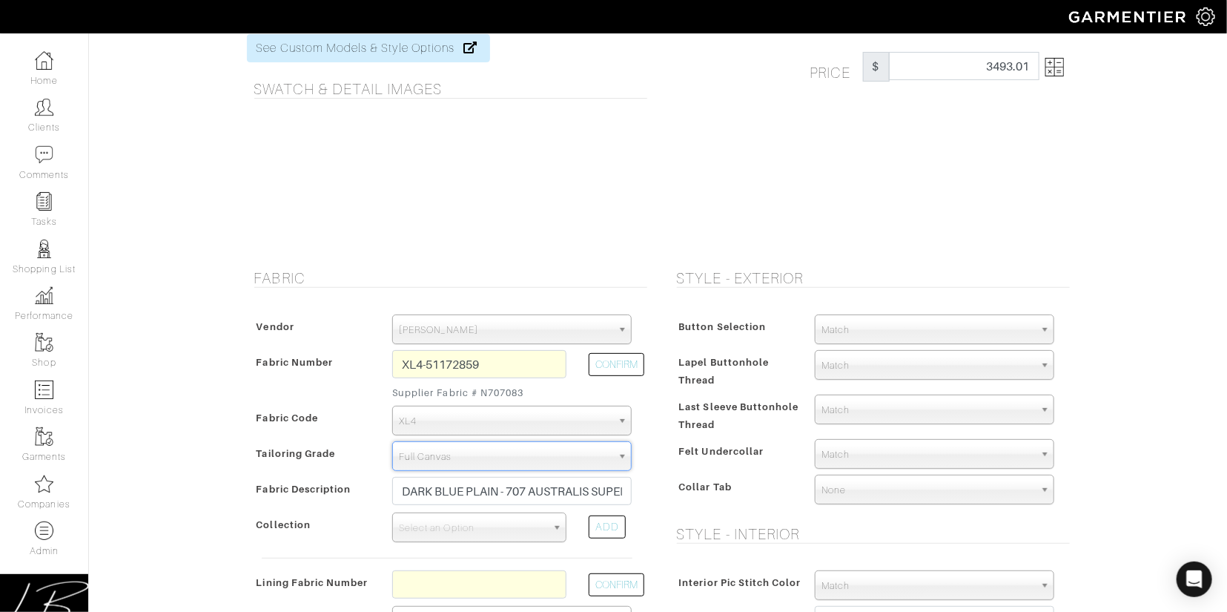
click at [1060, 61] on img at bounding box center [1055, 67] width 19 height 19
type input "3667.83"
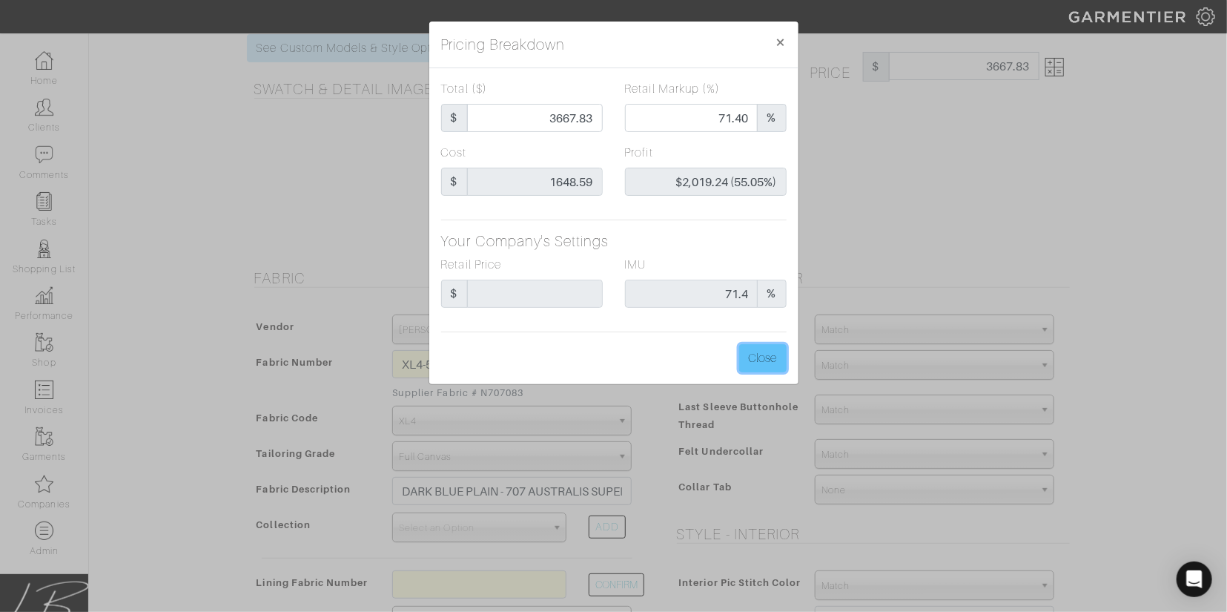
click at [750, 355] on button "Close" at bounding box center [762, 358] width 47 height 28
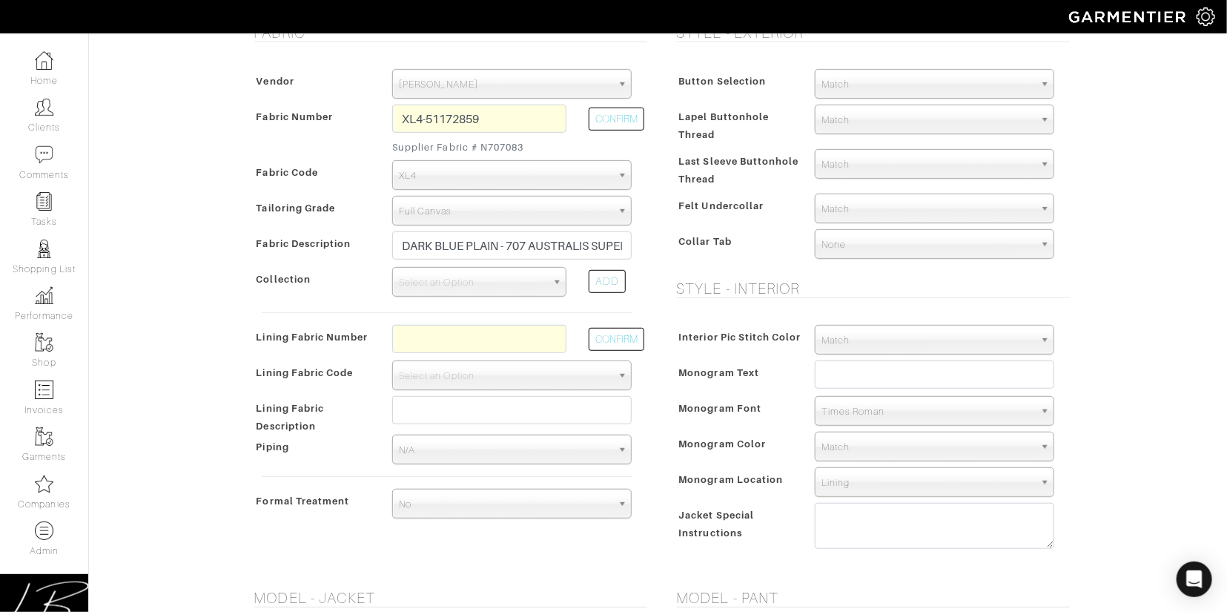
scroll to position [303, 0]
click at [502, 333] on input "text" at bounding box center [479, 336] width 174 height 28
type input "L4-4072720"
click at [614, 338] on button "CONFIRM" at bounding box center [617, 336] width 56 height 23
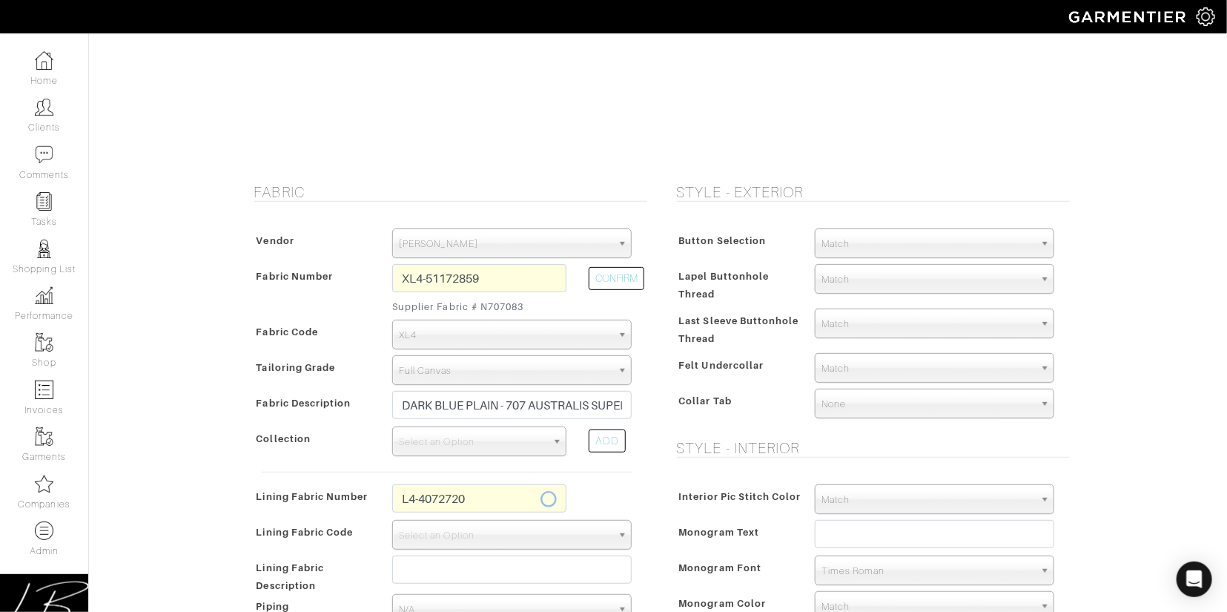
scroll to position [0, 0]
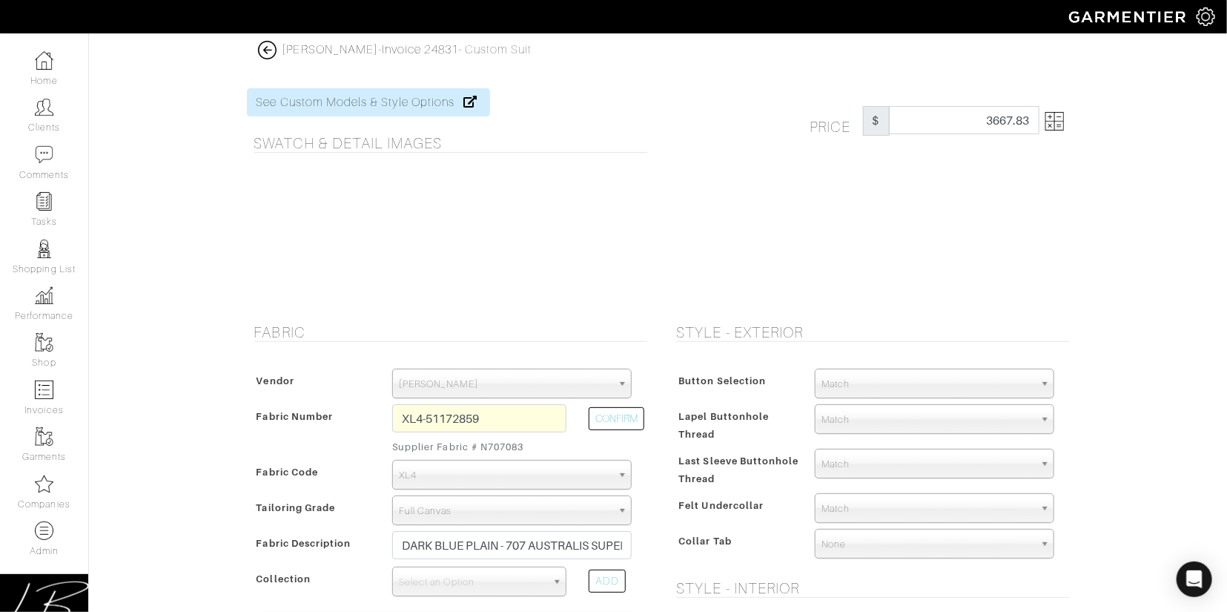
select select "6295"
type input "Blue Impressionist"
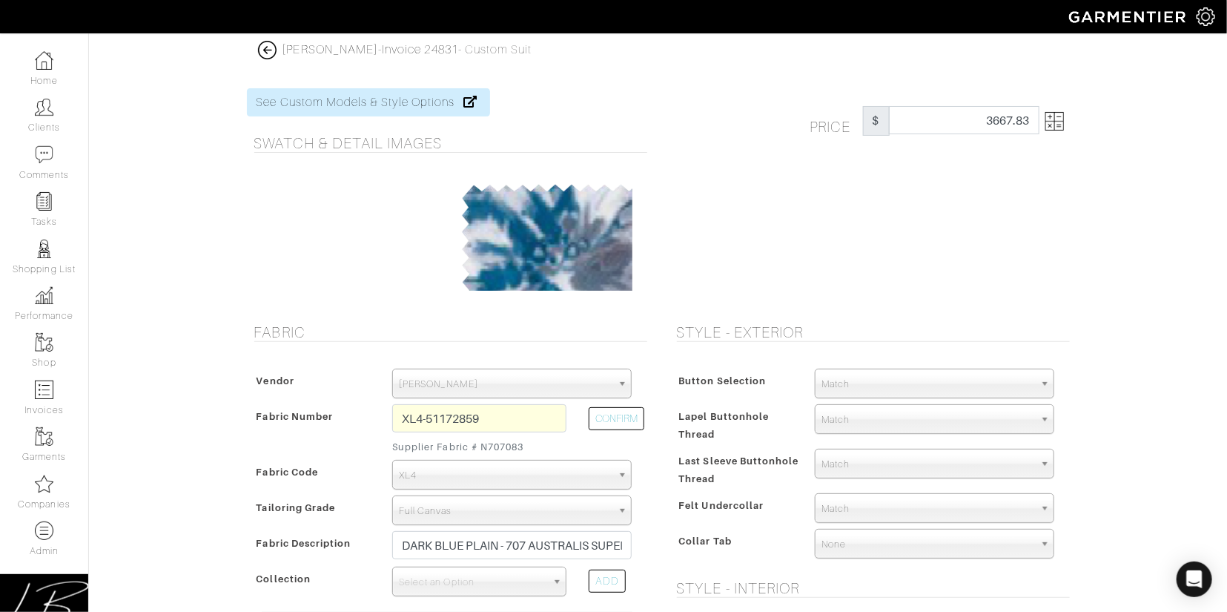
click at [1054, 120] on img at bounding box center [1055, 121] width 19 height 19
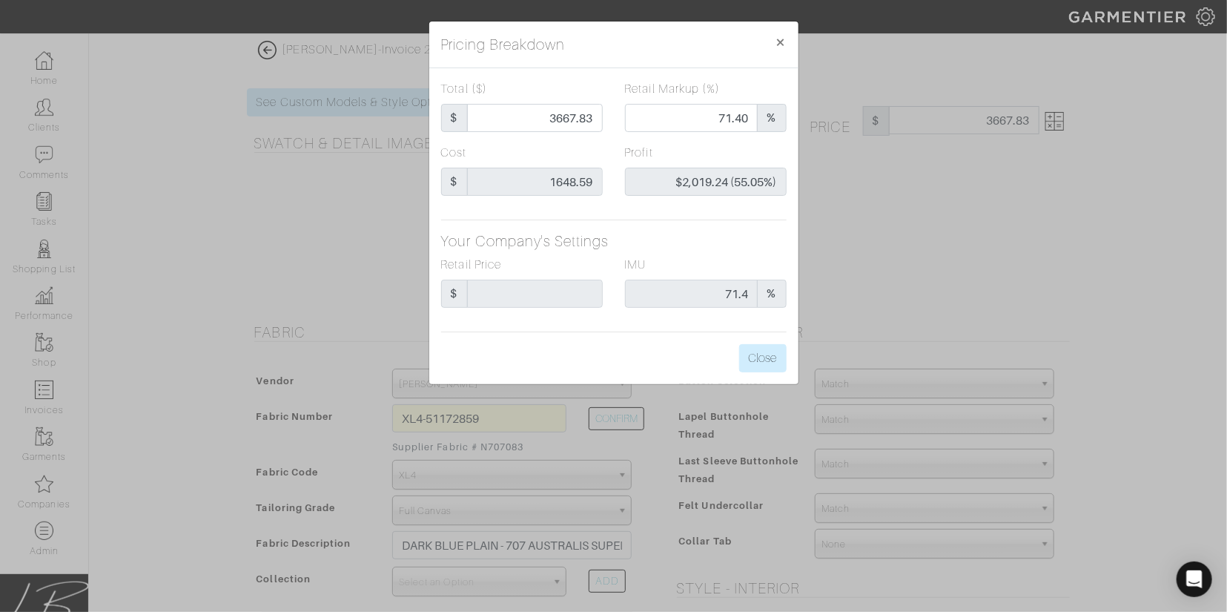
type input "3717.83"
type input "1698.59"
type input "$2,019.24 (54.31%)"
click at [751, 353] on button "Close" at bounding box center [762, 358] width 47 height 28
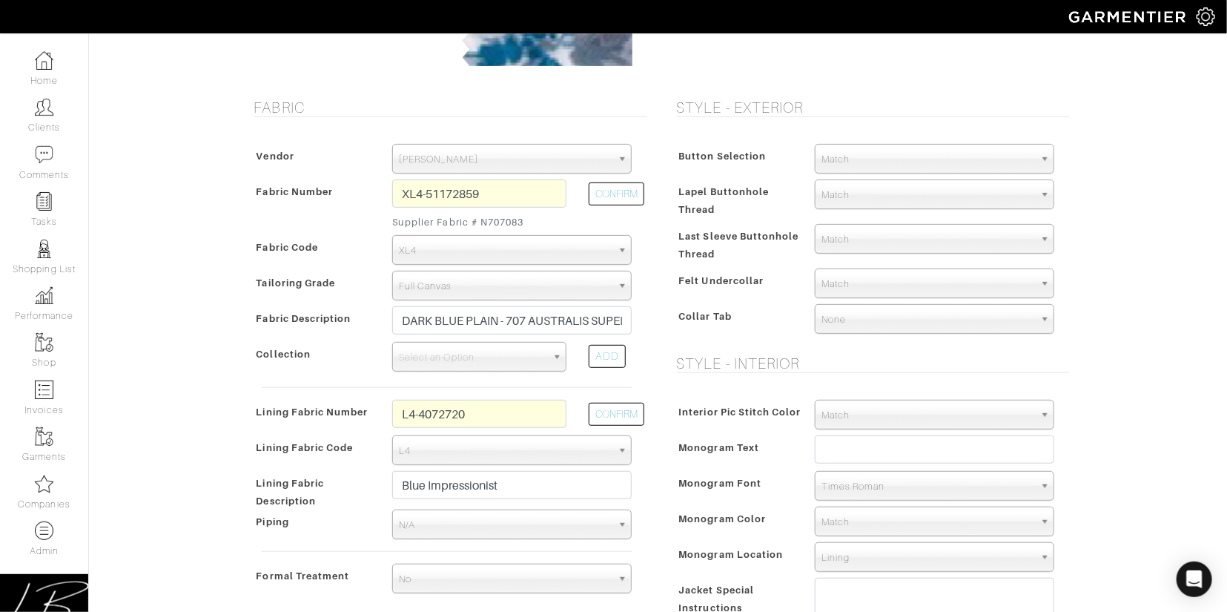
scroll to position [237, 0]
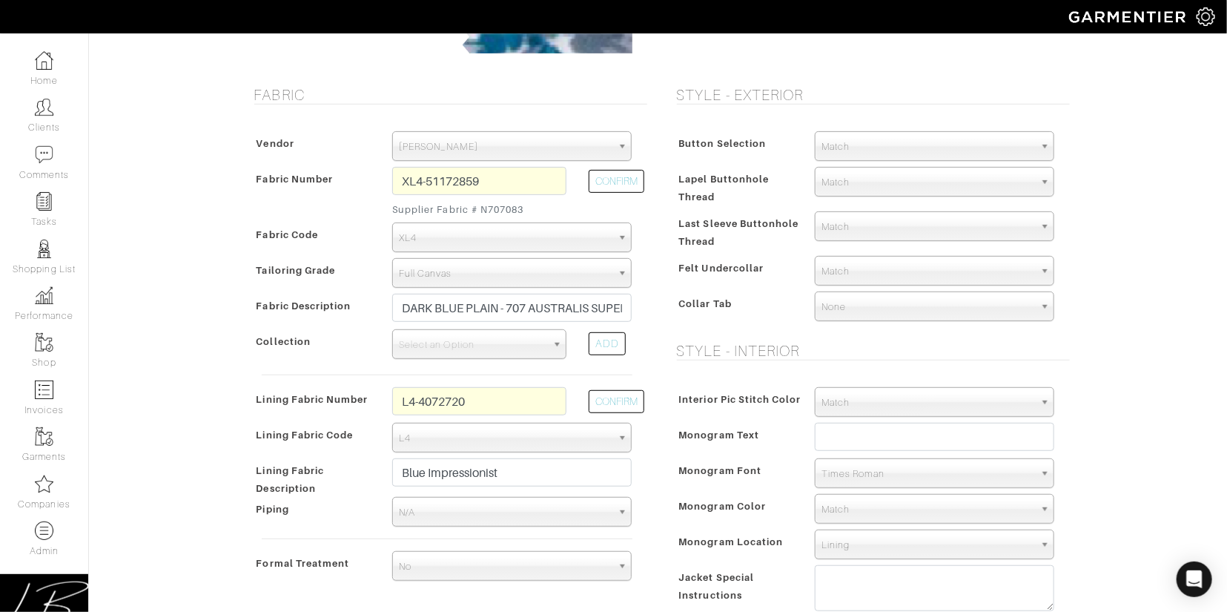
click at [492, 436] on span "L4" at bounding box center [505, 438] width 213 height 30
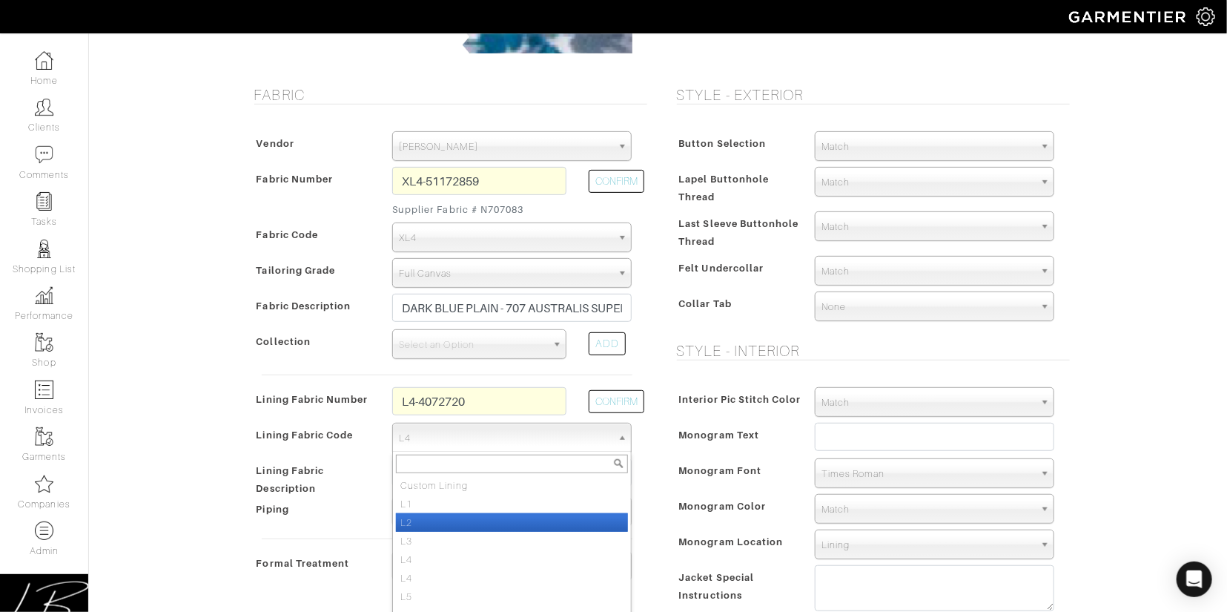
click at [472, 515] on li "L2" at bounding box center [512, 522] width 232 height 19
select select "6294"
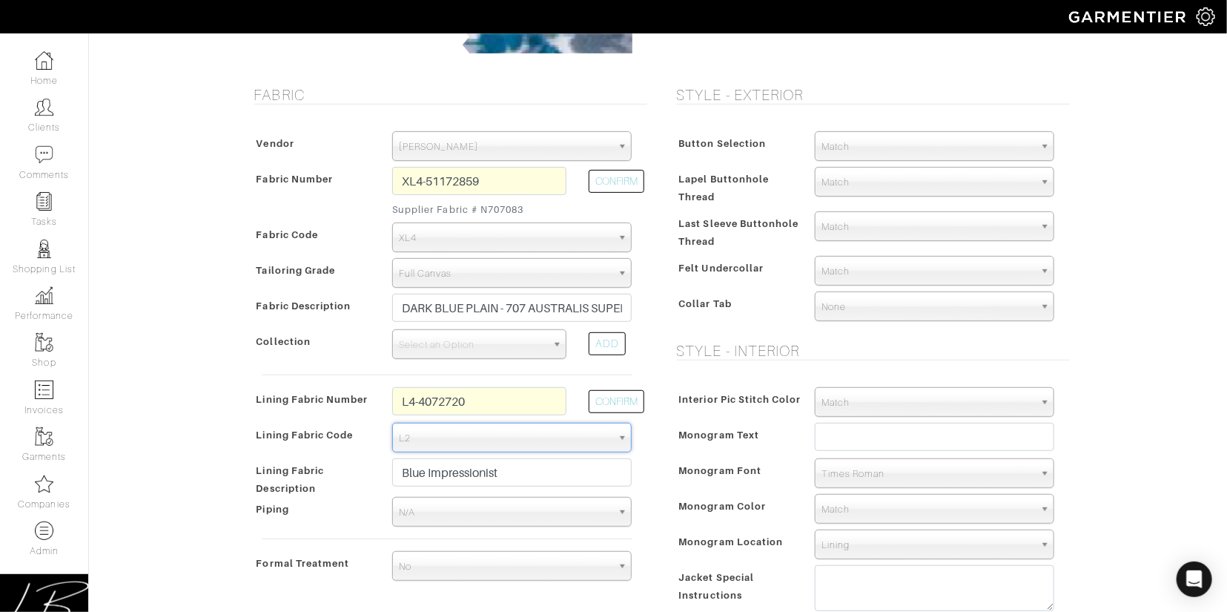
click at [682, 409] on div "Interior Pic Stitch Color" at bounding box center [738, 403] width 131 height 27
type input "3682.83"
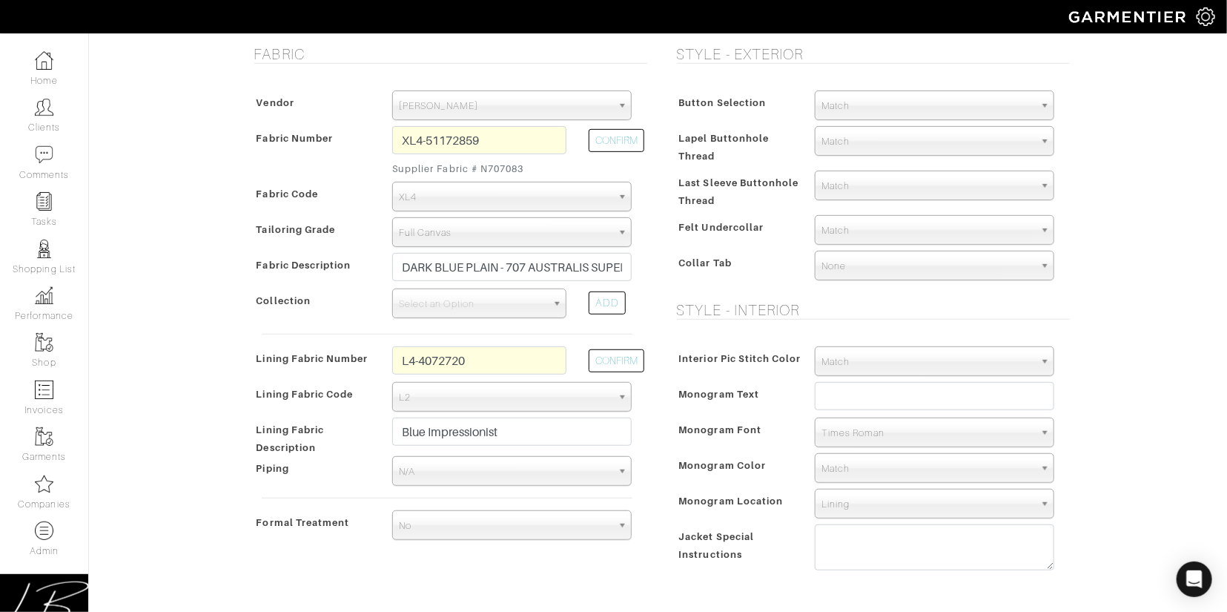
scroll to position [283, 0]
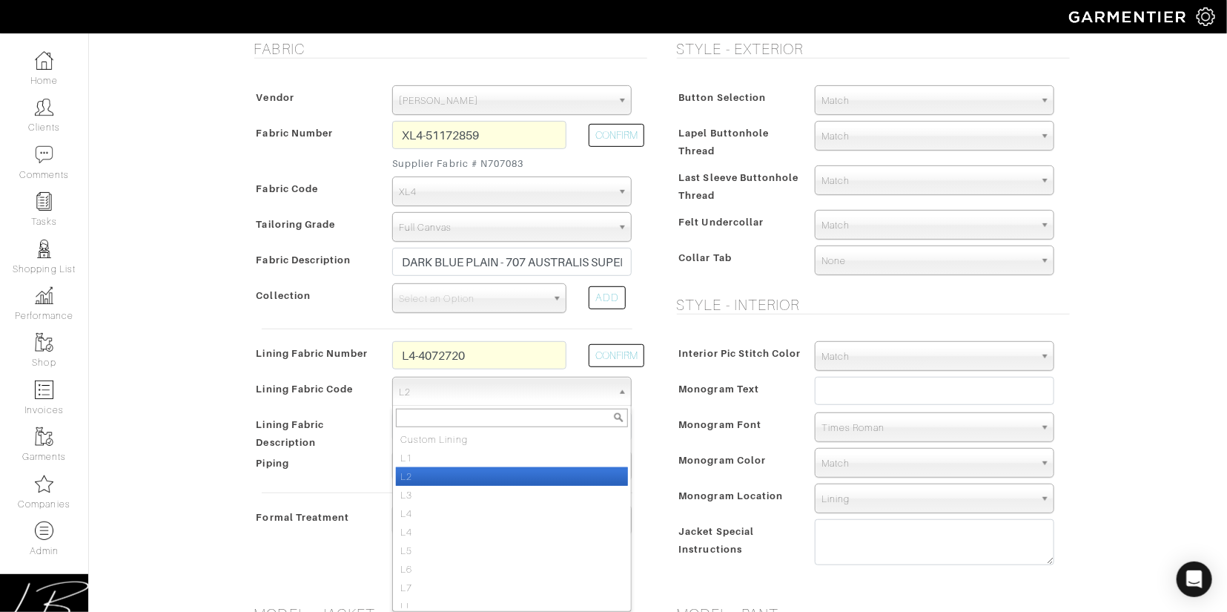
click at [542, 392] on span "L2" at bounding box center [505, 392] width 213 height 30
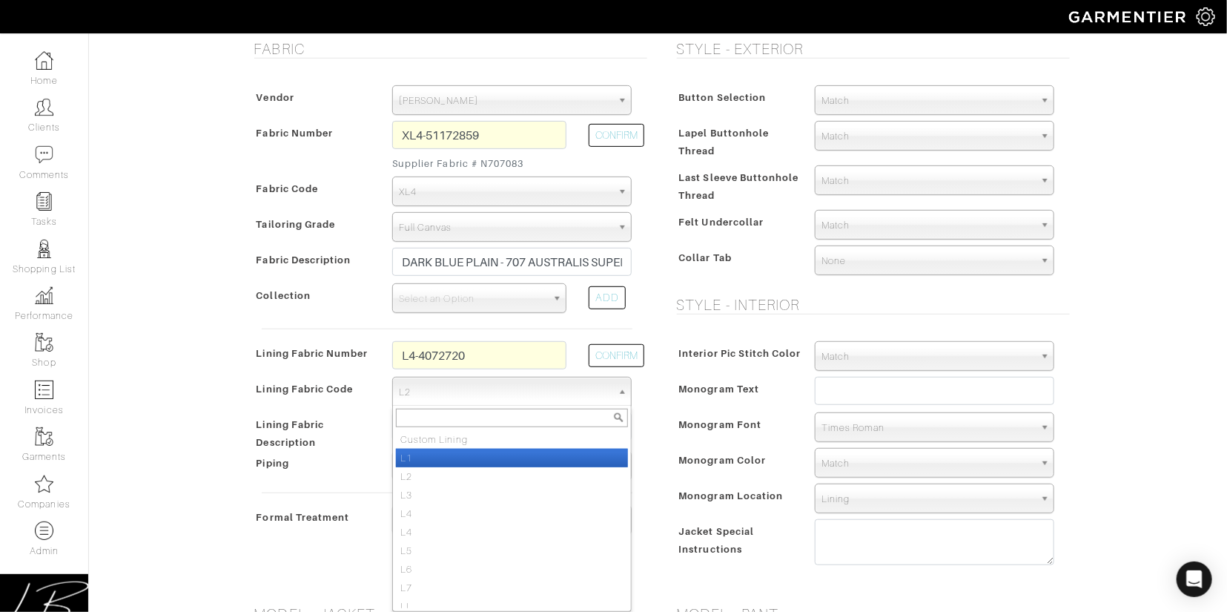
drag, startPoint x: 518, startPoint y: 450, endPoint x: 566, endPoint y: 427, distance: 52.7
click at [519, 450] on li "L1" at bounding box center [512, 458] width 232 height 19
select select "6293"
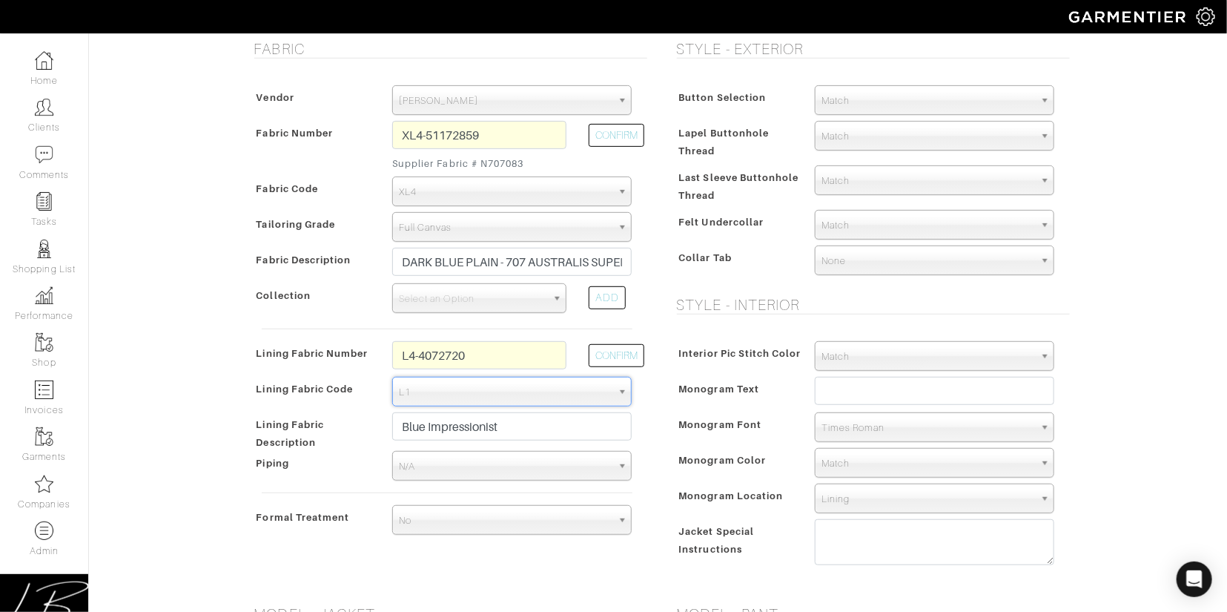
click at [686, 377] on div "Monogram Text" at bounding box center [869, 395] width 393 height 36
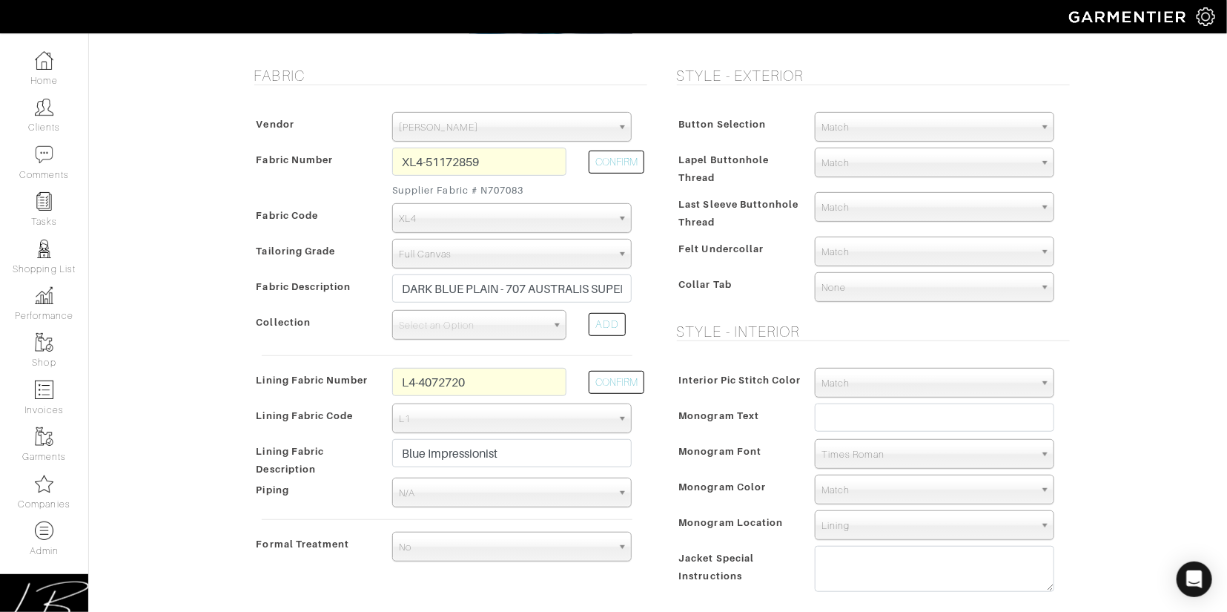
scroll to position [257, 0]
type input "3667.83"
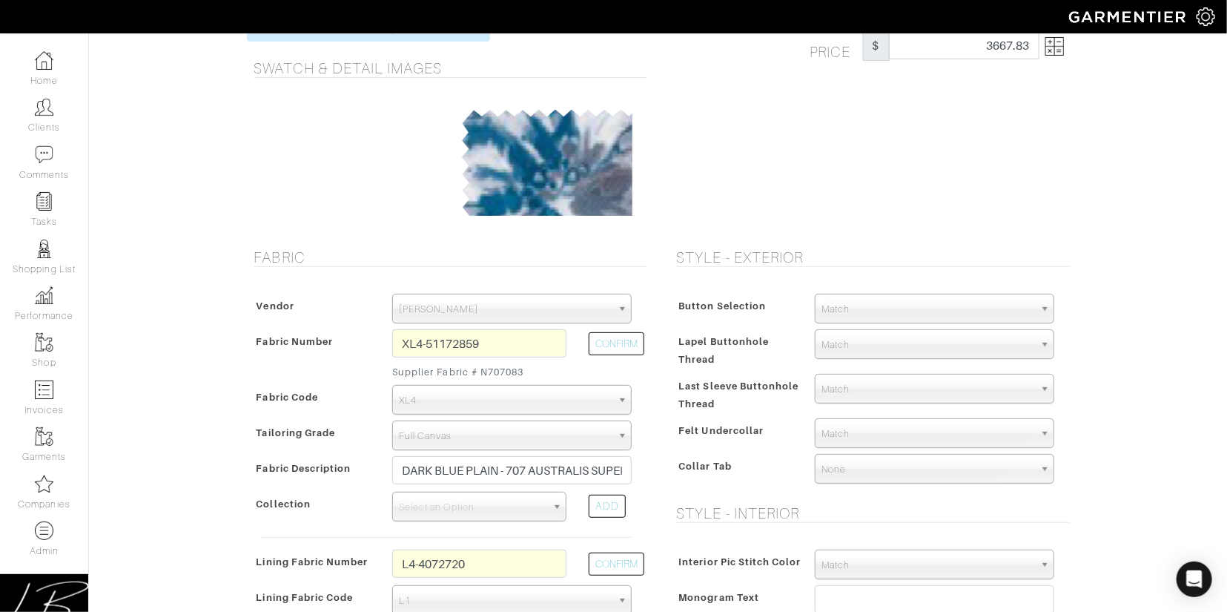
scroll to position [0, 0]
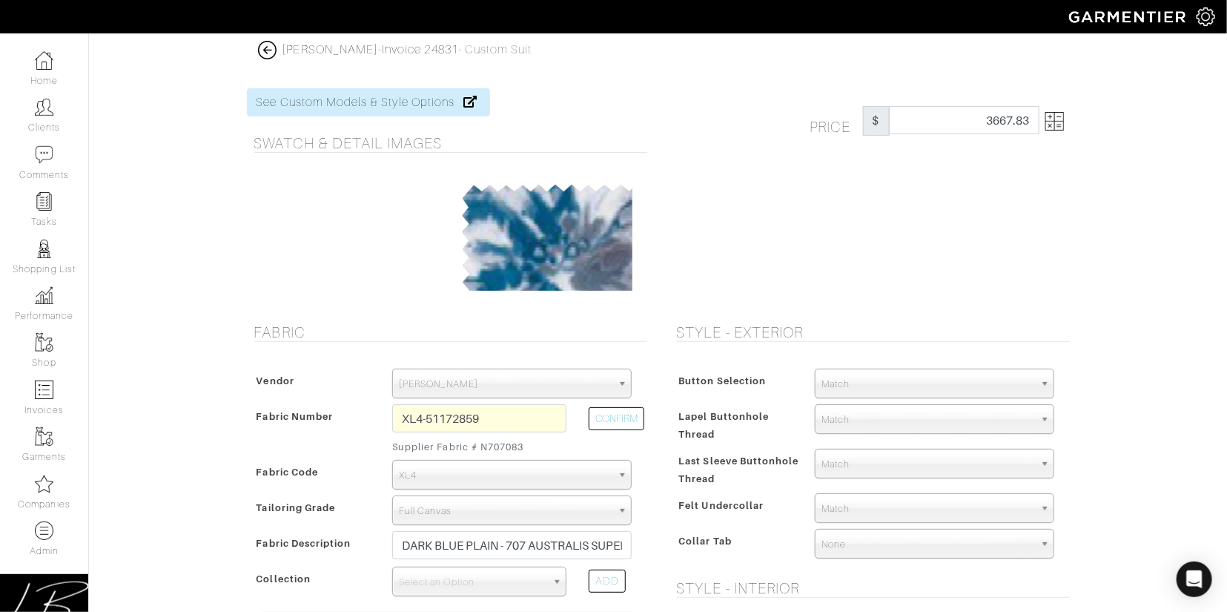
click at [1057, 117] on img at bounding box center [1055, 121] width 19 height 19
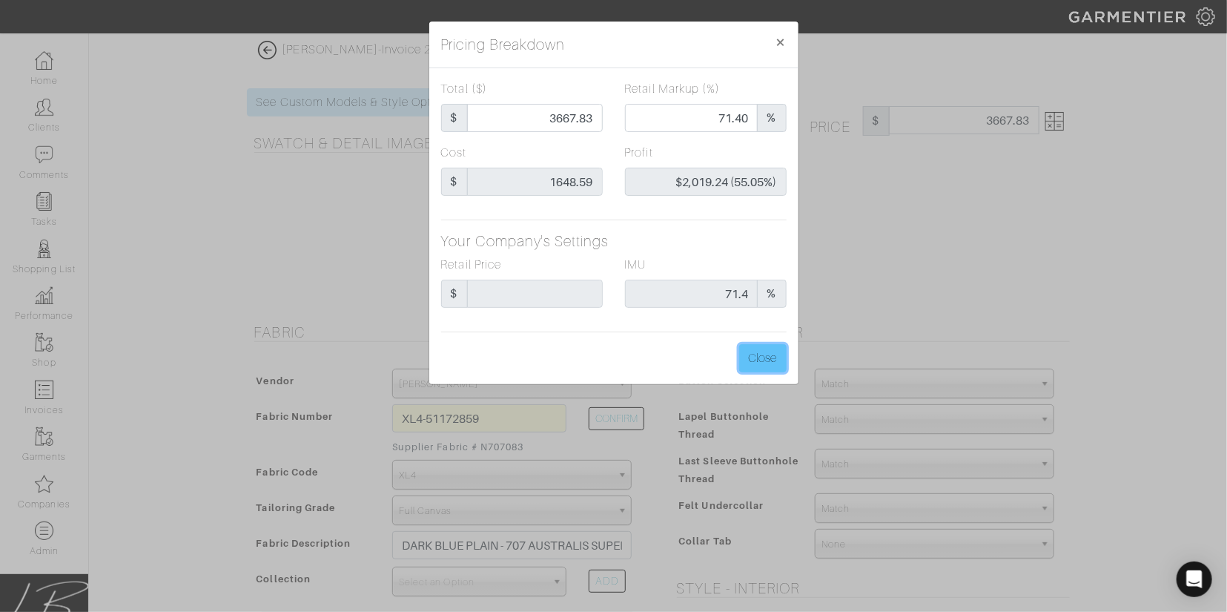
click at [769, 361] on button "Close" at bounding box center [762, 358] width 47 height 28
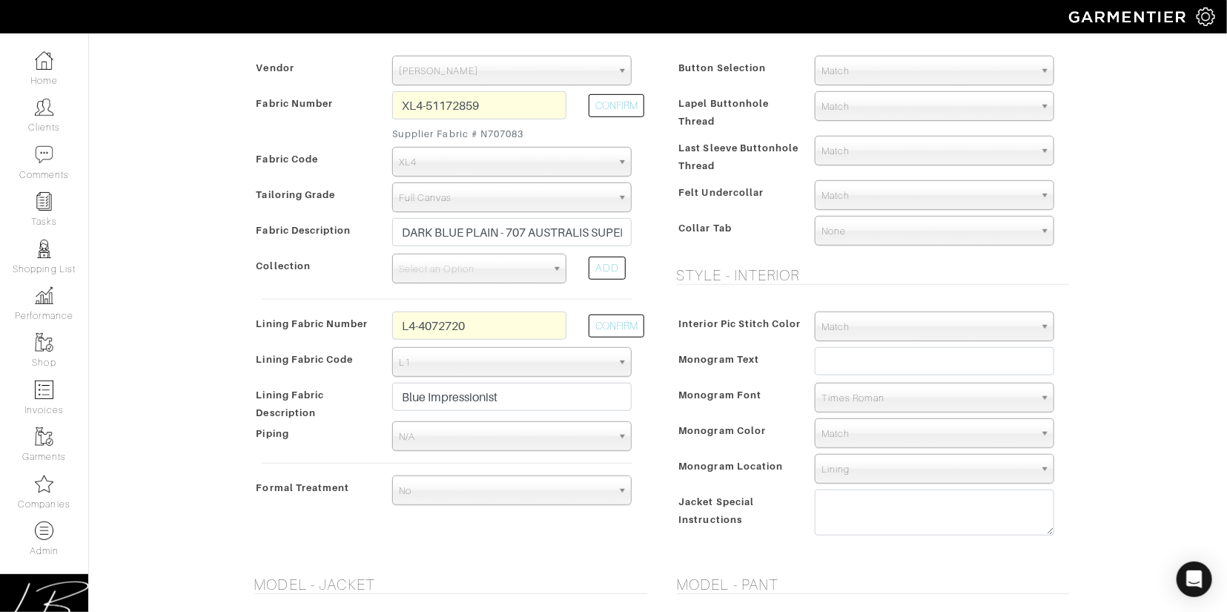
scroll to position [314, 0]
drag, startPoint x: 484, startPoint y: 323, endPoint x: 484, endPoint y: 305, distance: 18.5
click at [484, 305] on div "Vendor Zegna Scabal [PERSON_NAME] [PERSON_NAME] Dormeuil House Collection [GEOG…" at bounding box center [447, 282] width 400 height 485
type input "l1-47134319"
click at [615, 326] on button "CONFIRM" at bounding box center [617, 325] width 56 height 23
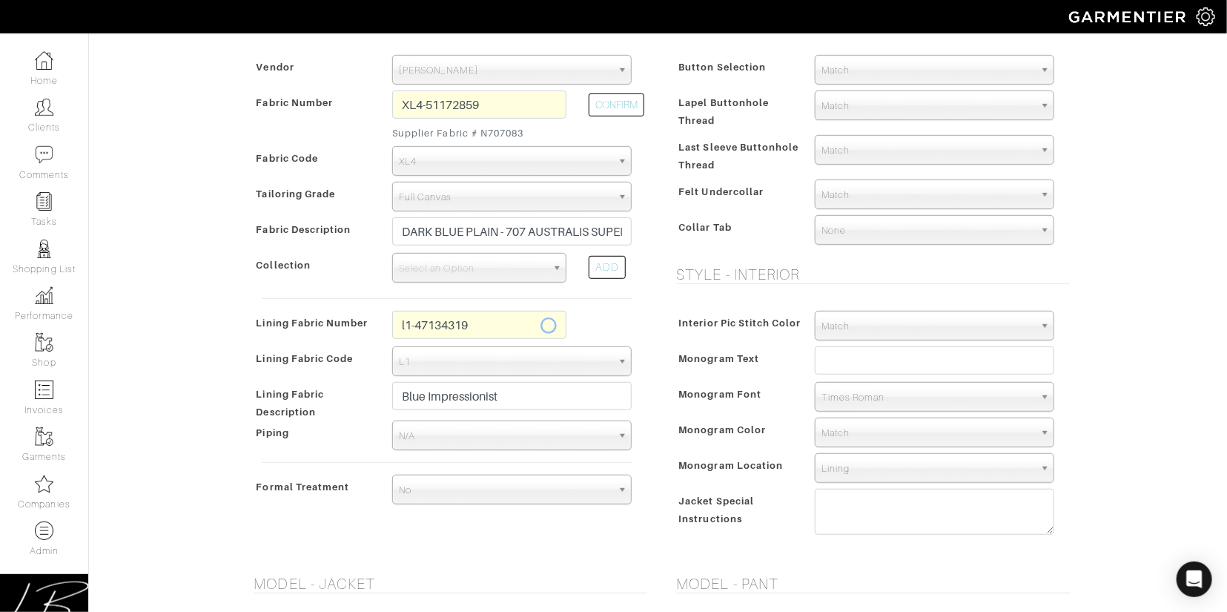
type input "Cream Solid"
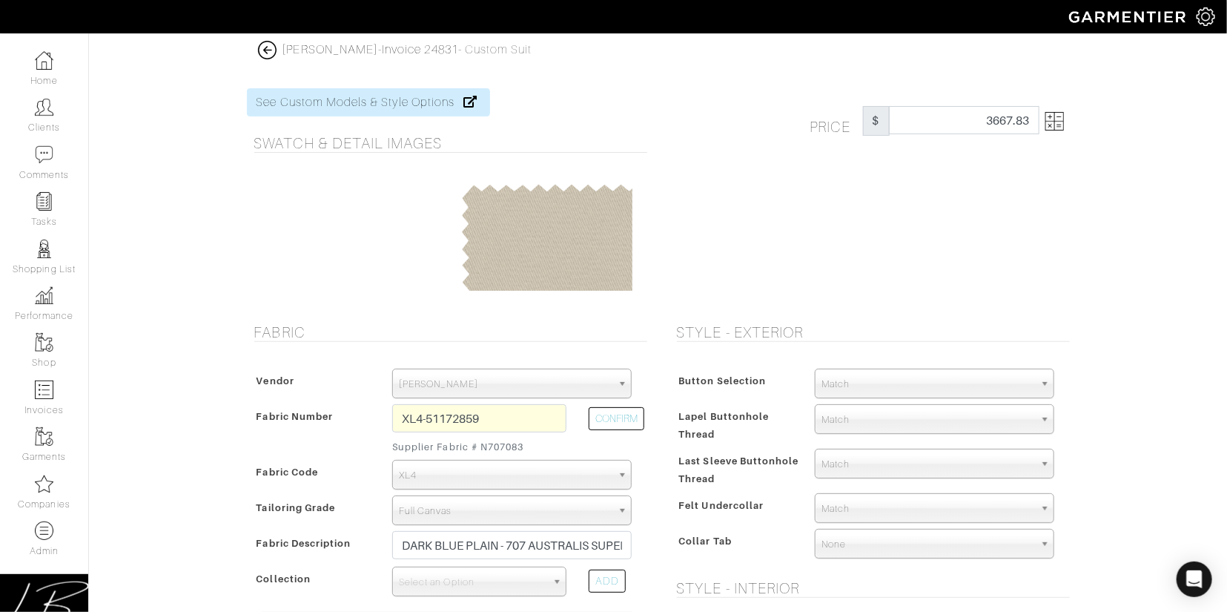
click at [1052, 112] on img at bounding box center [1055, 121] width 19 height 19
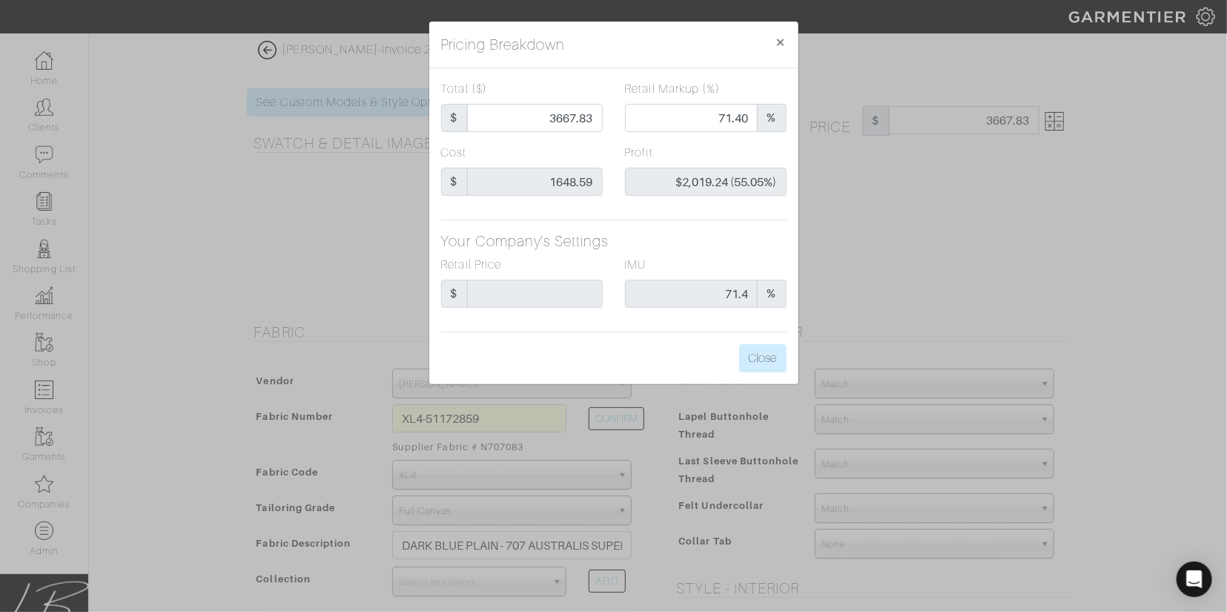
click at [850, 239] on div "Pricing Breakdown × Total ($) $ 3667.83 Retail Markup (%) 71.40 % Cost $ 1648.5…" at bounding box center [613, 306] width 1227 height 612
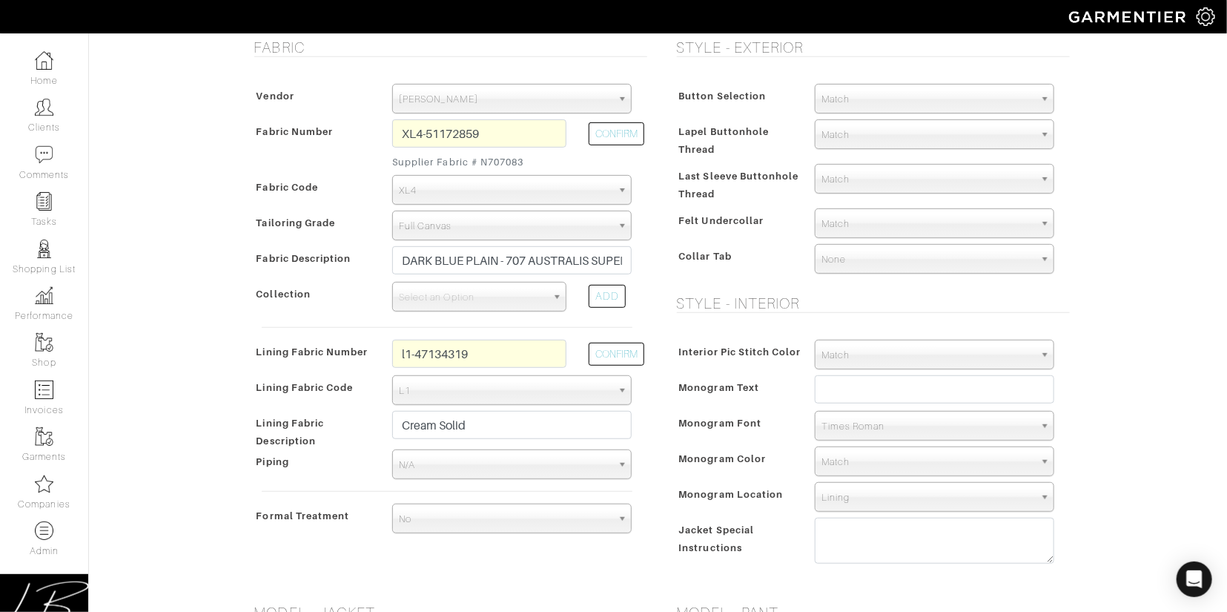
scroll to position [302, 0]
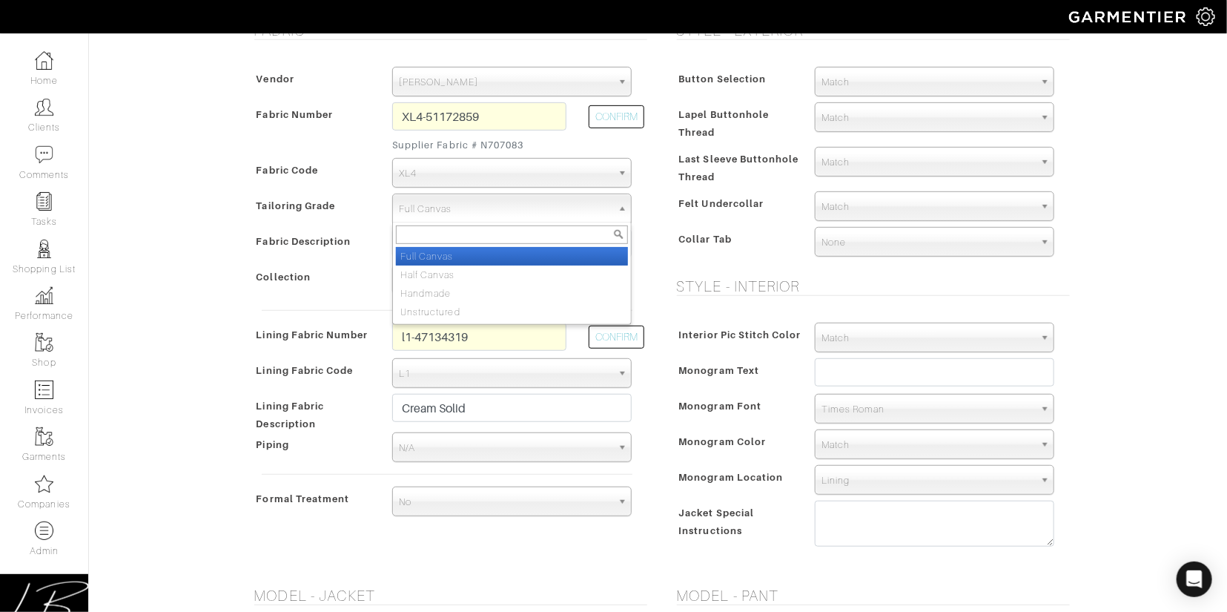
click at [593, 211] on span "Full Canvas" at bounding box center [505, 209] width 213 height 30
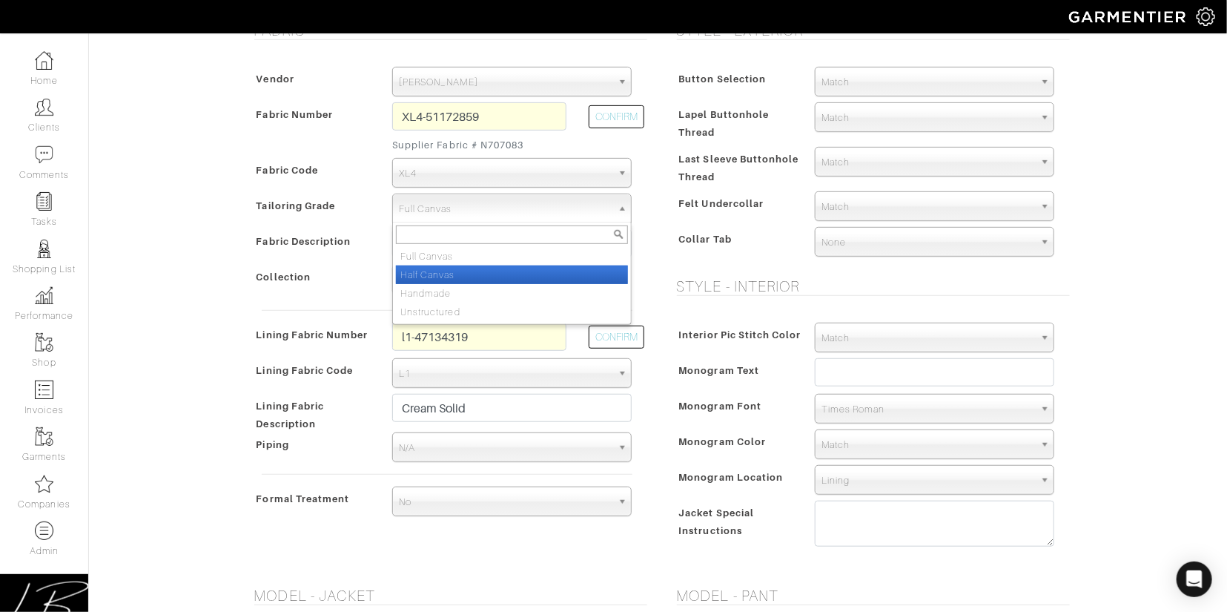
click at [564, 269] on li "Half Canvas" at bounding box center [512, 274] width 232 height 19
select select "7730"
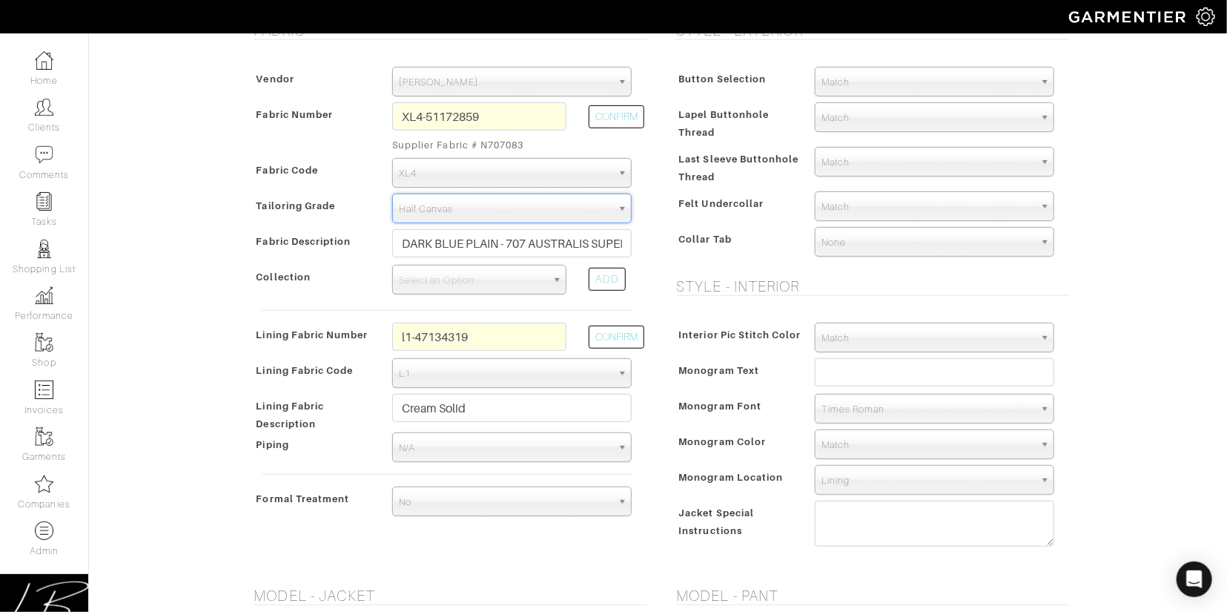
type input "3493.01"
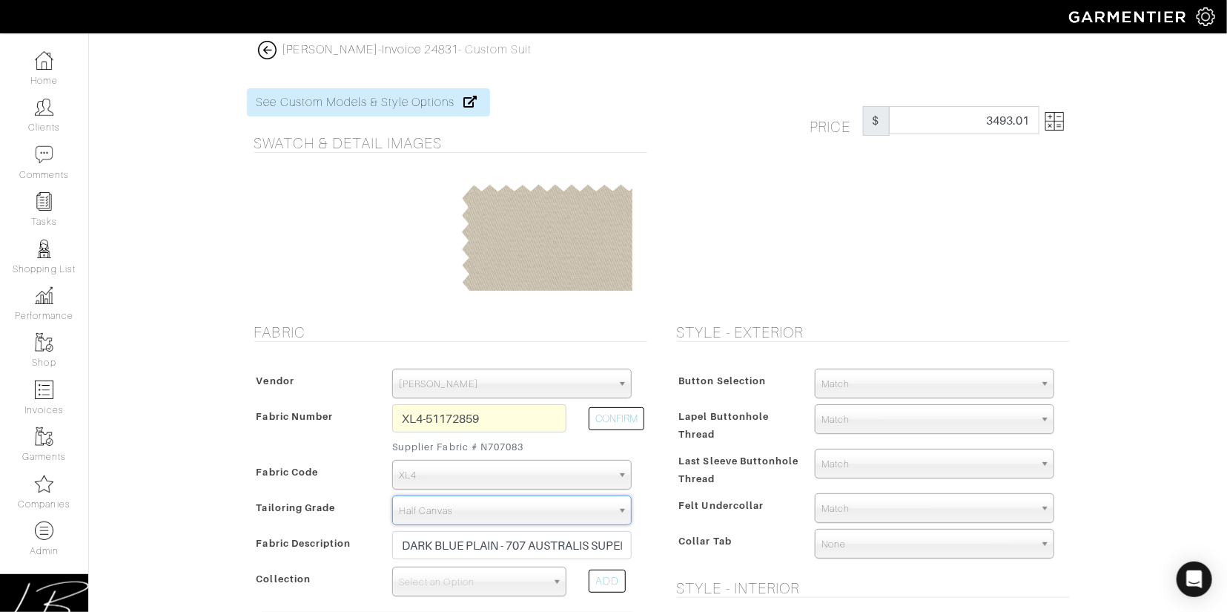
click at [1056, 129] on img at bounding box center [1055, 121] width 19 height 19
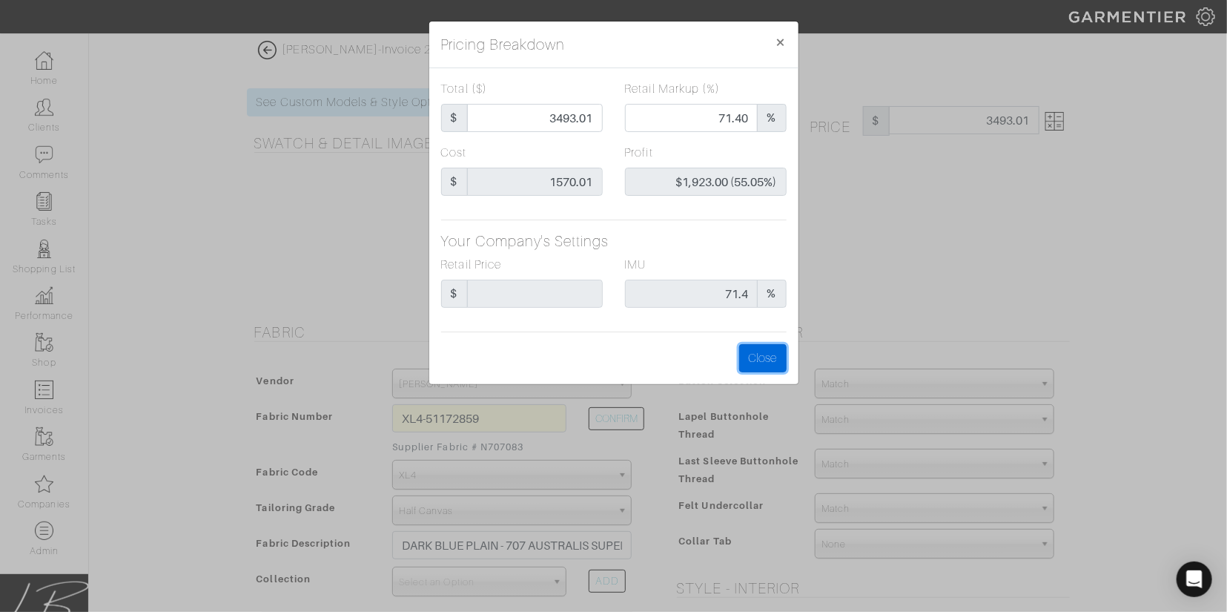
click at [762, 354] on button "Close" at bounding box center [762, 358] width 47 height 28
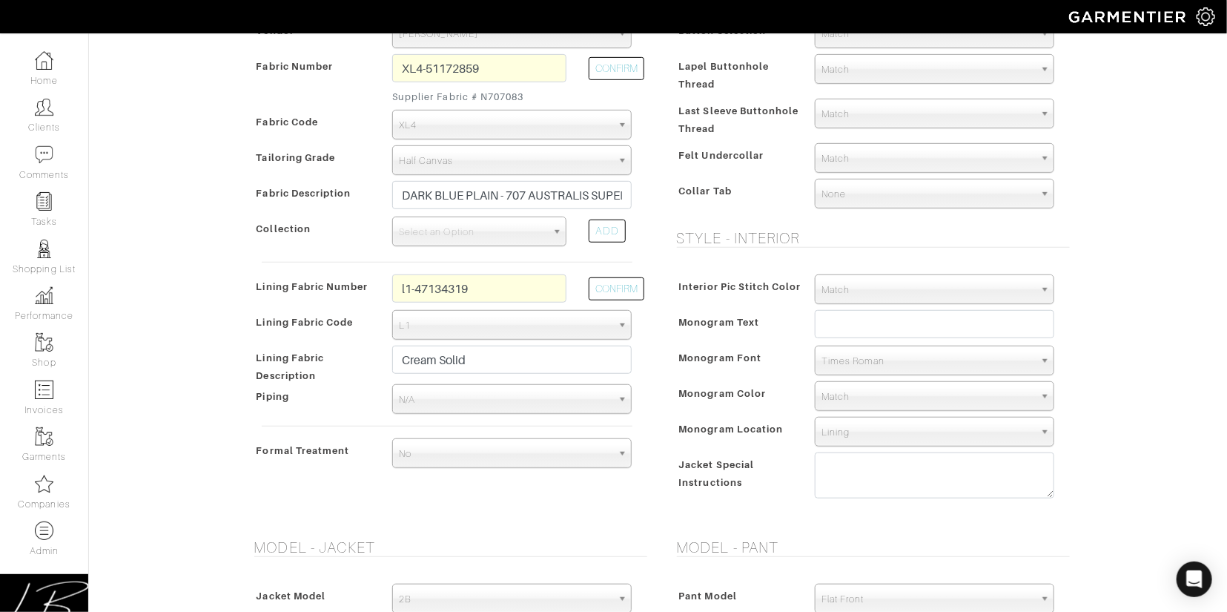
scroll to position [353, 0]
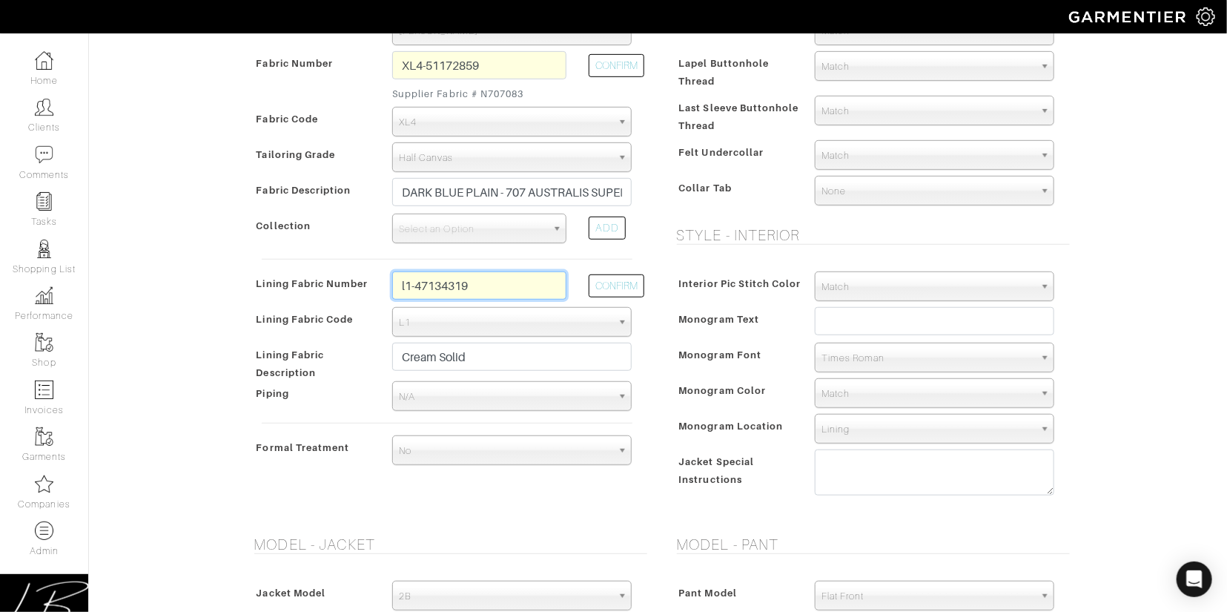
drag, startPoint x: 511, startPoint y: 285, endPoint x: 511, endPoint y: 272, distance: 12.6
click at [511, 272] on input "l1-47134319" at bounding box center [479, 285] width 174 height 28
type input "l3-48139316"
click at [613, 284] on button "CONFIRM" at bounding box center [617, 285] width 56 height 23
select select "937"
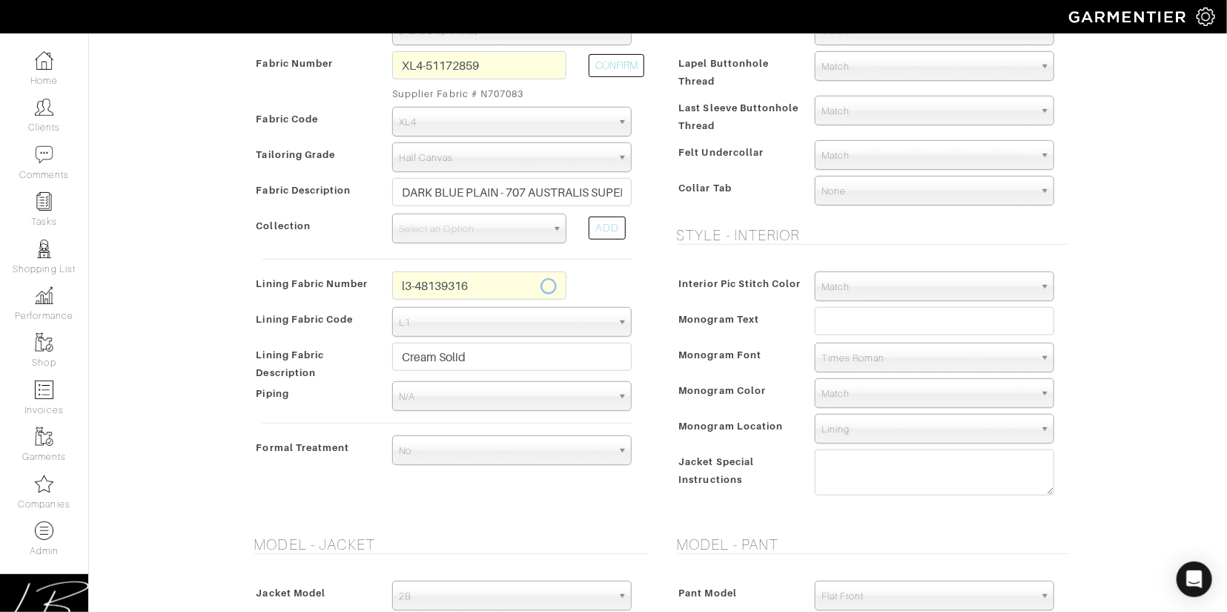
type input "Mint Floral Vine"
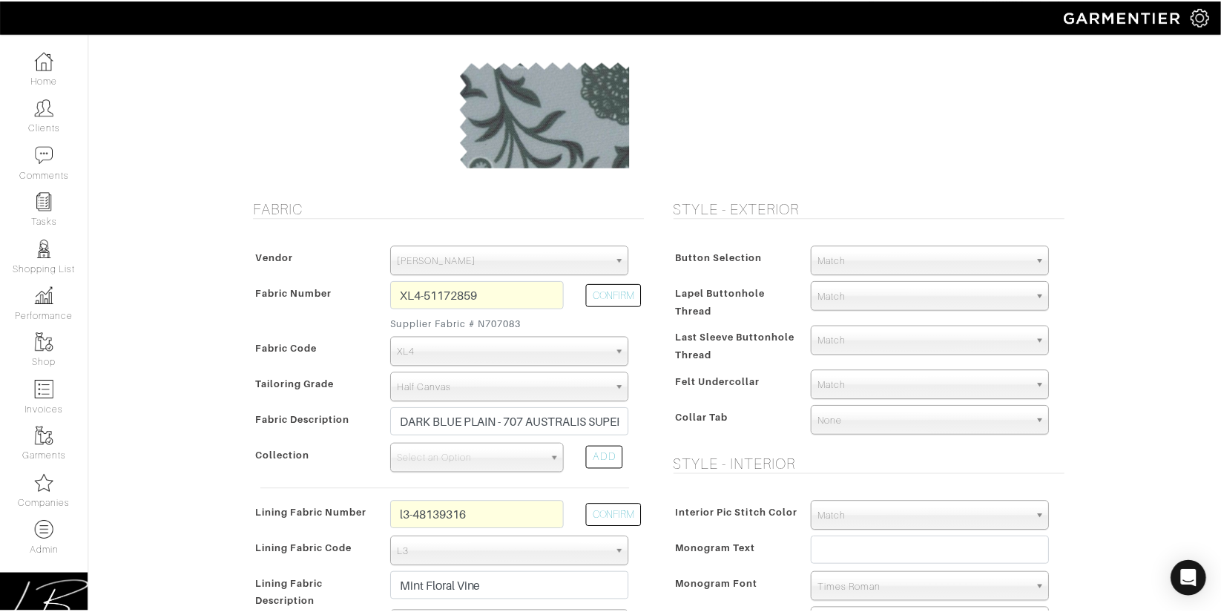
scroll to position [0, 0]
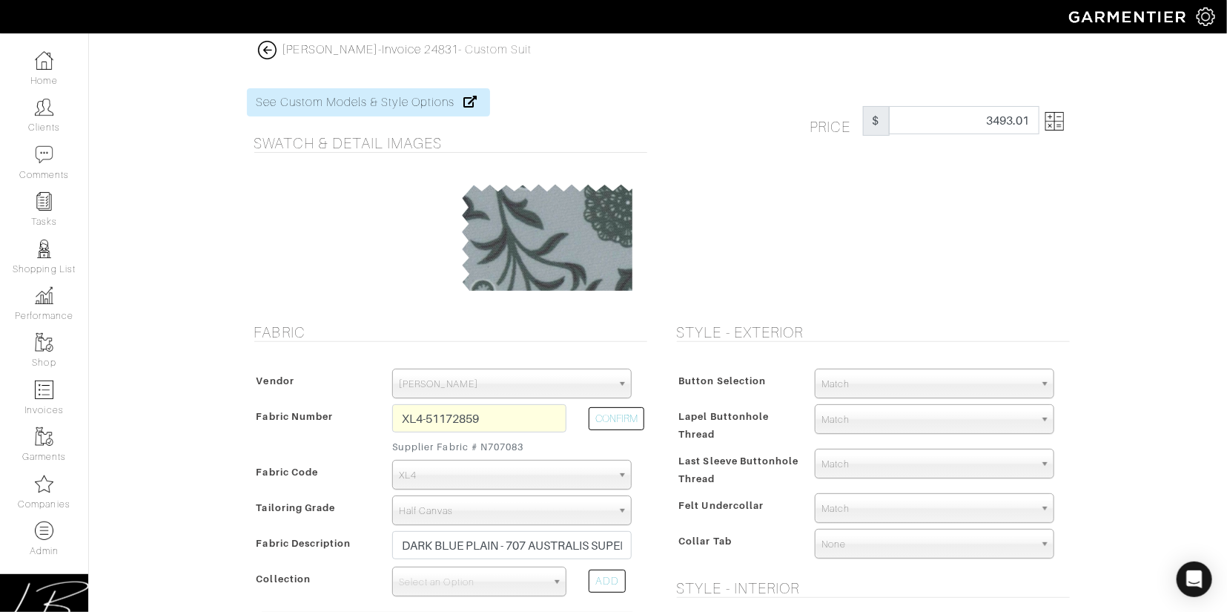
click at [1049, 122] on img at bounding box center [1055, 121] width 19 height 19
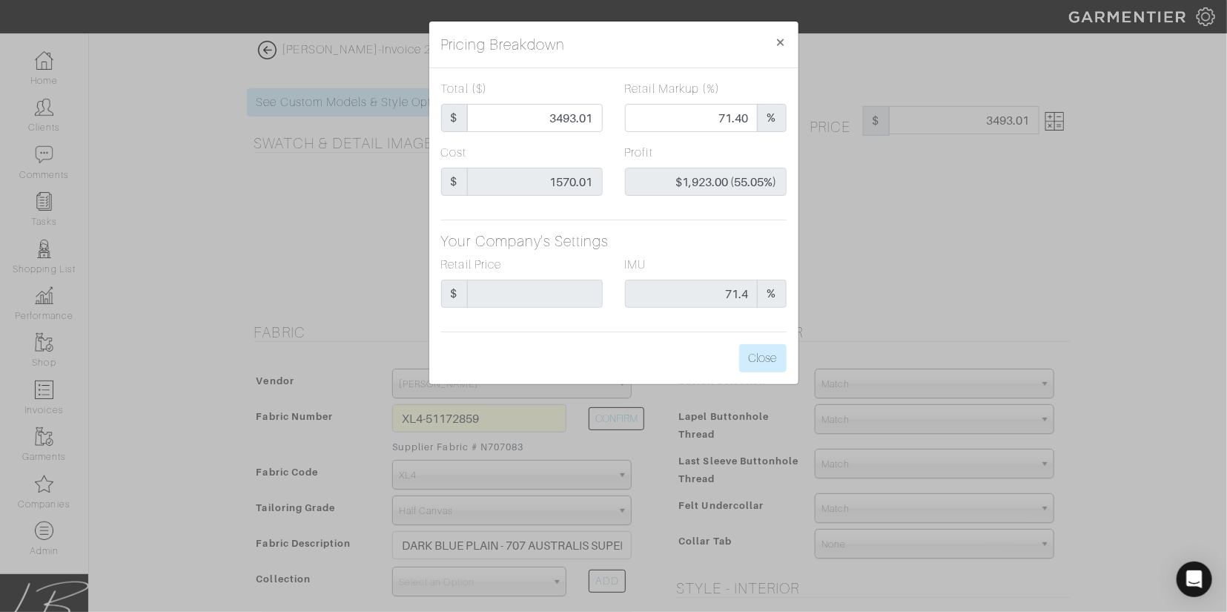
type input "3523.01"
type input "1600.01"
type input "$1,923.00 (54.58%)"
click at [963, 188] on div "Pricing Breakdown × Total ($) $ 3523.01 Retail Markup (%) 71.40 % Cost $ 1600.0…" at bounding box center [613, 306] width 1227 height 612
